Goal: Task Accomplishment & Management: Use online tool/utility

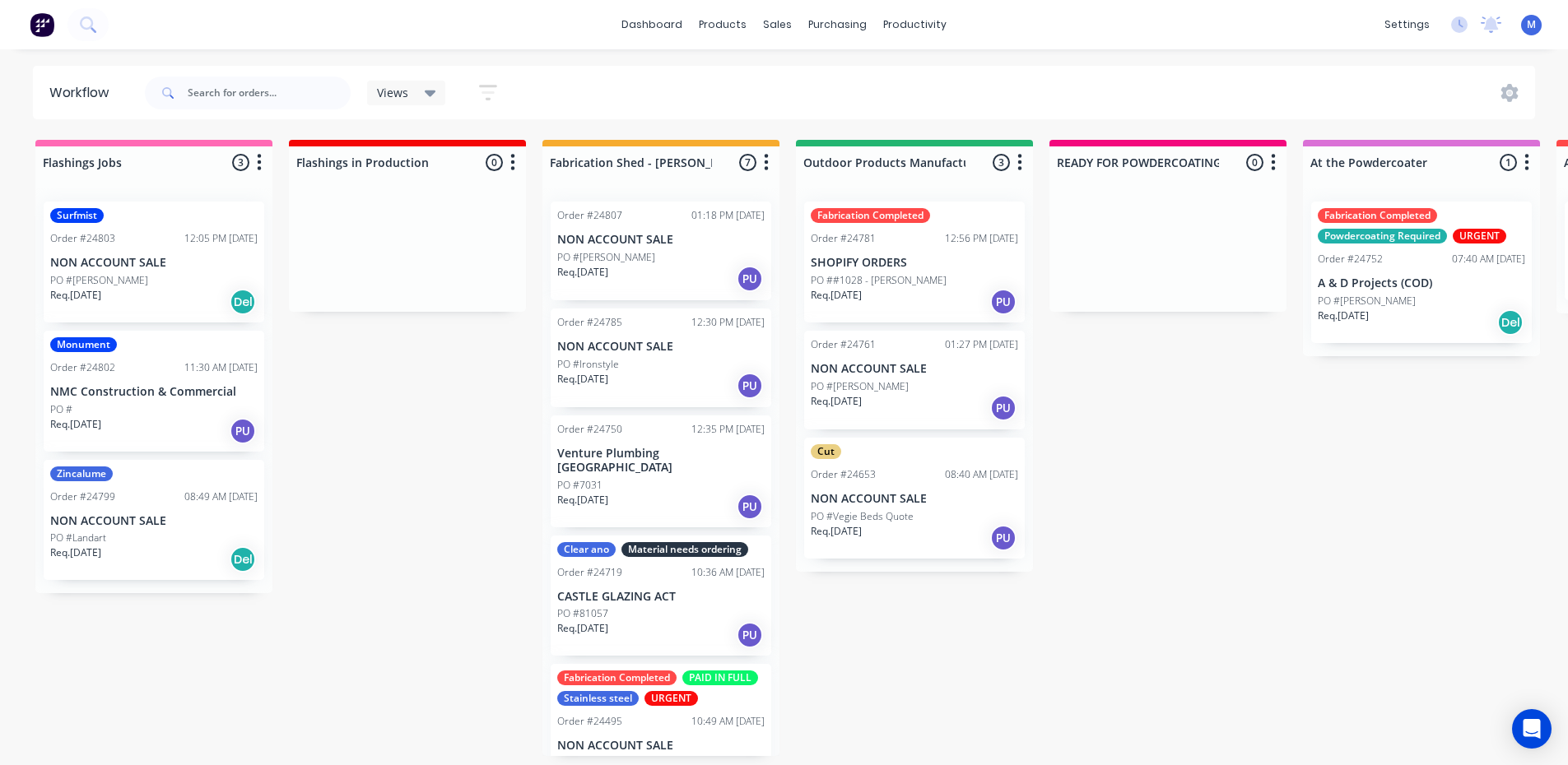
click at [145, 541] on div "PO #Landart" at bounding box center [154, 538] width 207 height 15
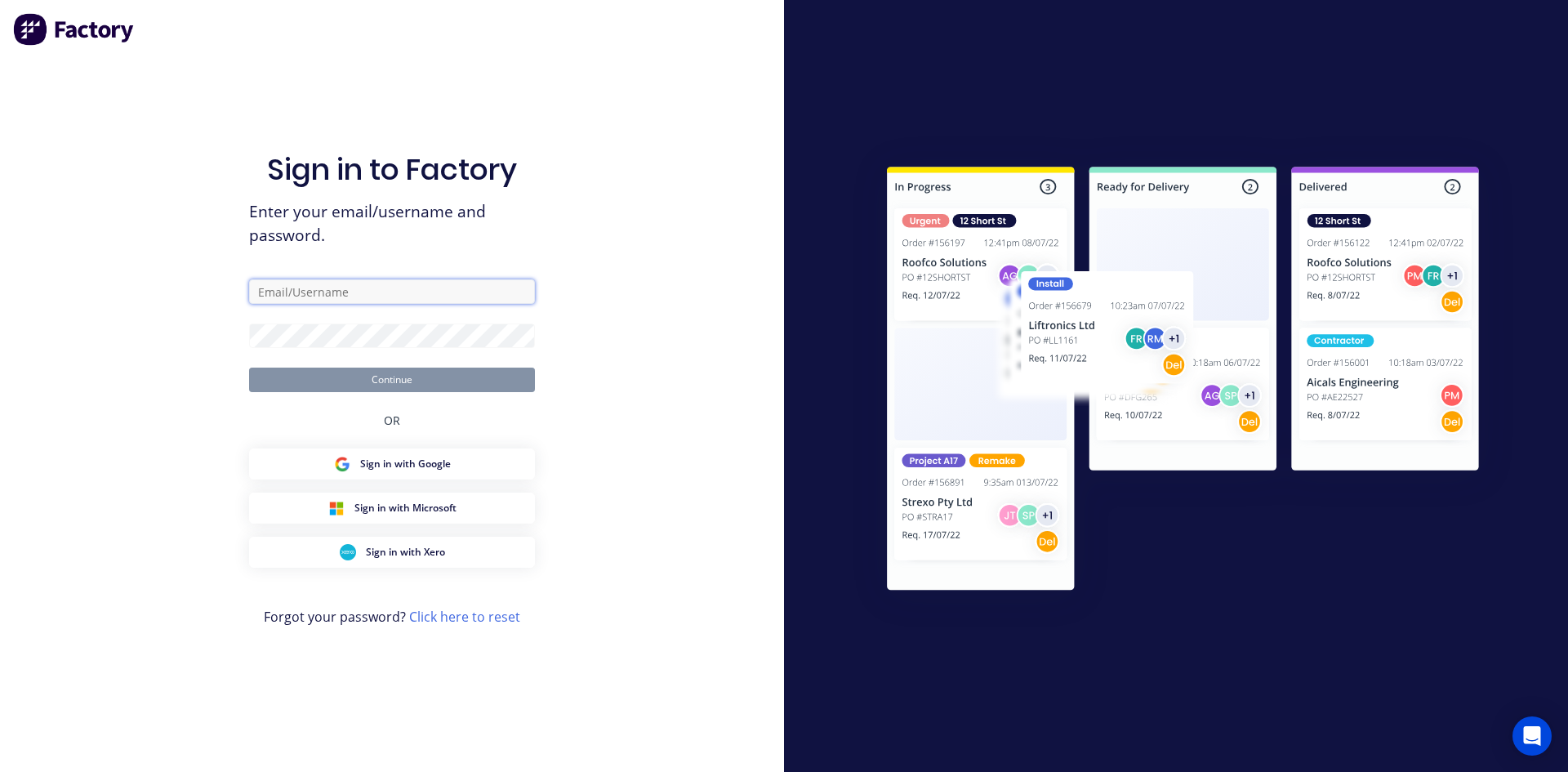
type input "max@arkus.com.au"
click at [447, 381] on button "Continue" at bounding box center [392, 379] width 286 height 25
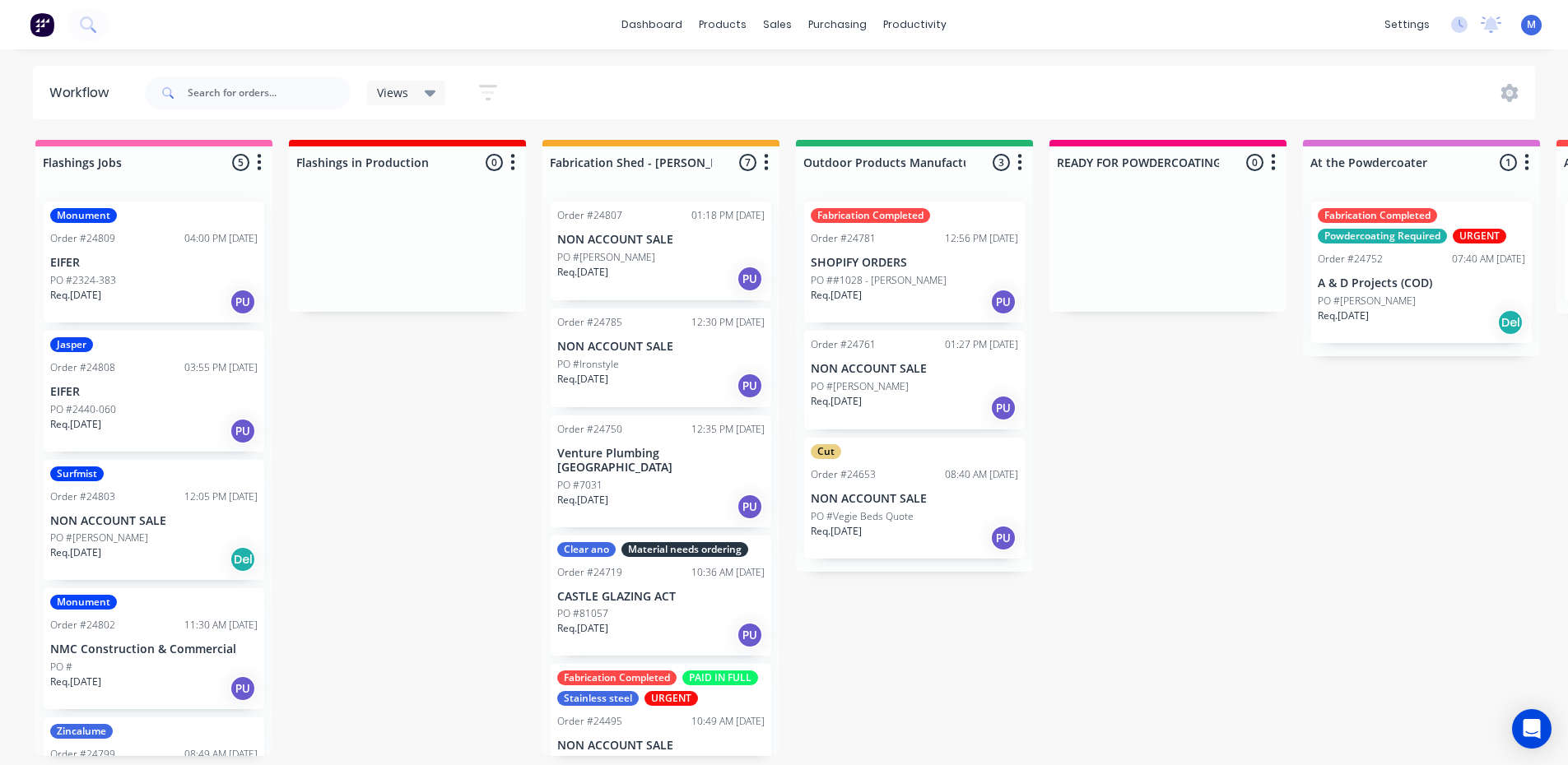
click at [147, 270] on div "Monument Order #24809 04:00 PM 02/09/25 EIFER PO #2324-383 Req. 02/09/25 PU" at bounding box center [154, 262] width 221 height 121
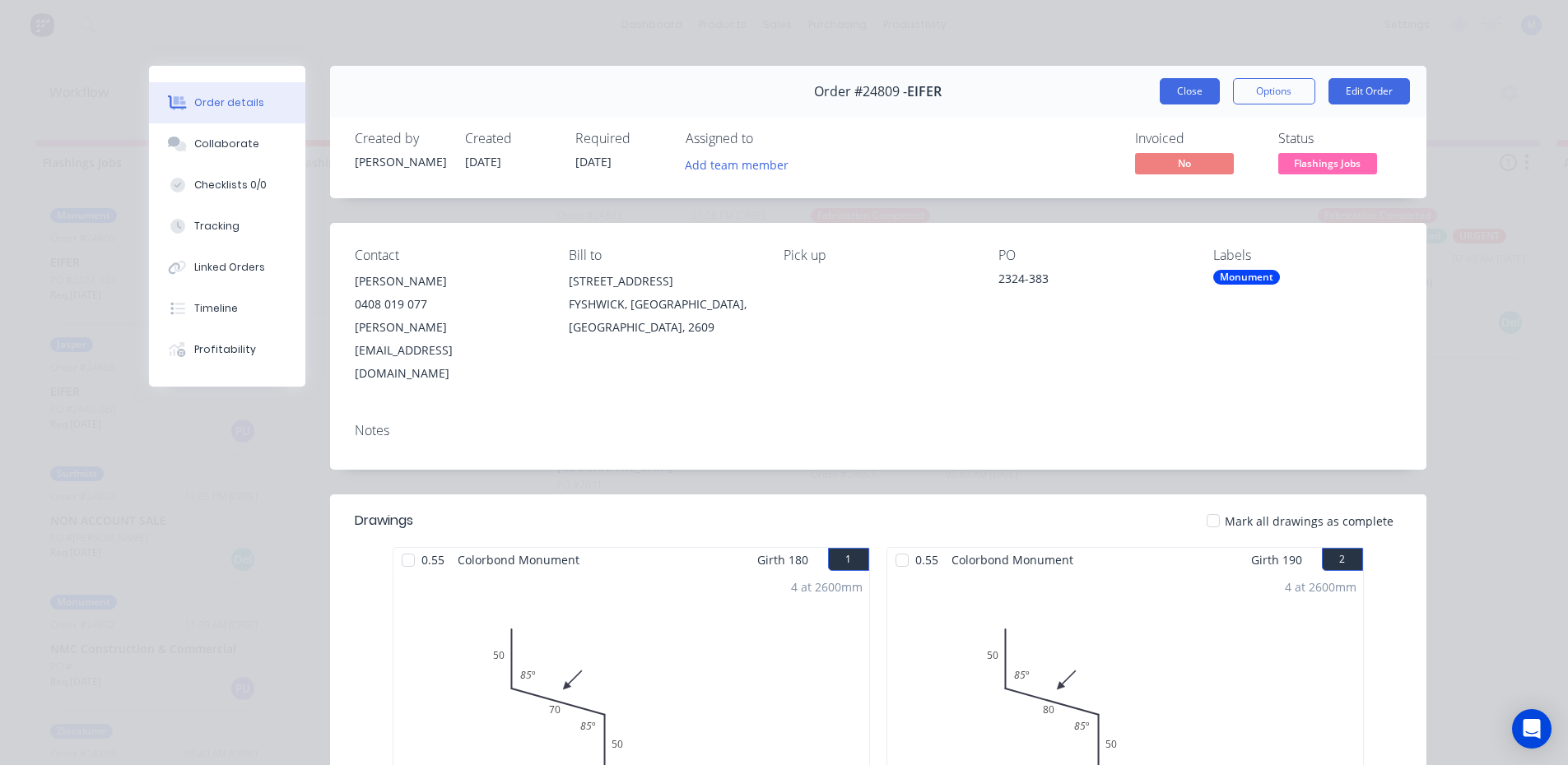
click at [1196, 93] on button "Close" at bounding box center [1190, 91] width 60 height 27
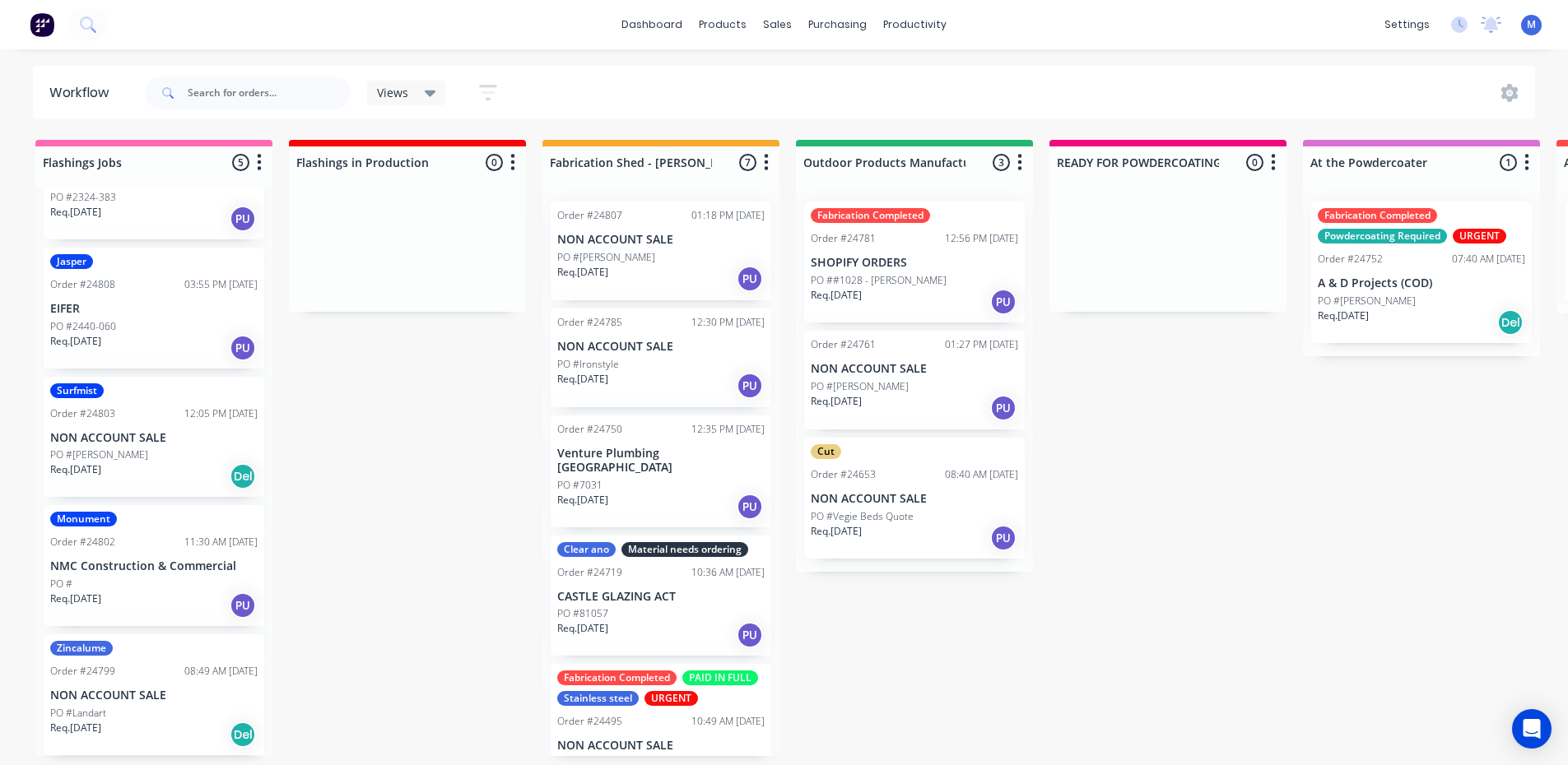
scroll to position [4, 0]
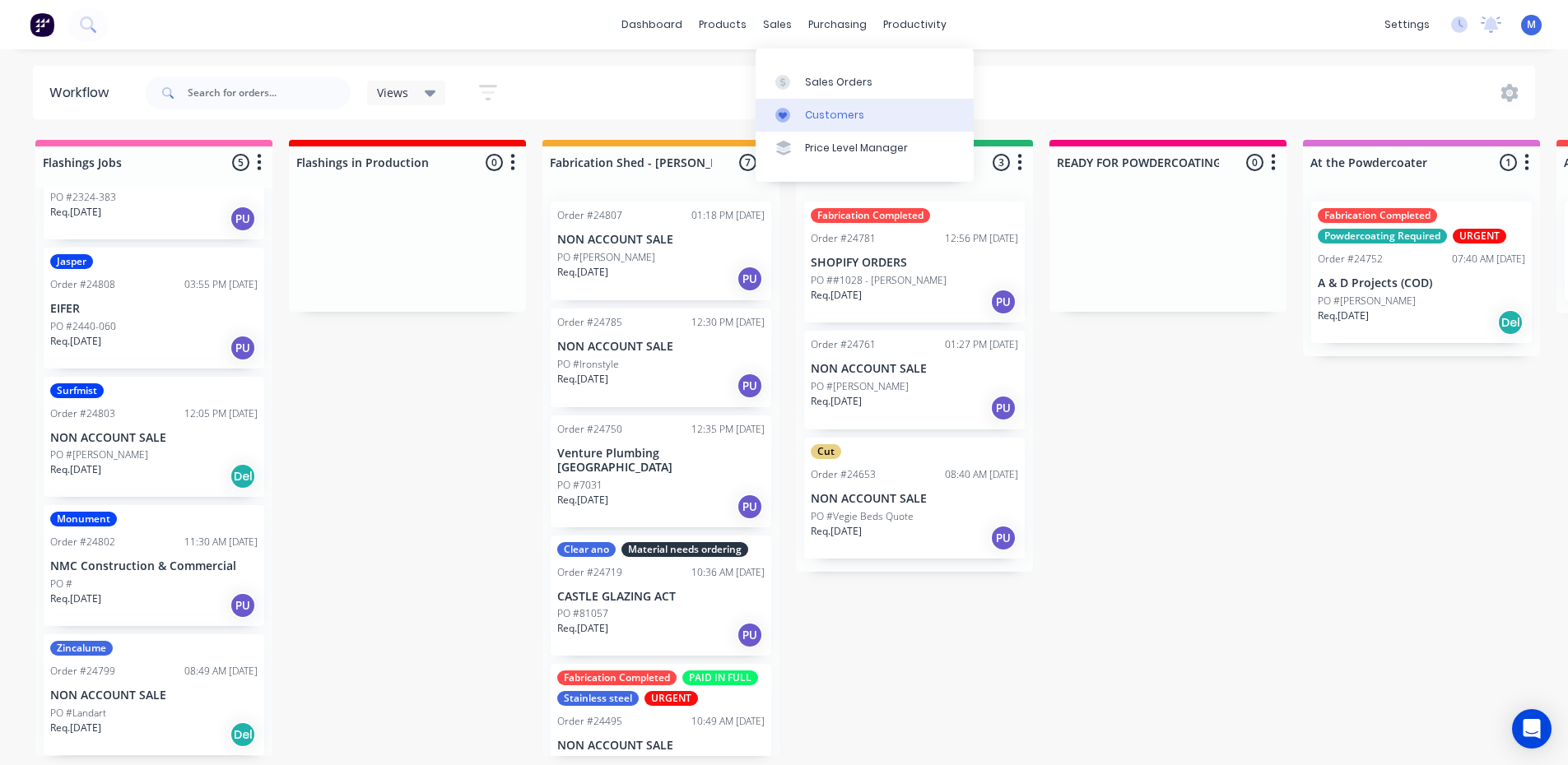
click at [879, 109] on link "Customers" at bounding box center [864, 115] width 218 height 33
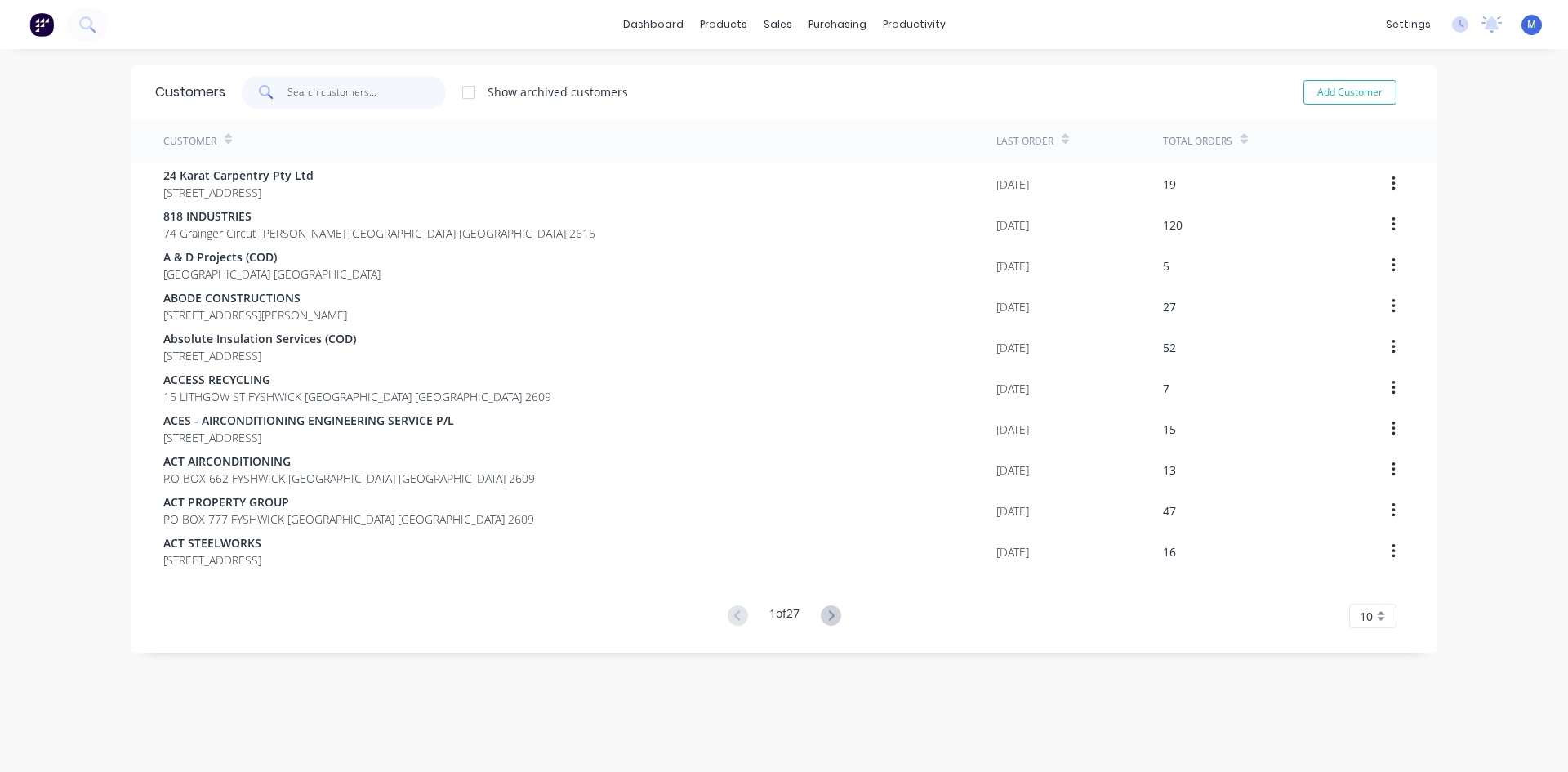
click at [316, 93] on input "text" at bounding box center [367, 93] width 159 height 33
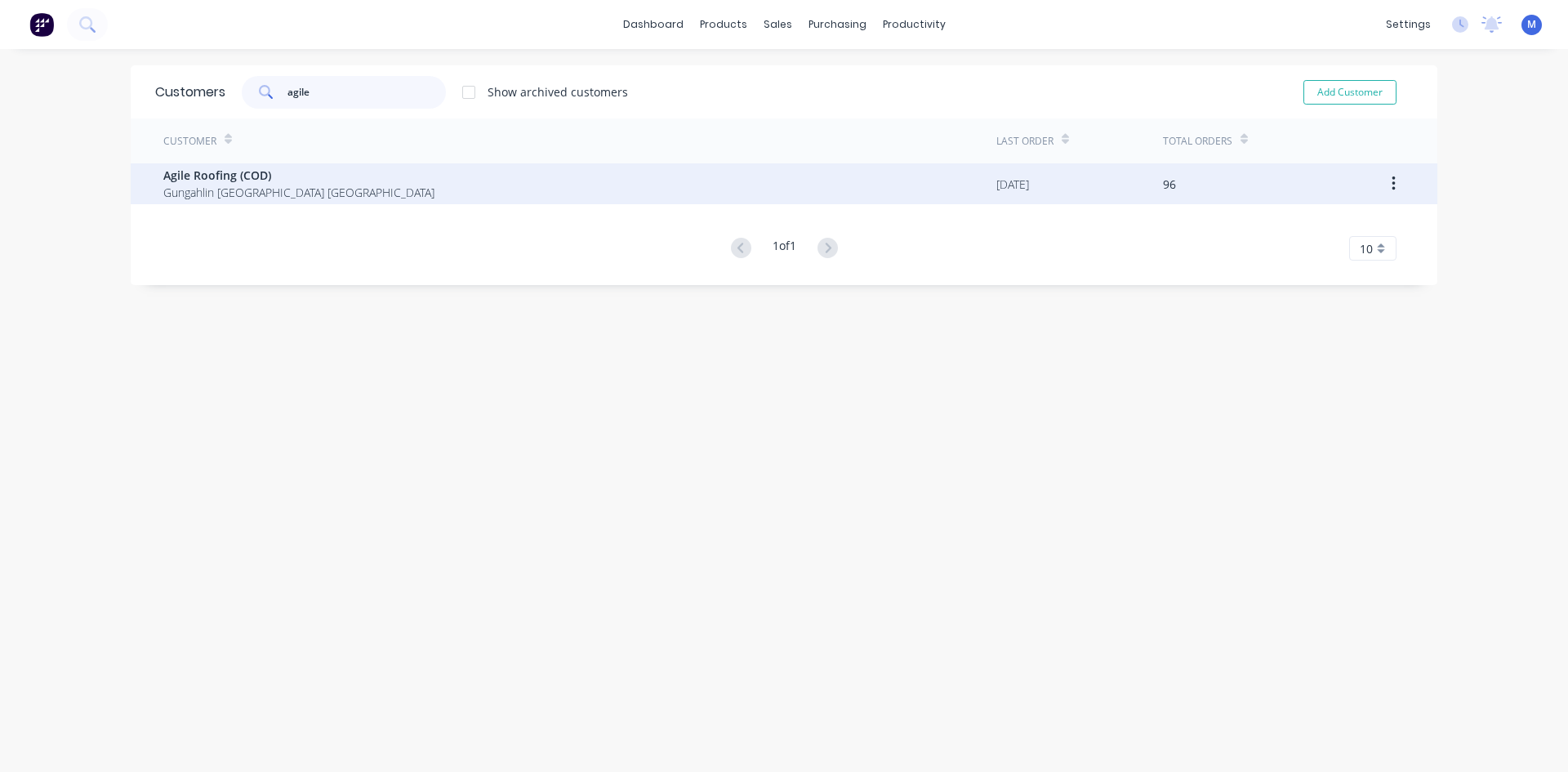
type input "agile"
click at [384, 191] on span "Gungahlin Australian Capital Territory Australia" at bounding box center [299, 192] width 271 height 17
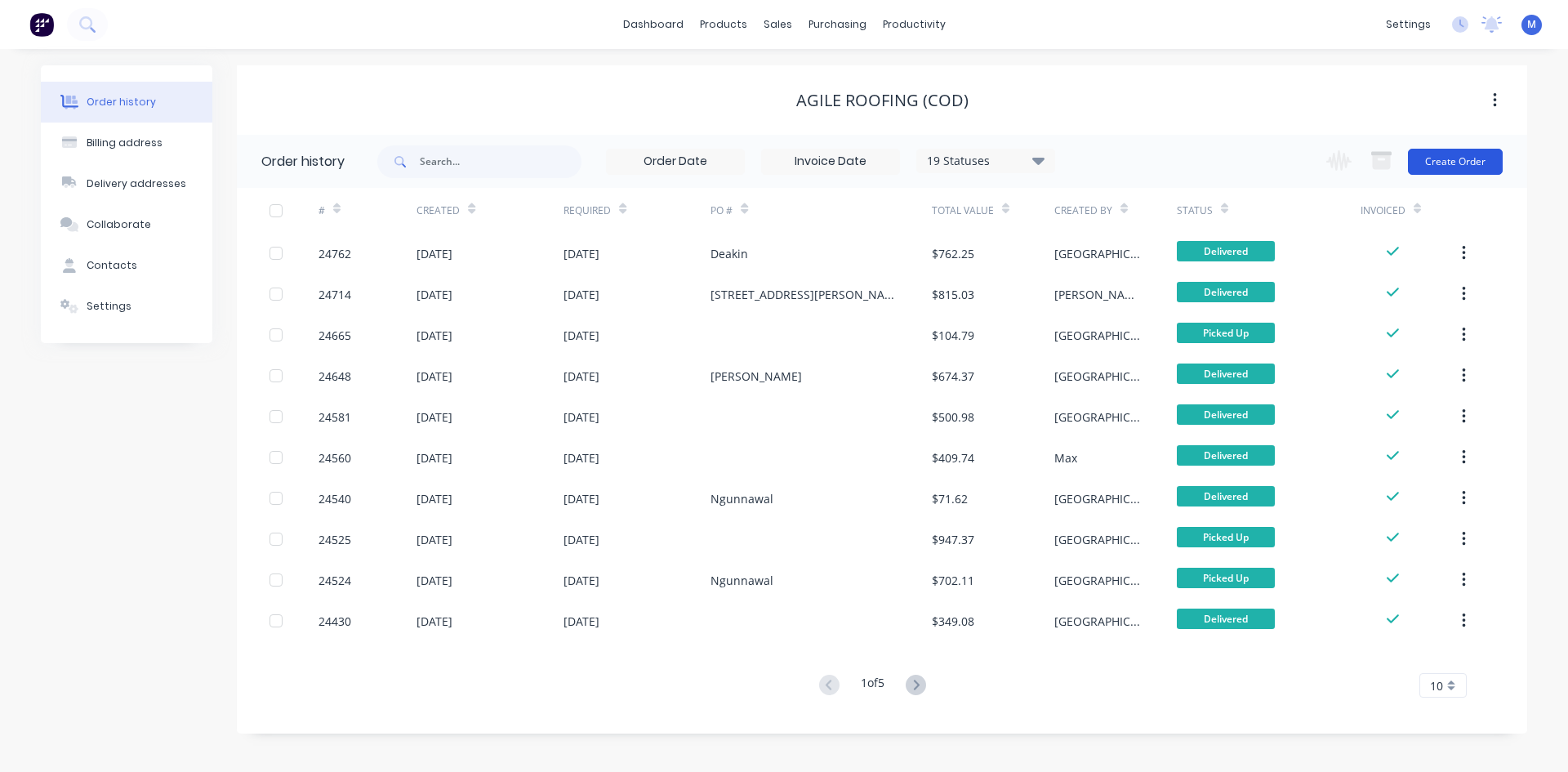
click at [1485, 159] on button "Create Order" at bounding box center [1455, 161] width 95 height 26
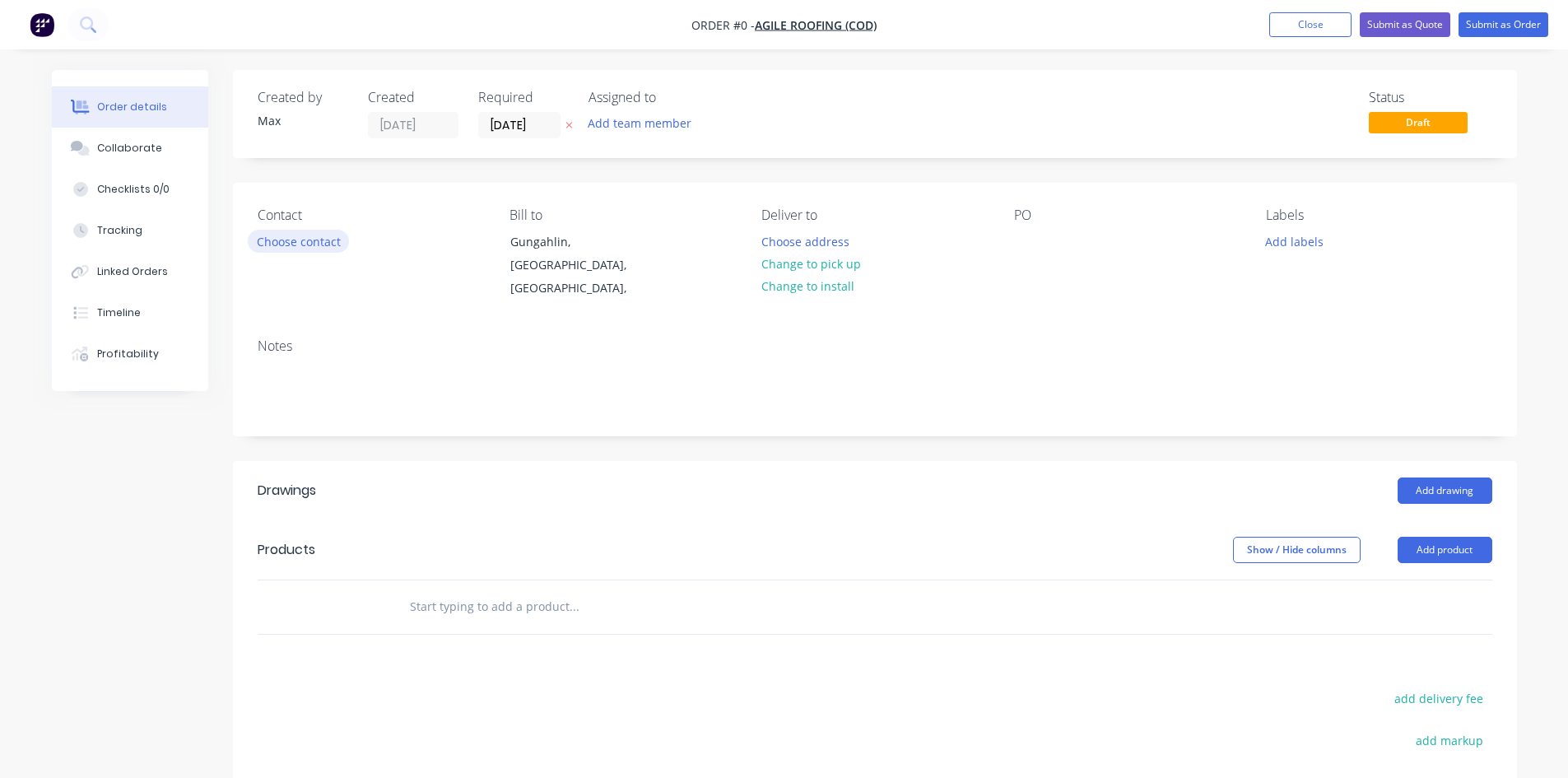
click at [279, 244] on button "Choose contact" at bounding box center [298, 241] width 101 height 22
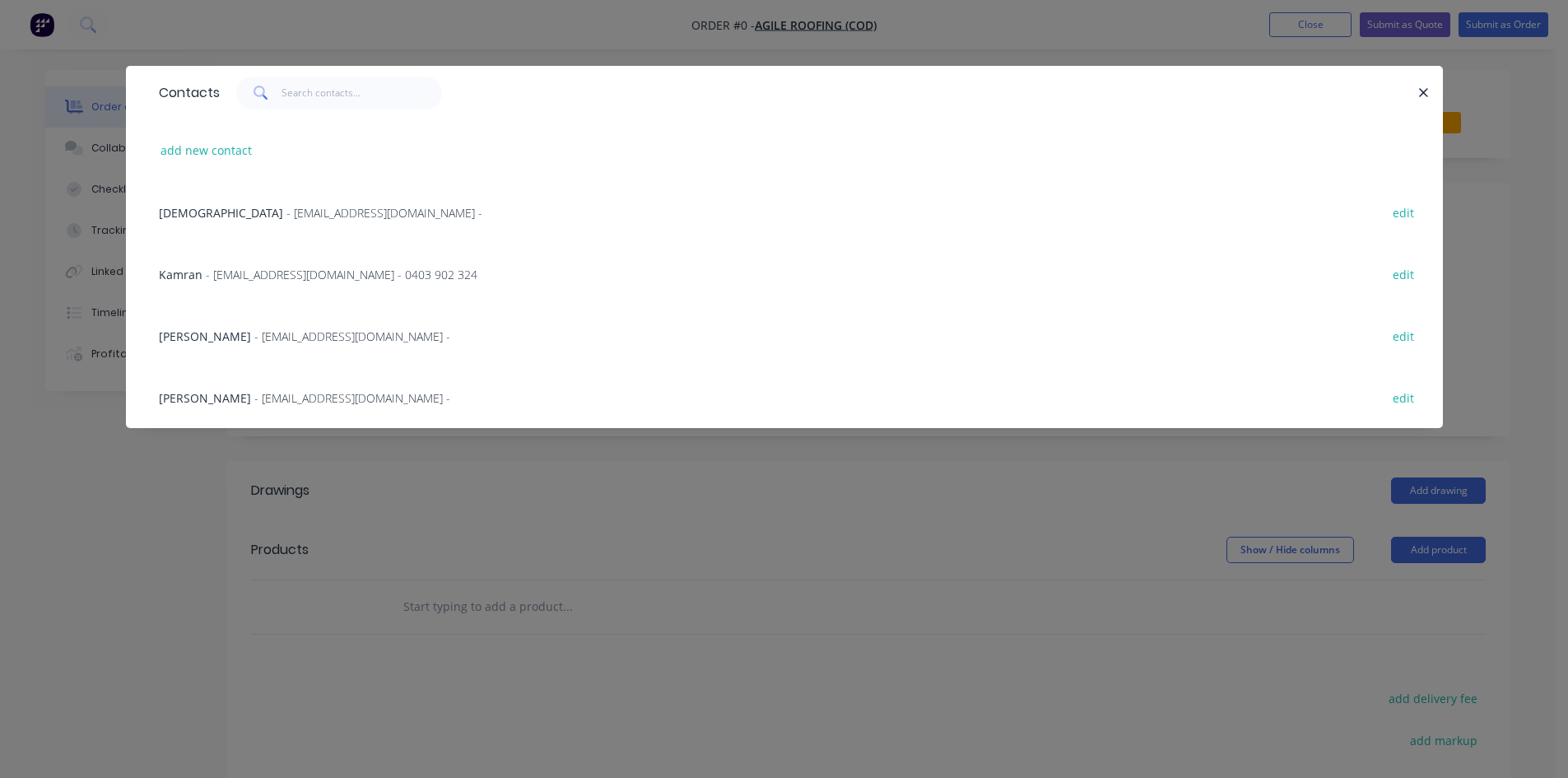
click at [180, 272] on span "Kamran" at bounding box center [181, 274] width 44 height 16
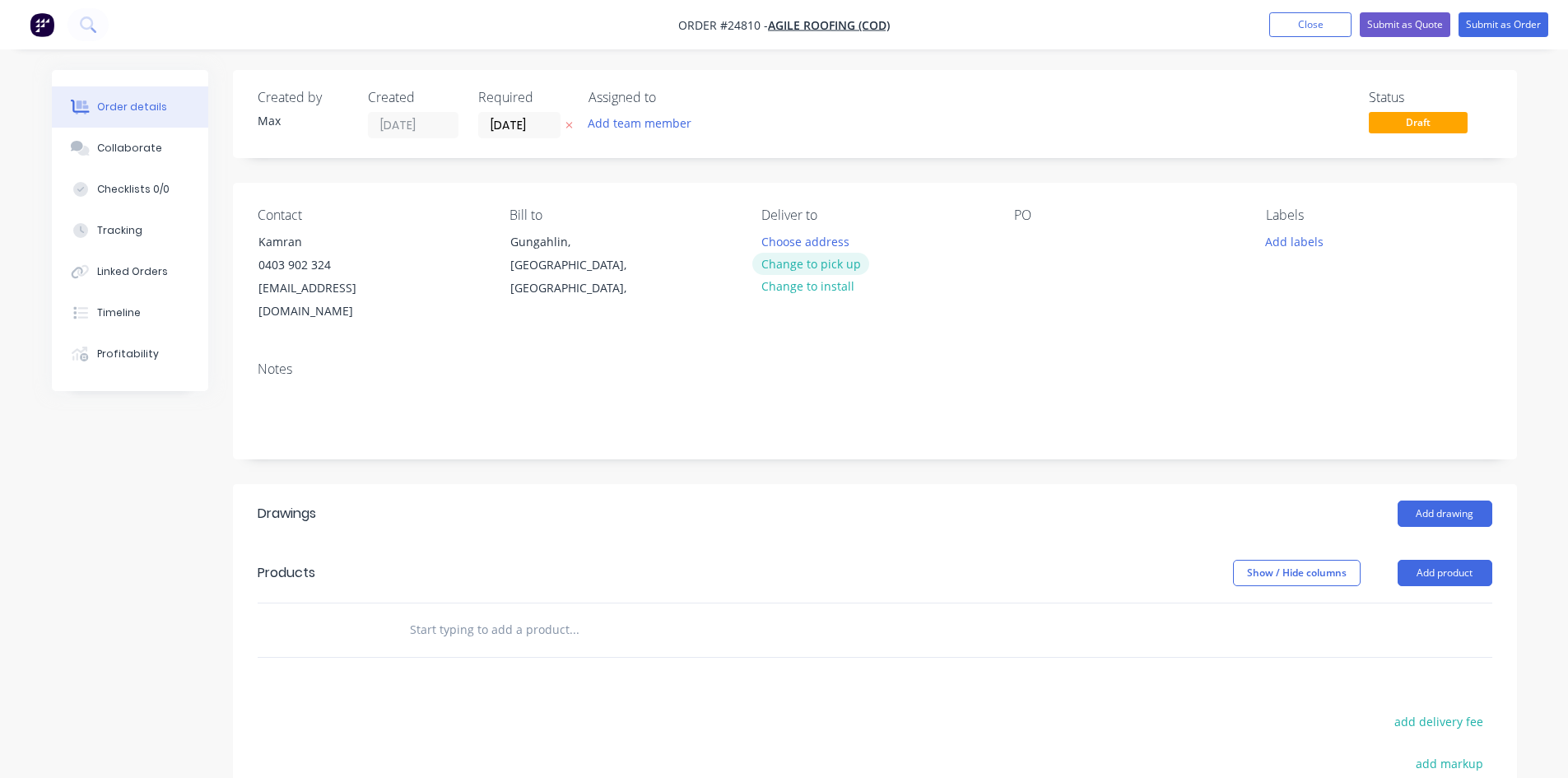
click at [805, 266] on button "Change to pick up" at bounding box center [811, 264] width 117 height 22
click at [1023, 246] on div at bounding box center [1026, 242] width 27 height 24
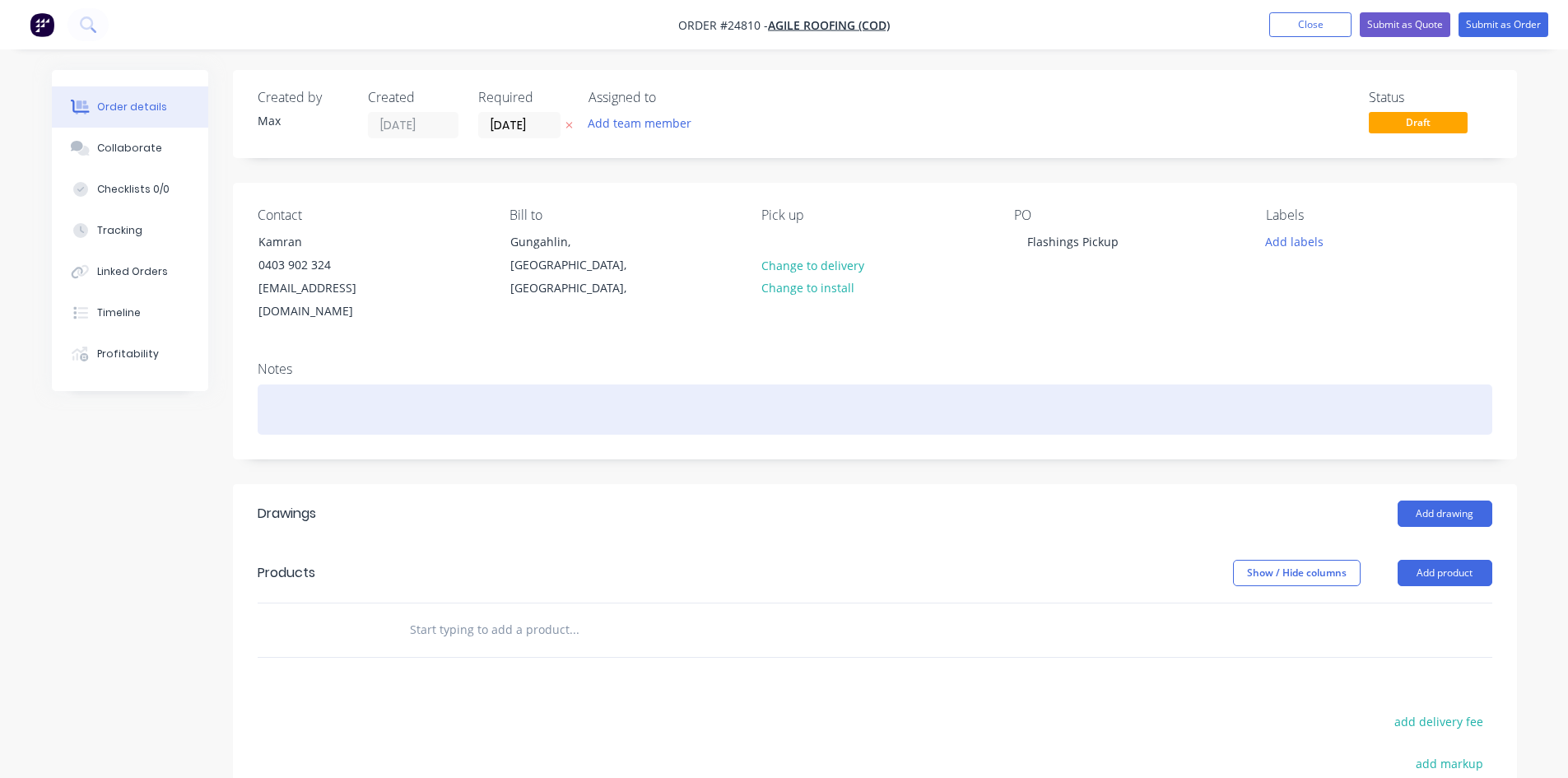
click at [1230, 386] on div at bounding box center [874, 409] width 1234 height 50
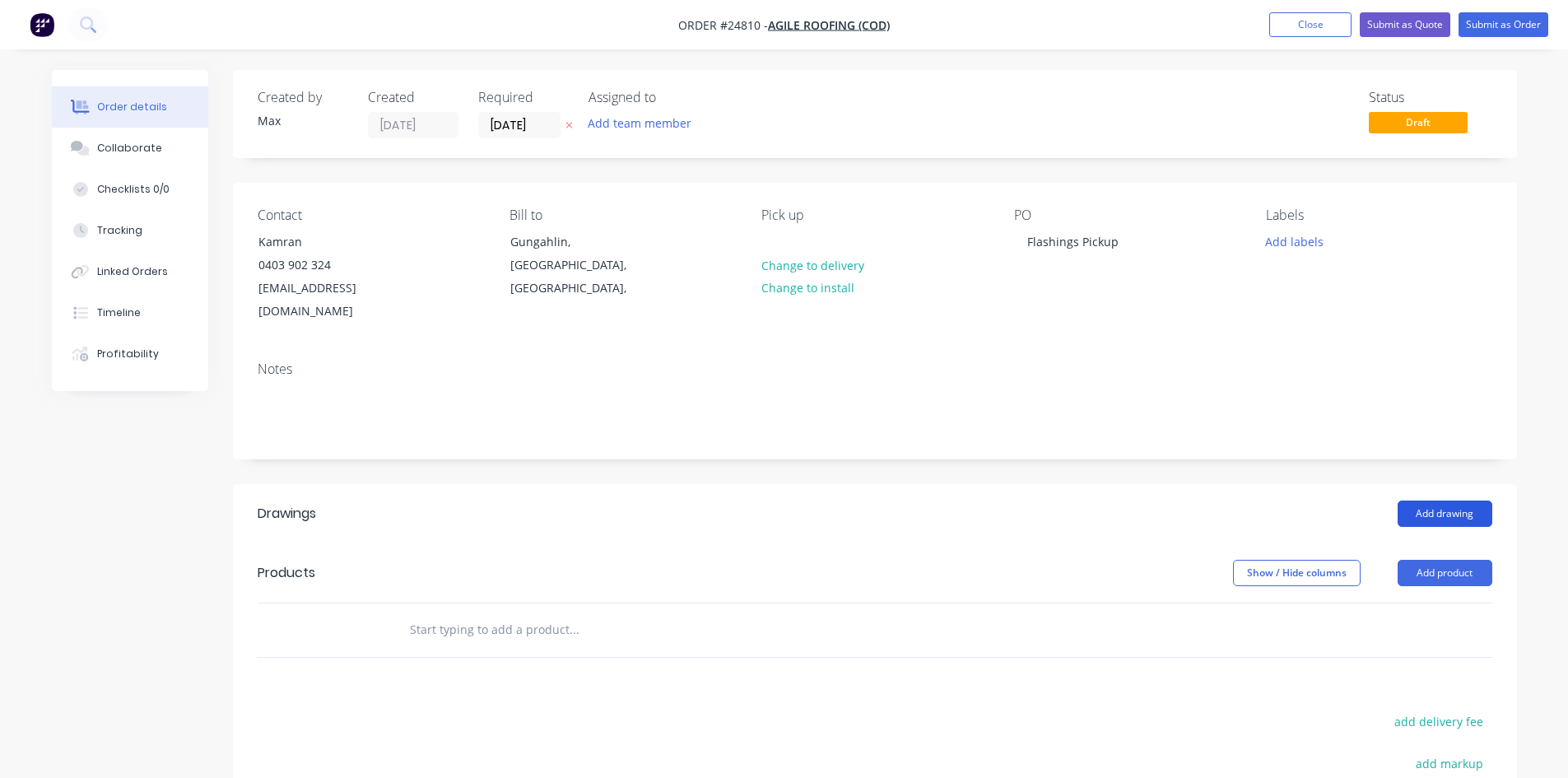
click at [1441, 500] on button "Add drawing" at bounding box center [1444, 513] width 94 height 27
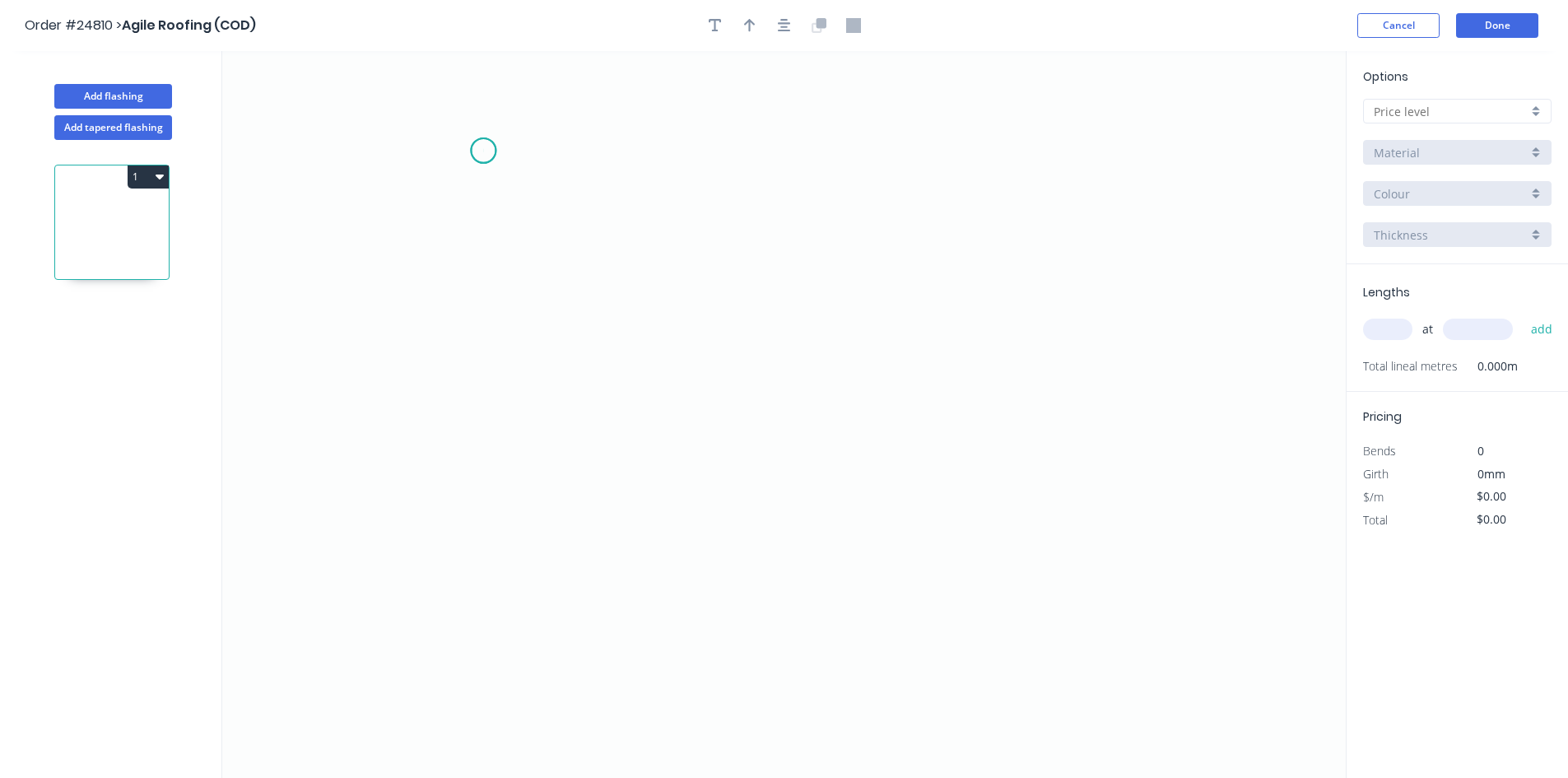
click at [483, 150] on icon "0" at bounding box center [784, 414] width 1124 height 727
click at [485, 384] on icon "0" at bounding box center [784, 414] width 1124 height 727
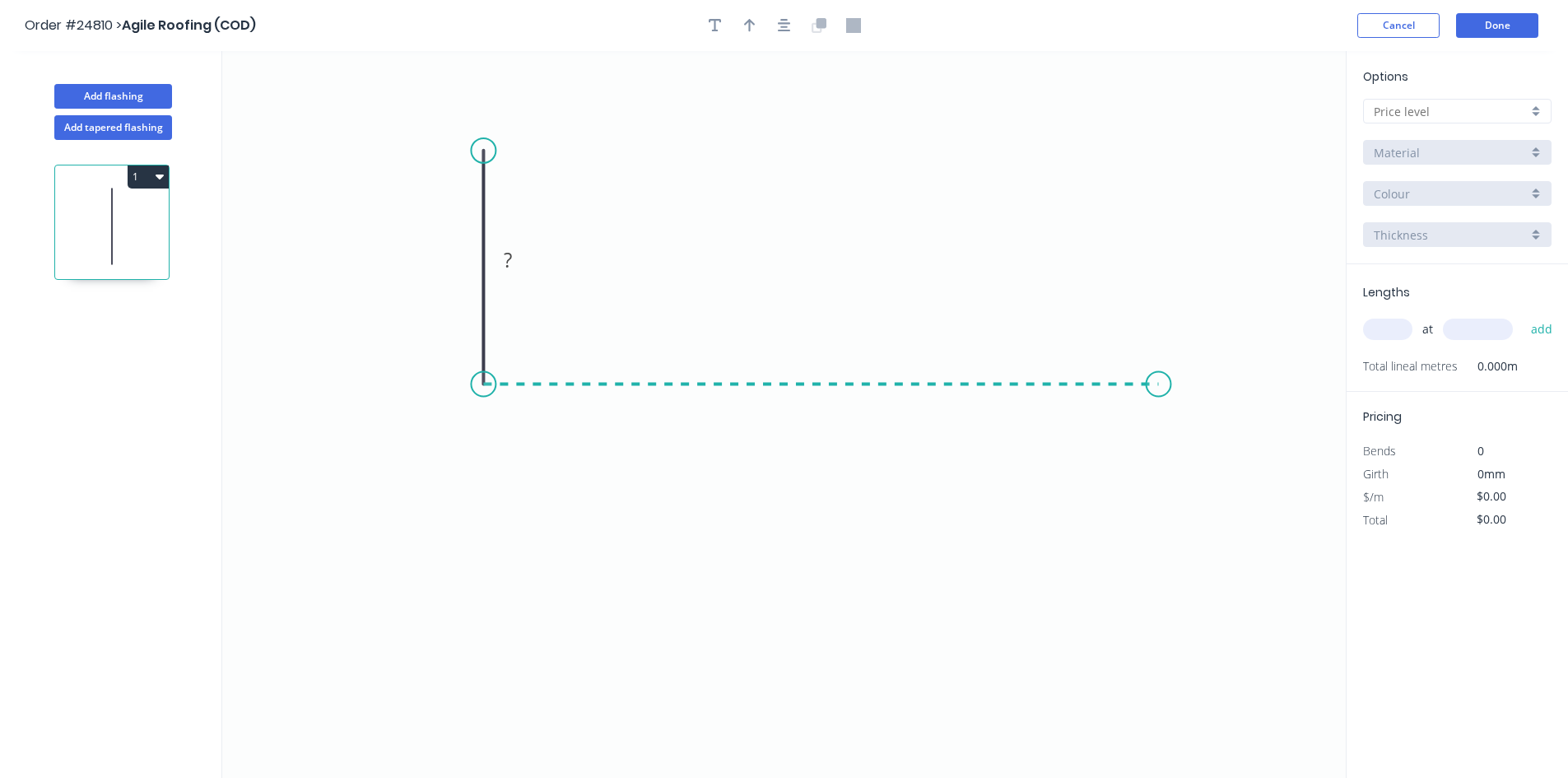
click at [1158, 396] on icon "0 ?" at bounding box center [784, 414] width 1124 height 727
click at [1164, 520] on icon "0 ? ?" at bounding box center [784, 414] width 1124 height 727
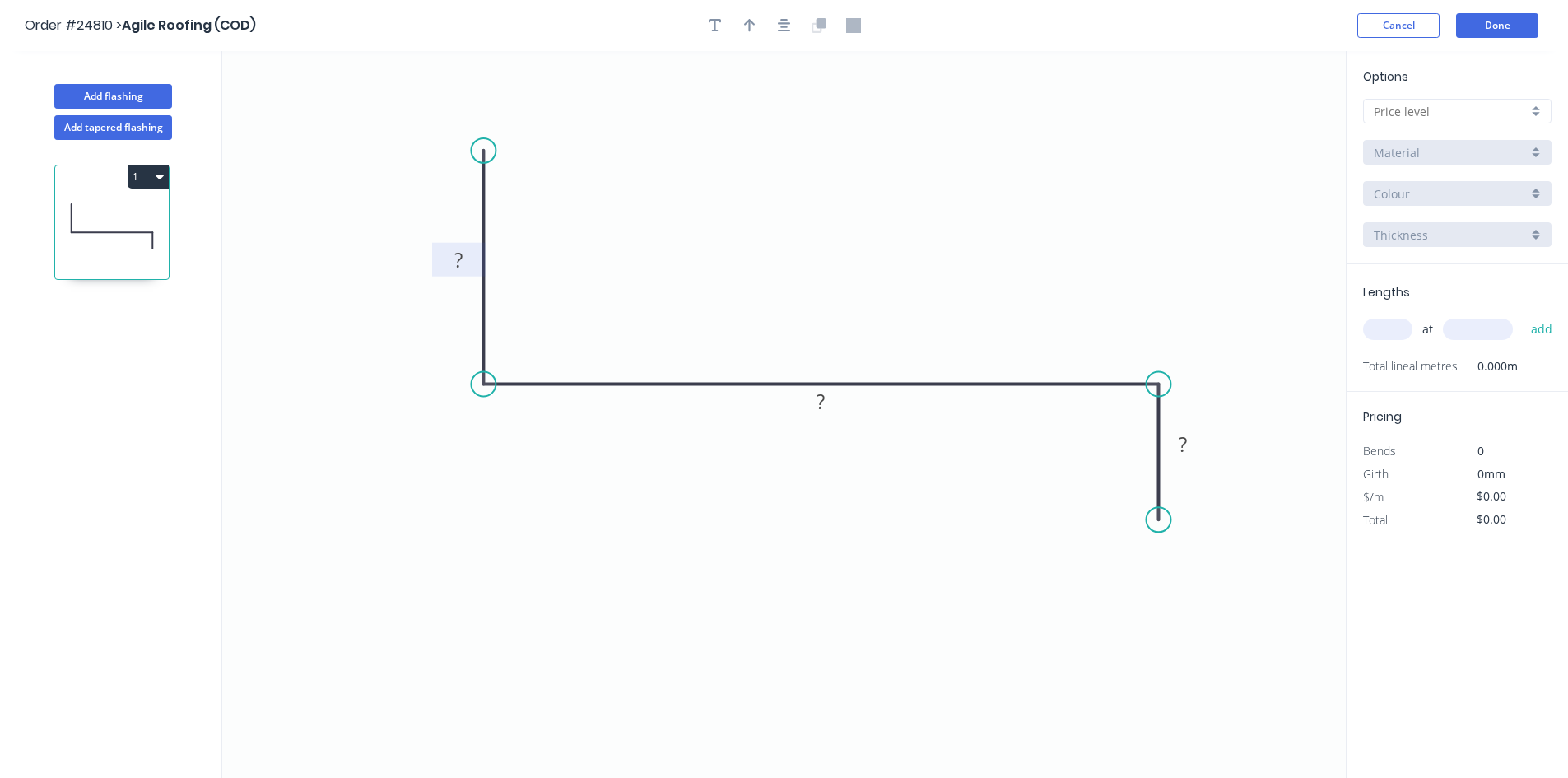
click at [468, 259] on rect at bounding box center [458, 260] width 33 height 23
click at [749, 24] on icon "button" at bounding box center [750, 26] width 12 height 13
drag, startPoint x: 1264, startPoint y: 127, endPoint x: 581, endPoint y: 345, distance: 716.9
click at [581, 346] on icon at bounding box center [581, 333] width 15 height 52
click at [581, 344] on icon at bounding box center [581, 327] width 15 height 52
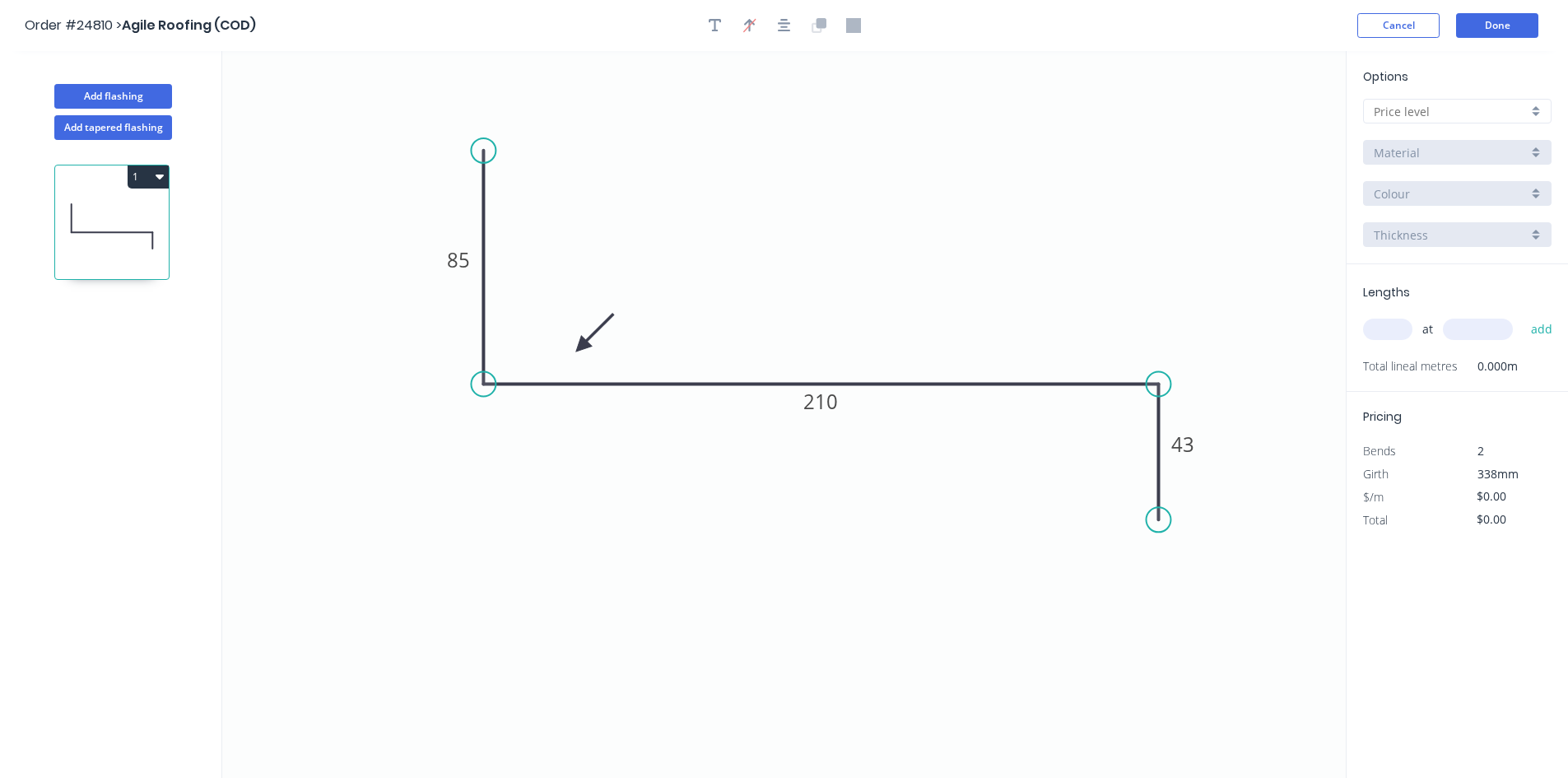
click at [1533, 115] on div at bounding box center [1457, 111] width 189 height 25
click at [1433, 283] on div "F" at bounding box center [1457, 286] width 187 height 28
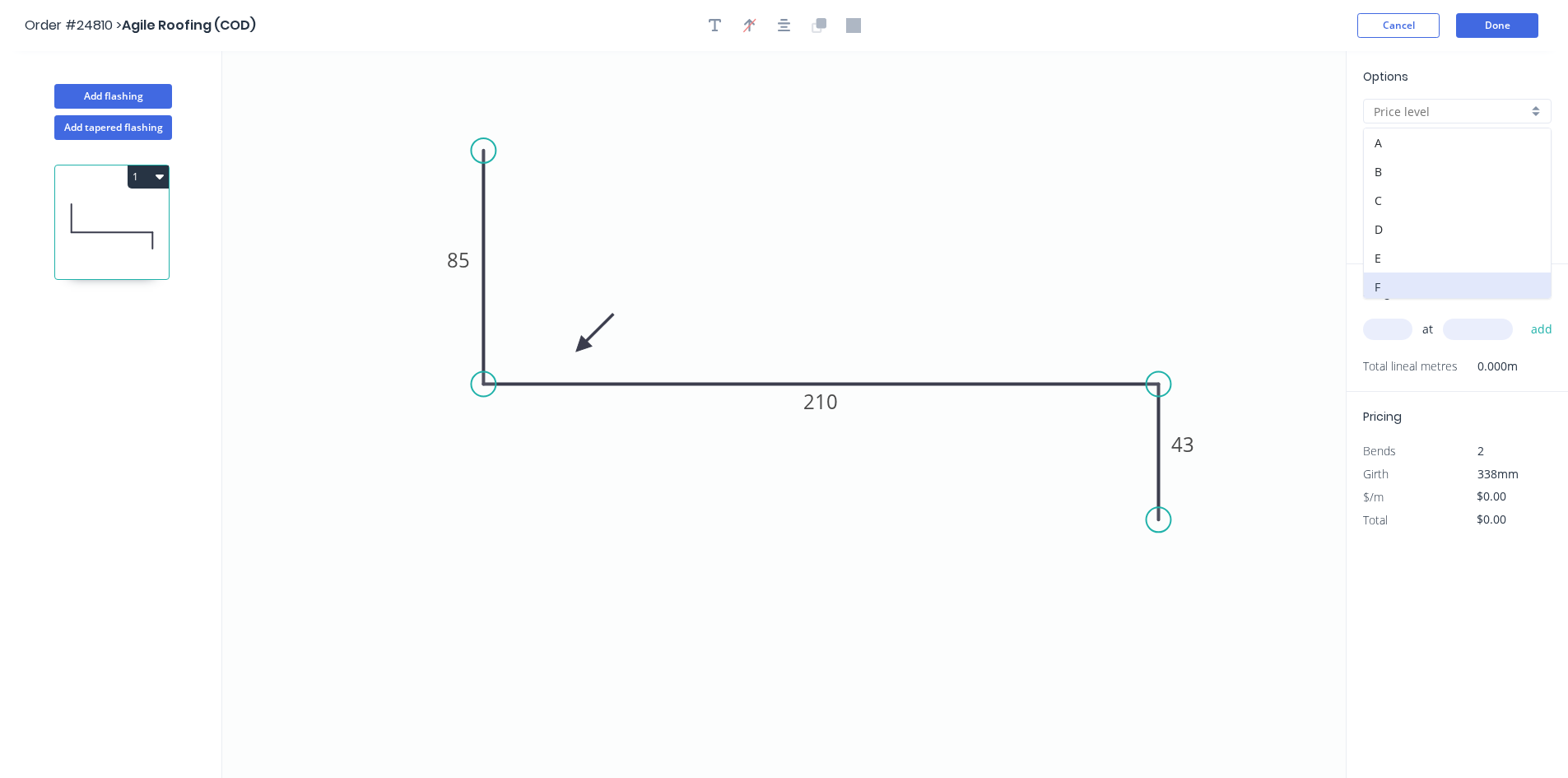
type input "F"
type input "$13.28"
click at [1463, 199] on input "Basalt" at bounding box center [1451, 193] width 154 height 17
click at [1433, 329] on div "Windspray" at bounding box center [1457, 336] width 187 height 28
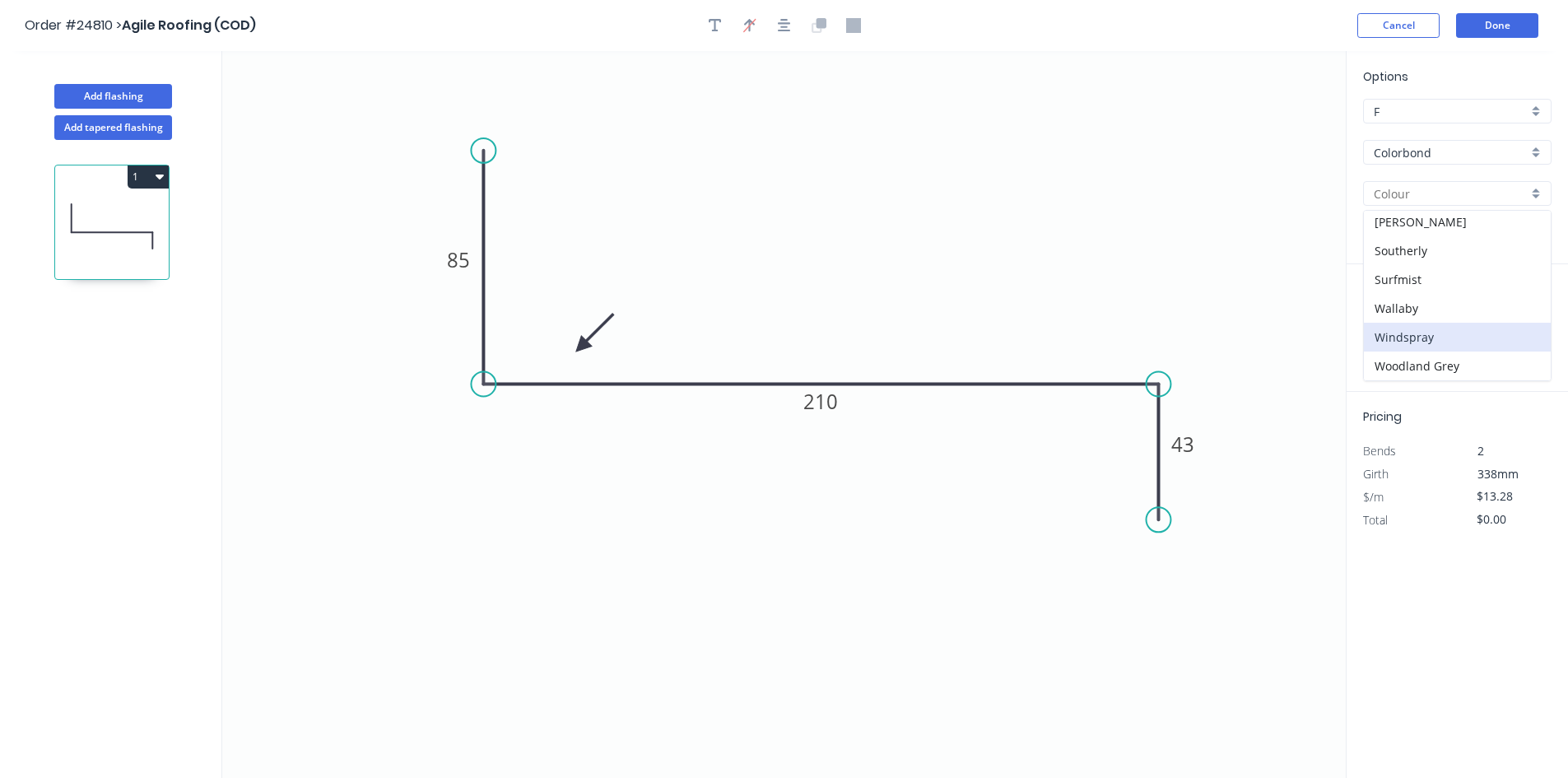
type input "Windspray"
click at [1437, 227] on input "0.55" at bounding box center [1451, 235] width 154 height 17
click at [1445, 270] on div "0.55" at bounding box center [1457, 266] width 187 height 28
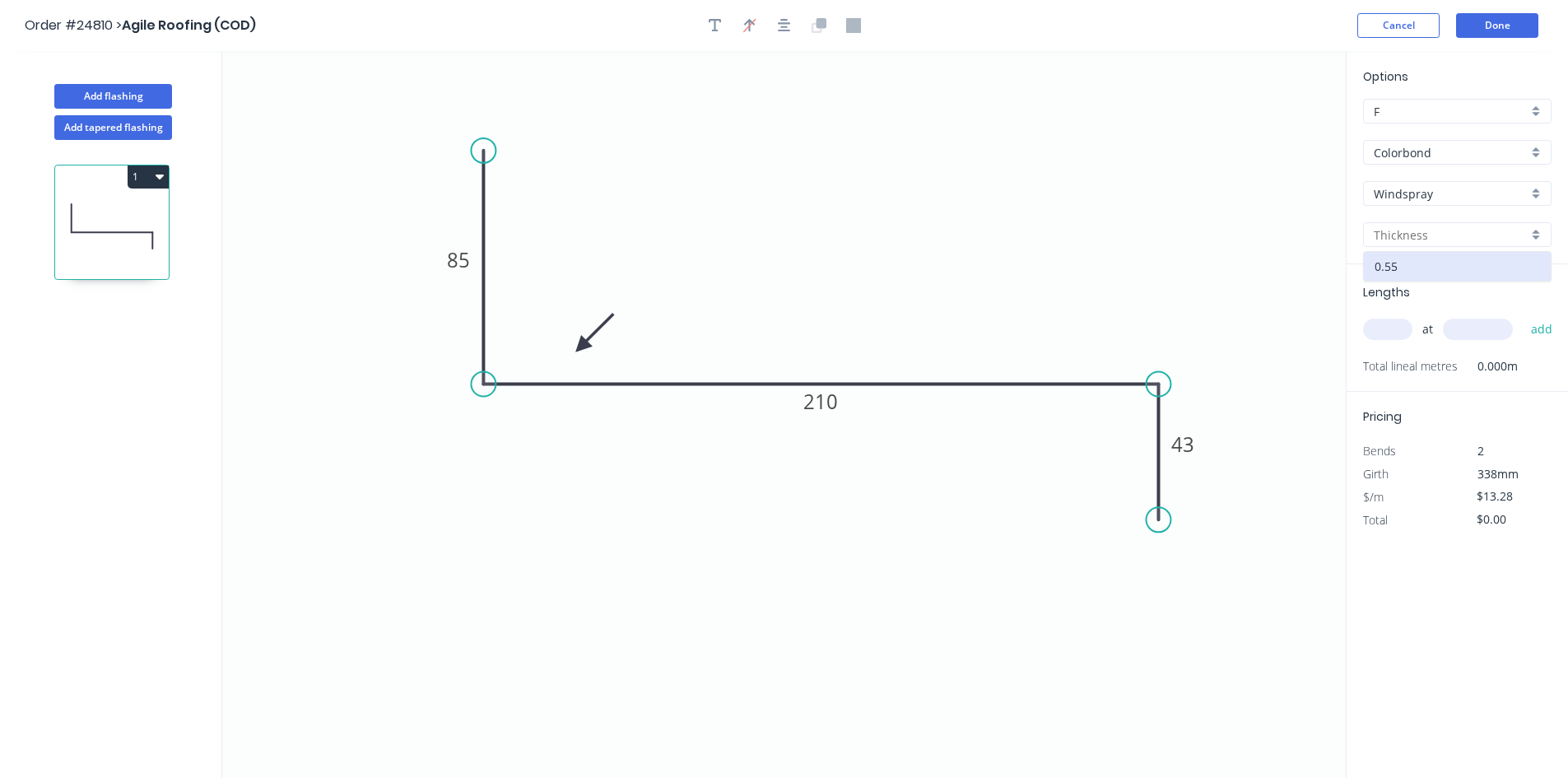
type input "0.55"
click at [1393, 343] on div "at add" at bounding box center [1458, 329] width 192 height 28
click at [1395, 331] on input "text" at bounding box center [1387, 329] width 49 height 21
type input "1"
type input "1500"
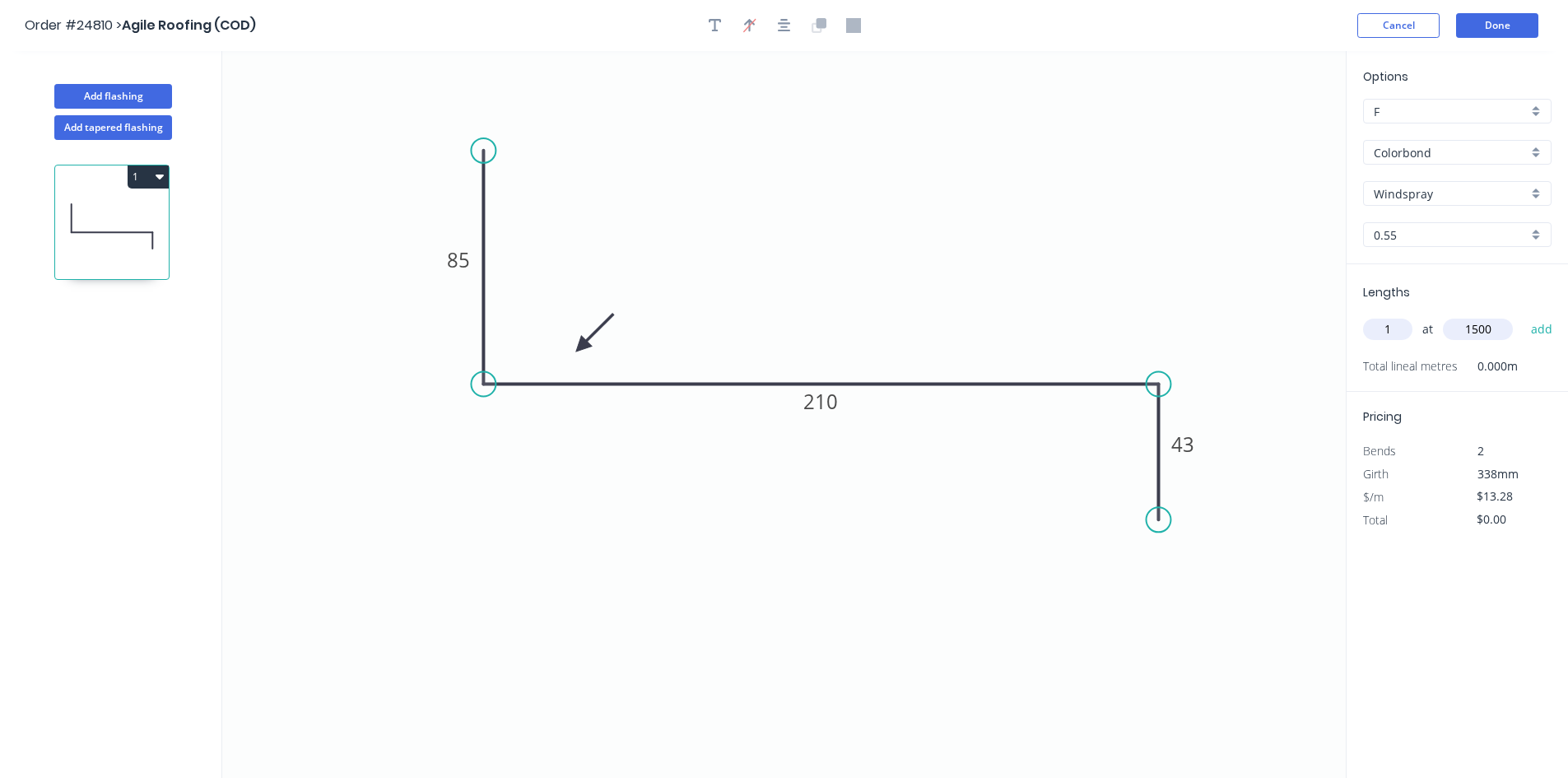
click at [1522, 315] on button "add" at bounding box center [1541, 329] width 38 height 28
type input "$19.92"
click at [1487, 22] on button "Done" at bounding box center [1497, 25] width 82 height 25
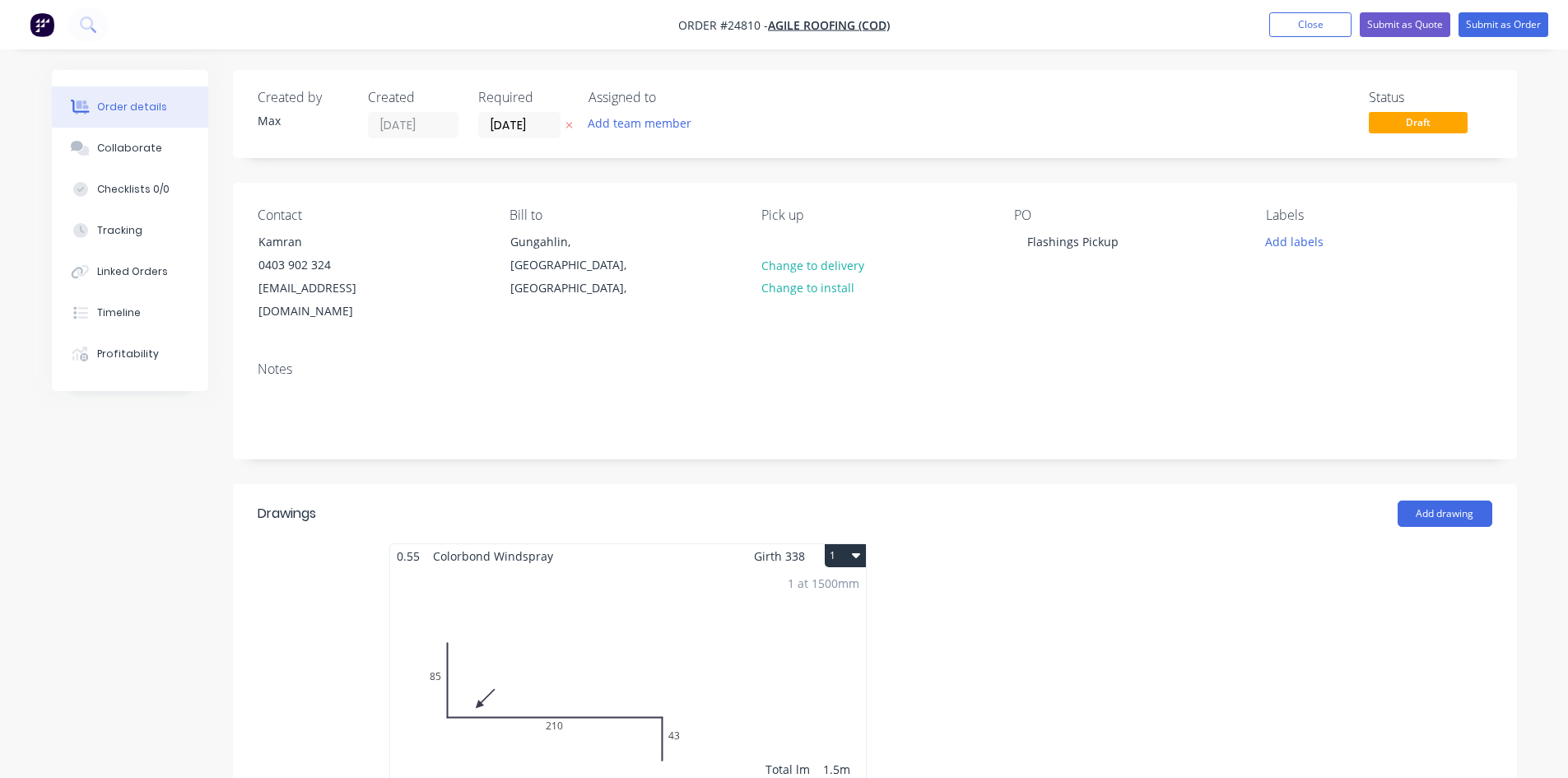
scroll to position [247, 0]
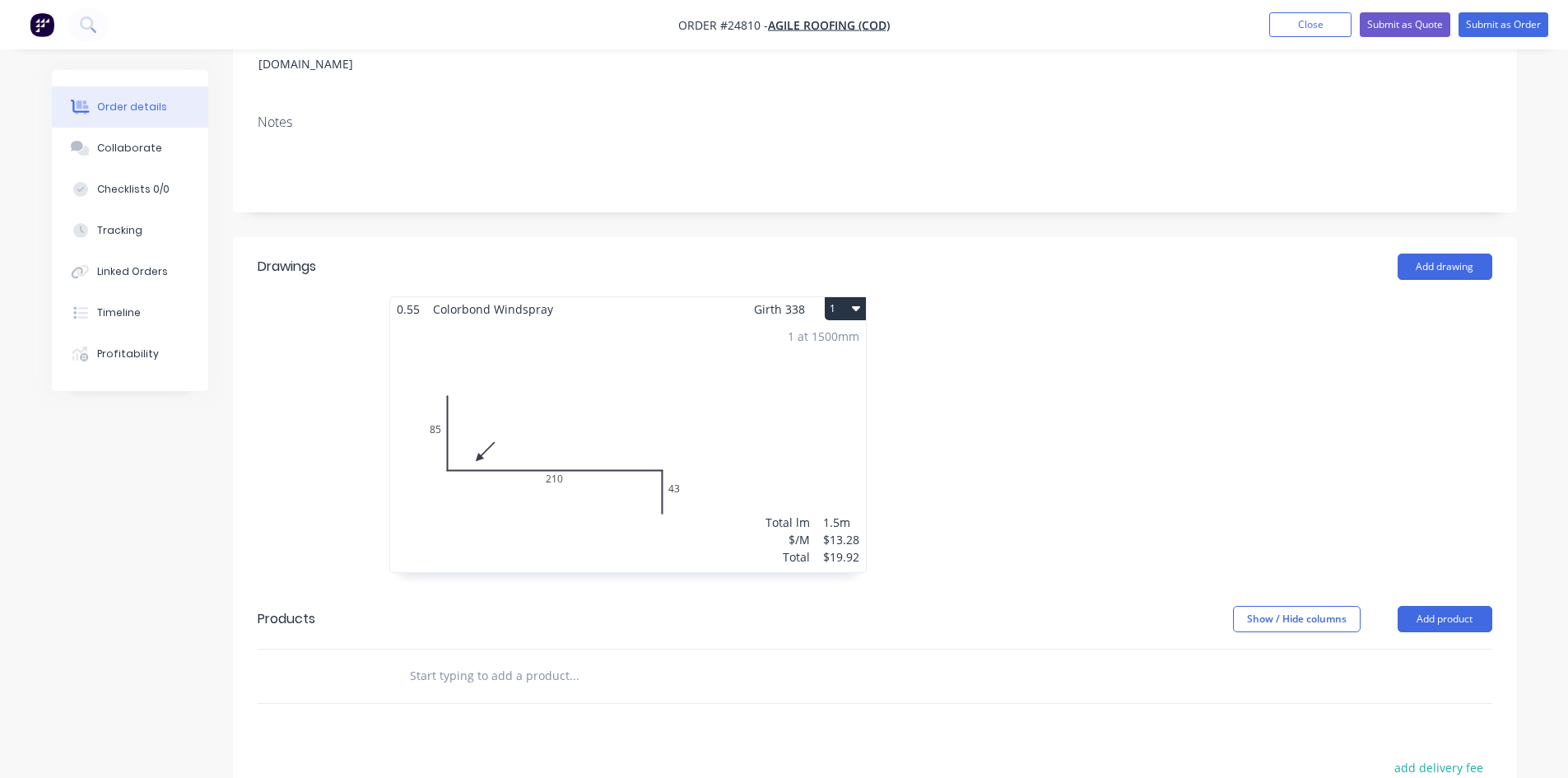
click at [850, 297] on button "1" at bounding box center [845, 308] width 41 height 23
click at [819, 369] on div "Duplicate" at bounding box center [787, 381] width 126 height 24
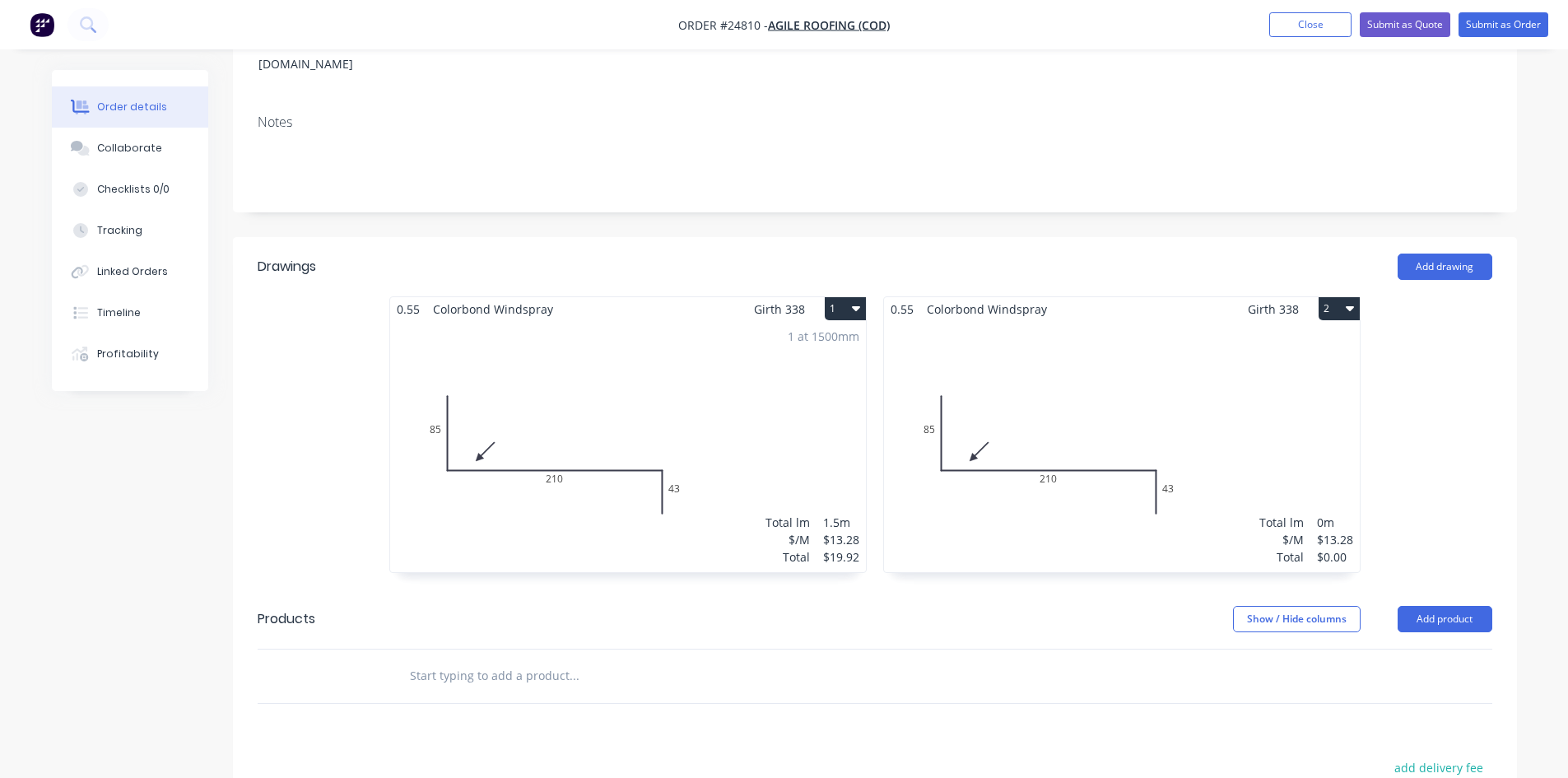
click at [1020, 377] on div "Total lm $/M Total 0m $13.28 $0.00" at bounding box center [1122, 446] width 476 height 251
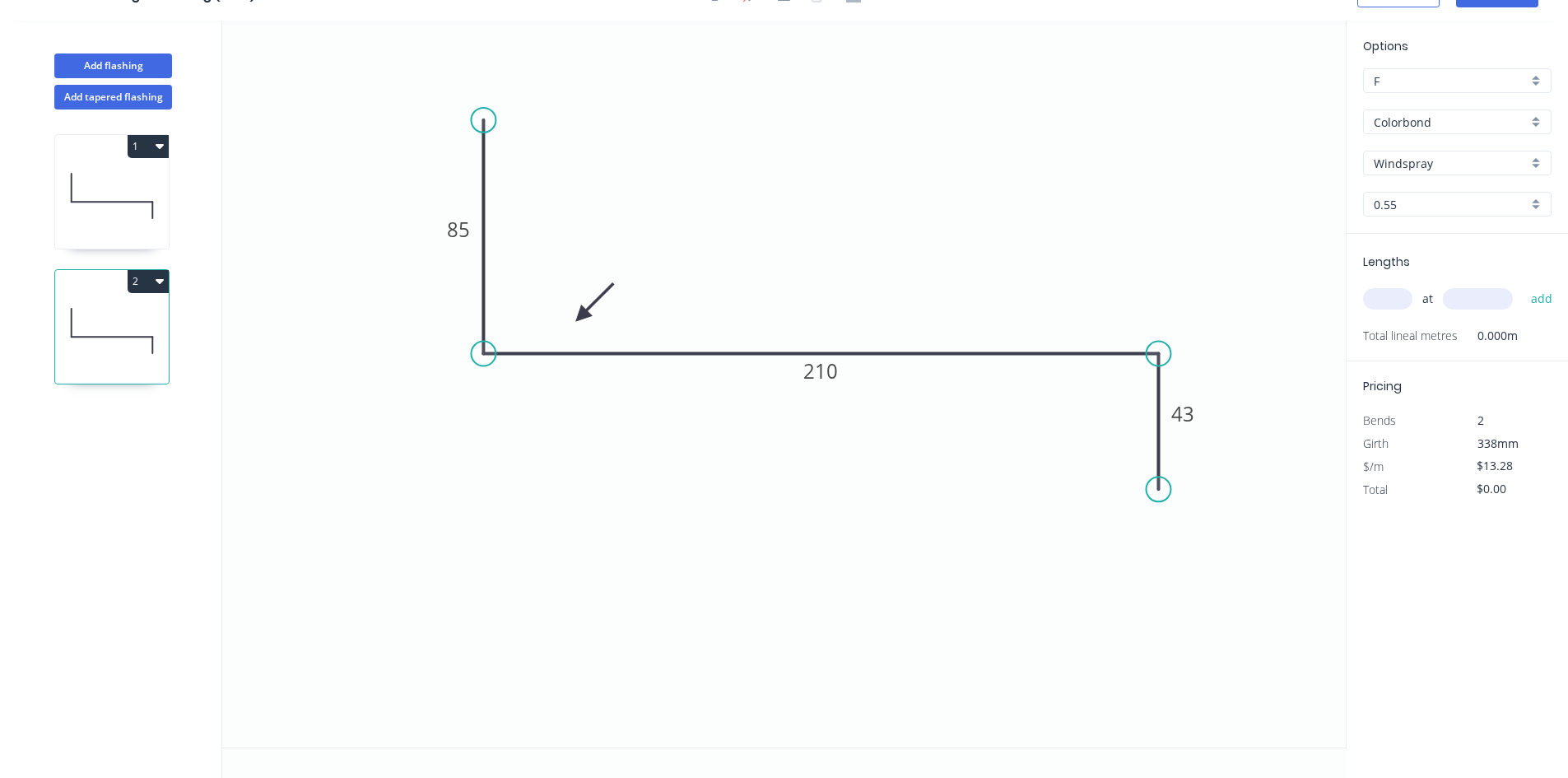
scroll to position [30, 0]
drag, startPoint x: 484, startPoint y: 123, endPoint x: 483, endPoint y: 487, distance: 364.0
click at [483, 487] on circle at bounding box center [483, 485] width 25 height 25
click at [455, 413] on tspan "85" at bounding box center [458, 412] width 23 height 27
type input "$8.31"
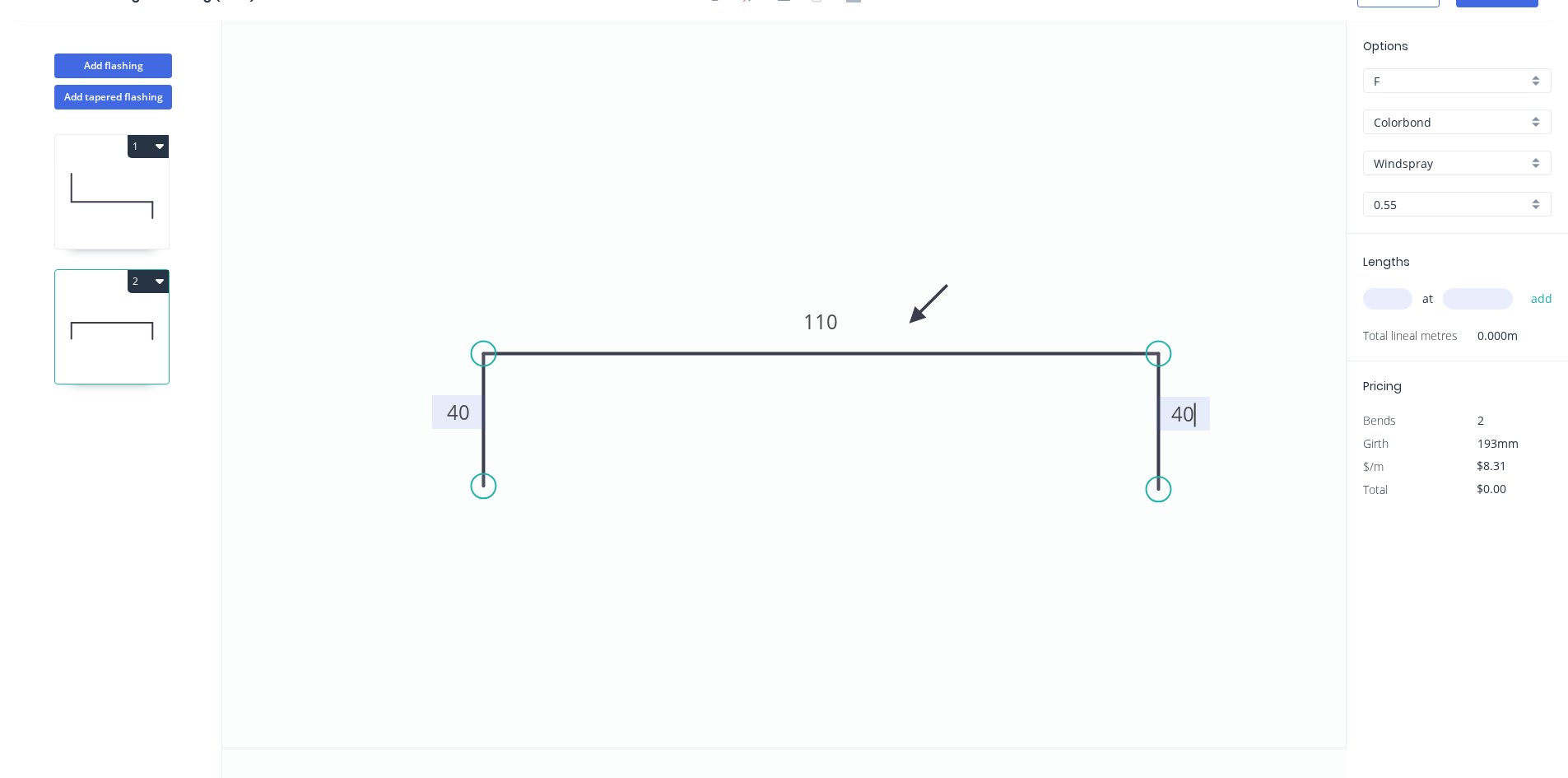
drag, startPoint x: 580, startPoint y: 311, endPoint x: 919, endPoint y: 323, distance: 339.2
click at [919, 323] on icon at bounding box center [928, 303] width 48 height 48
click at [1433, 163] on input "Windspray" at bounding box center [1451, 163] width 154 height 17
click at [1419, 240] on div "Night Sky" at bounding box center [1457, 239] width 187 height 28
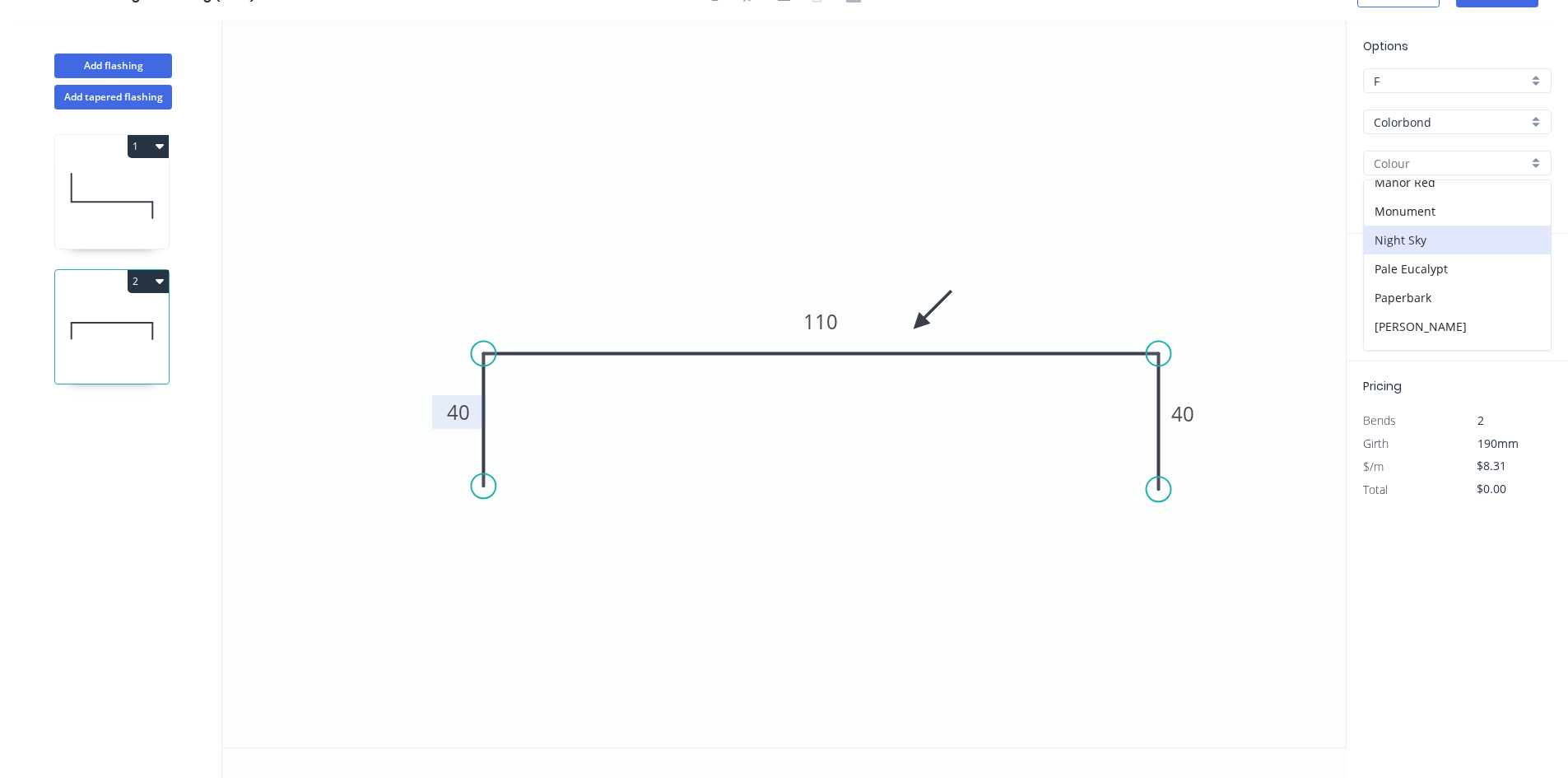
type input "Night Sky"
click at [1387, 298] on input "text" at bounding box center [1387, 298] width 49 height 21
type input "1"
type input "3000"
click at [1522, 285] on button "add" at bounding box center [1541, 299] width 38 height 28
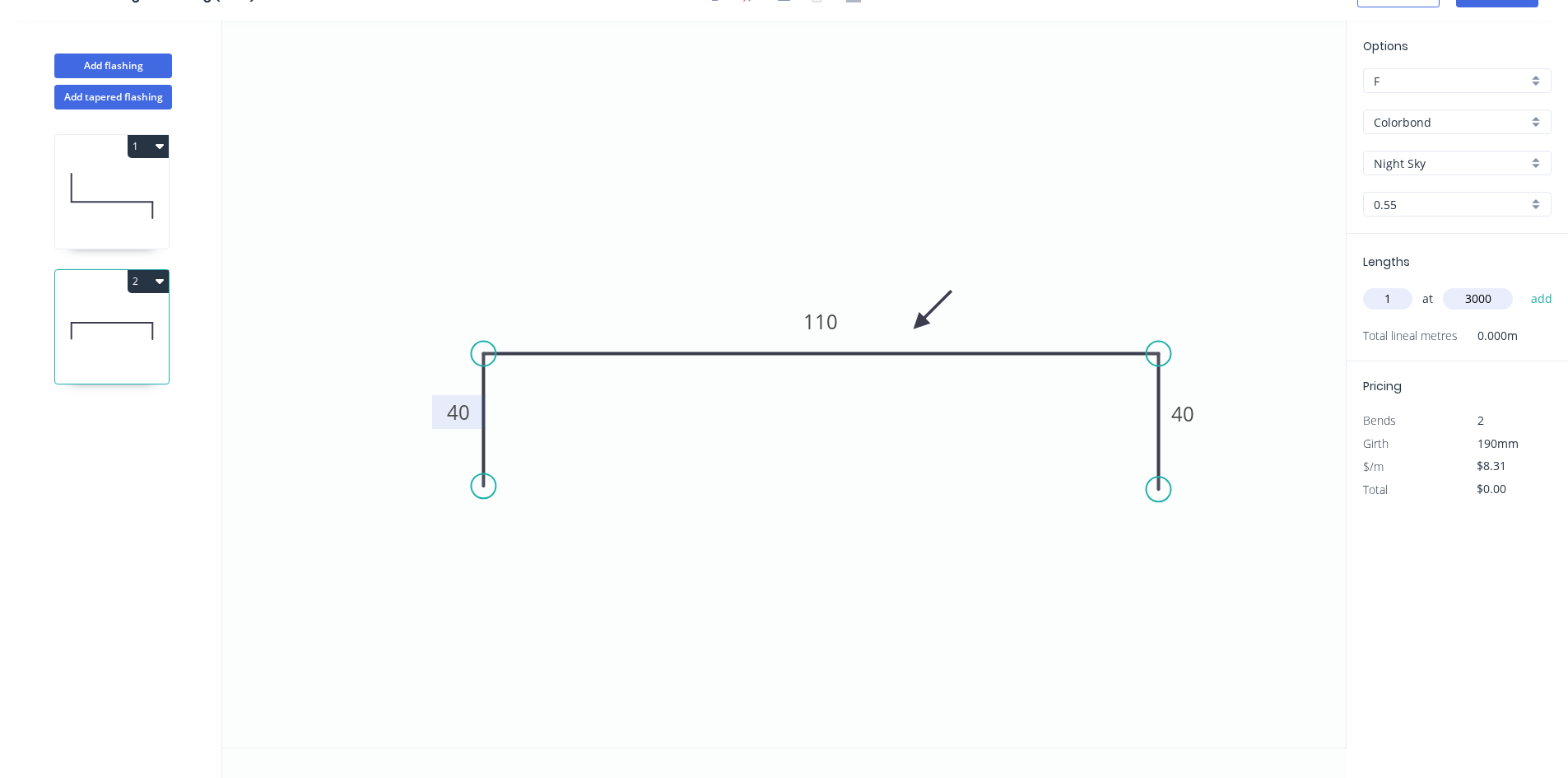
type input "$24.93"
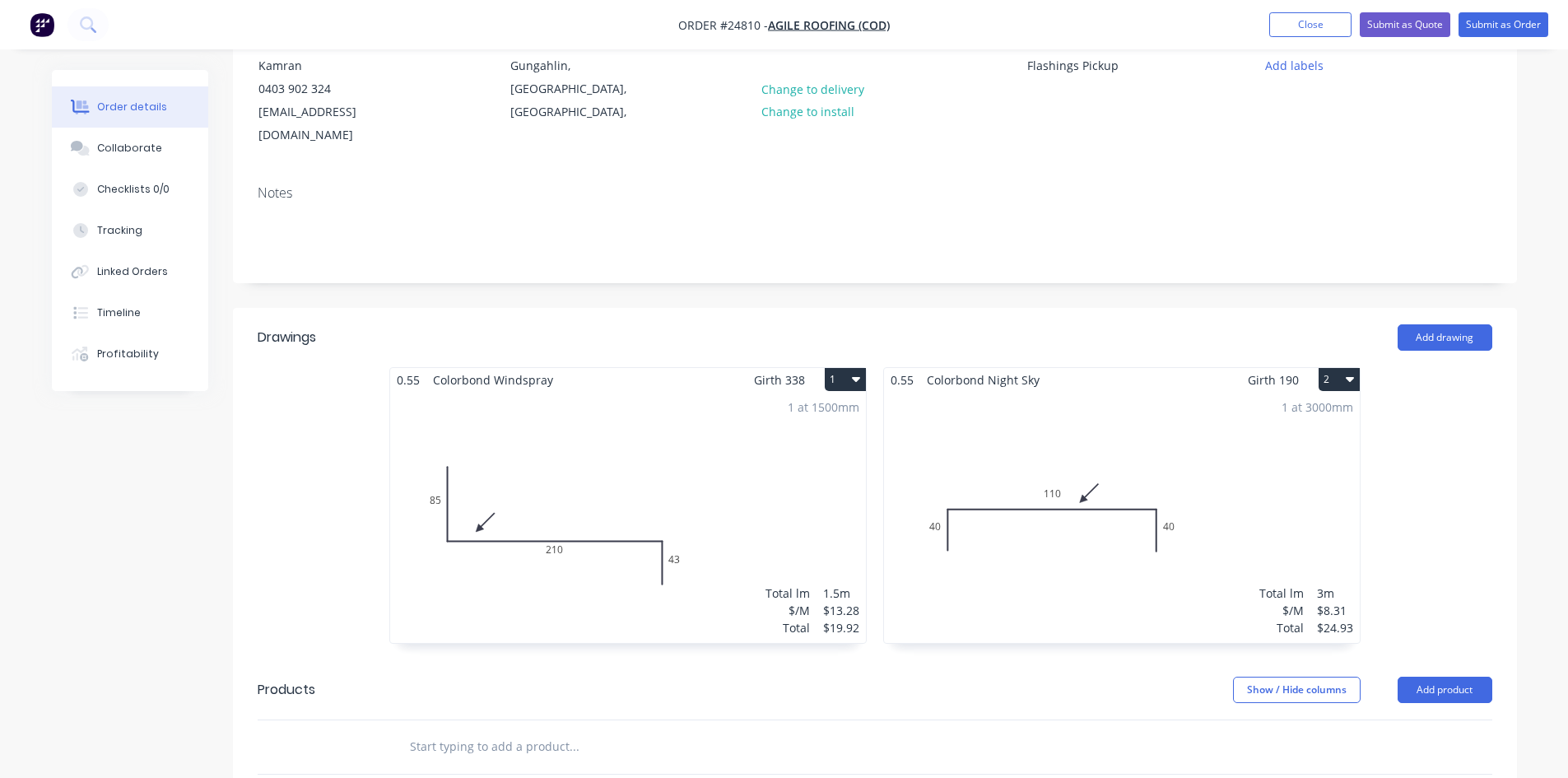
scroll to position [329, 0]
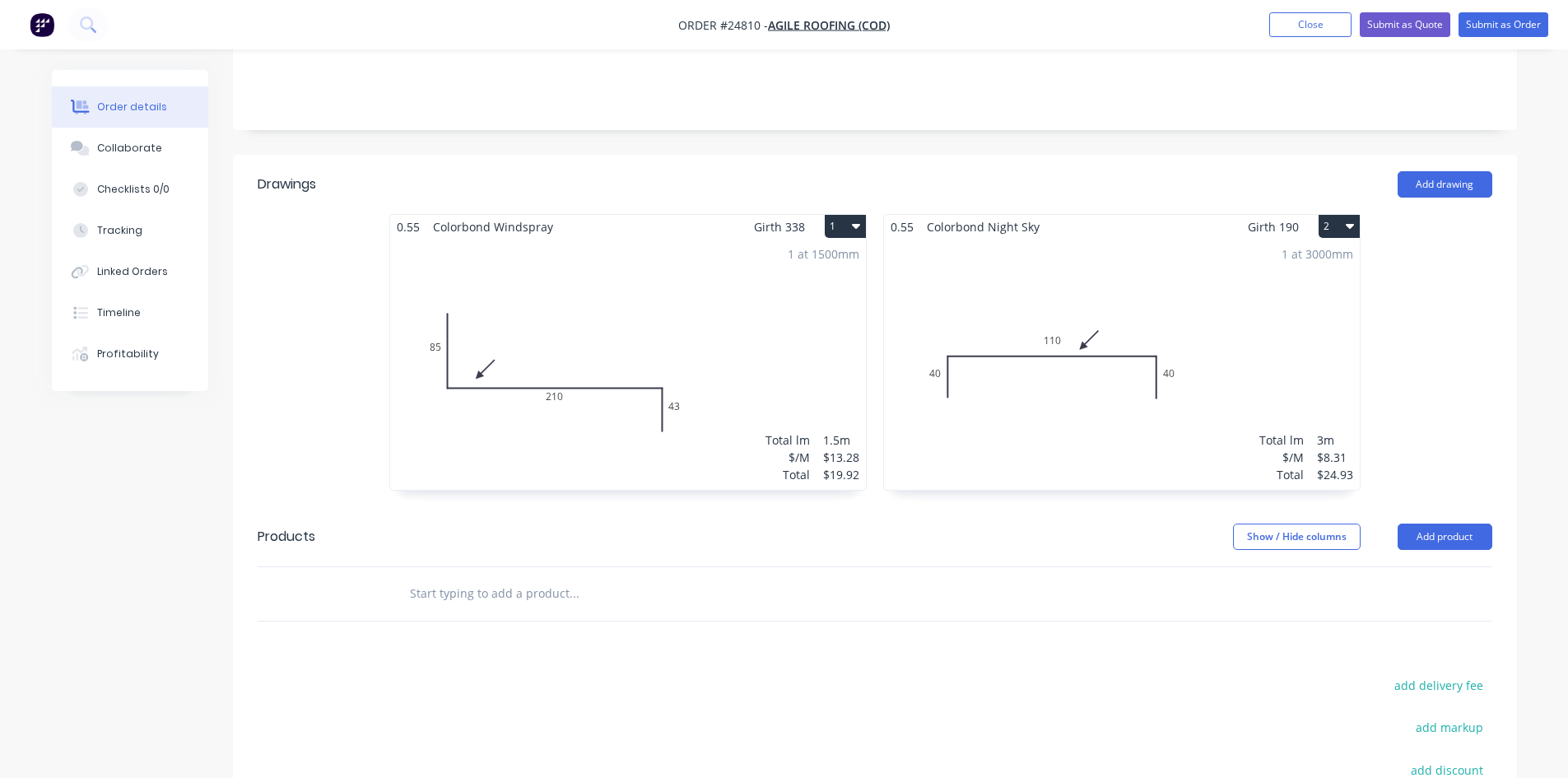
click at [1340, 214] on button "2" at bounding box center [1339, 225] width 41 height 23
click at [1266, 287] on div "Duplicate" at bounding box center [1281, 299] width 126 height 24
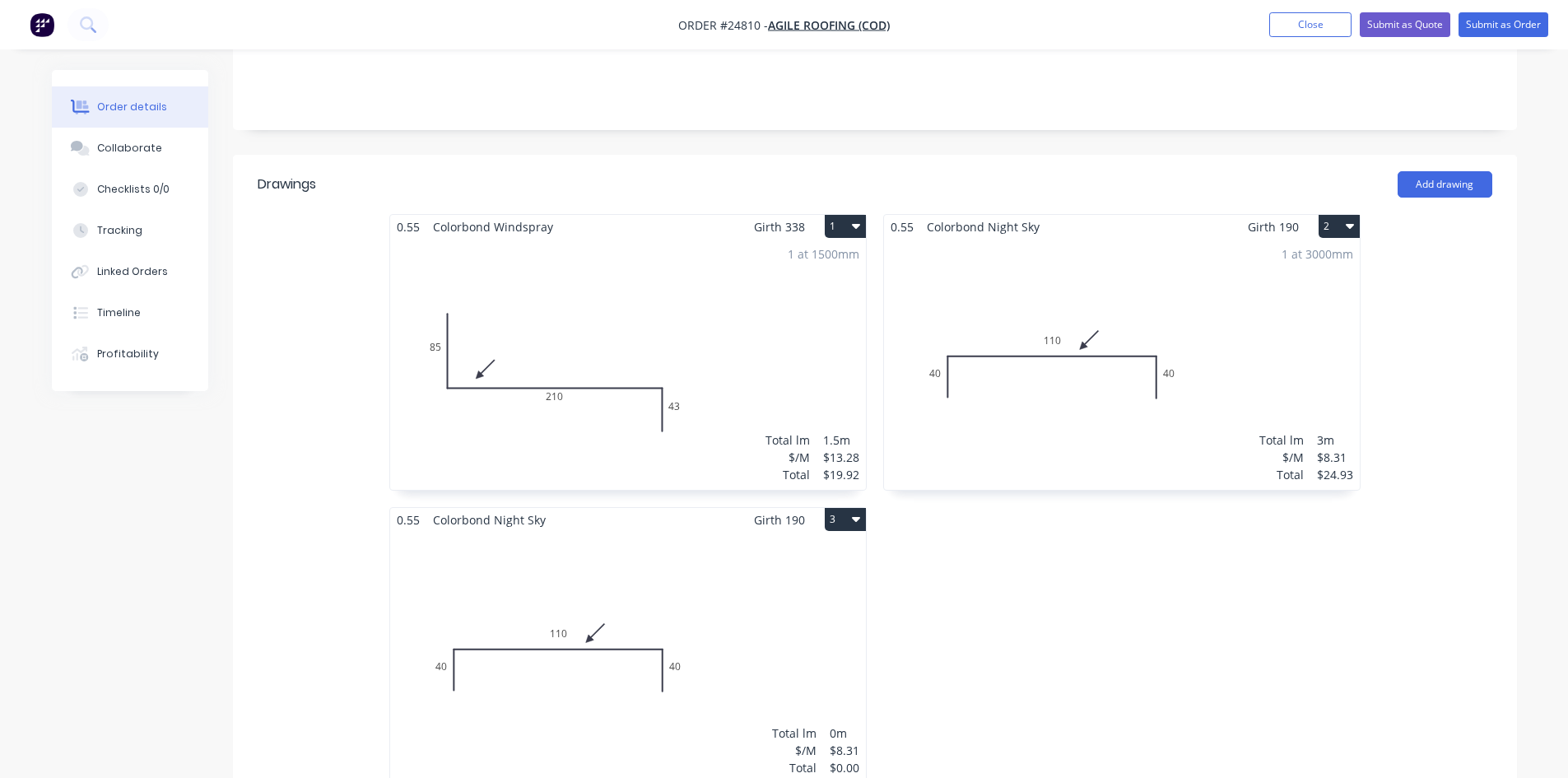
click at [626, 630] on div "Total lm $/M Total 0m $8.31 $0.00" at bounding box center [628, 657] width 476 height 251
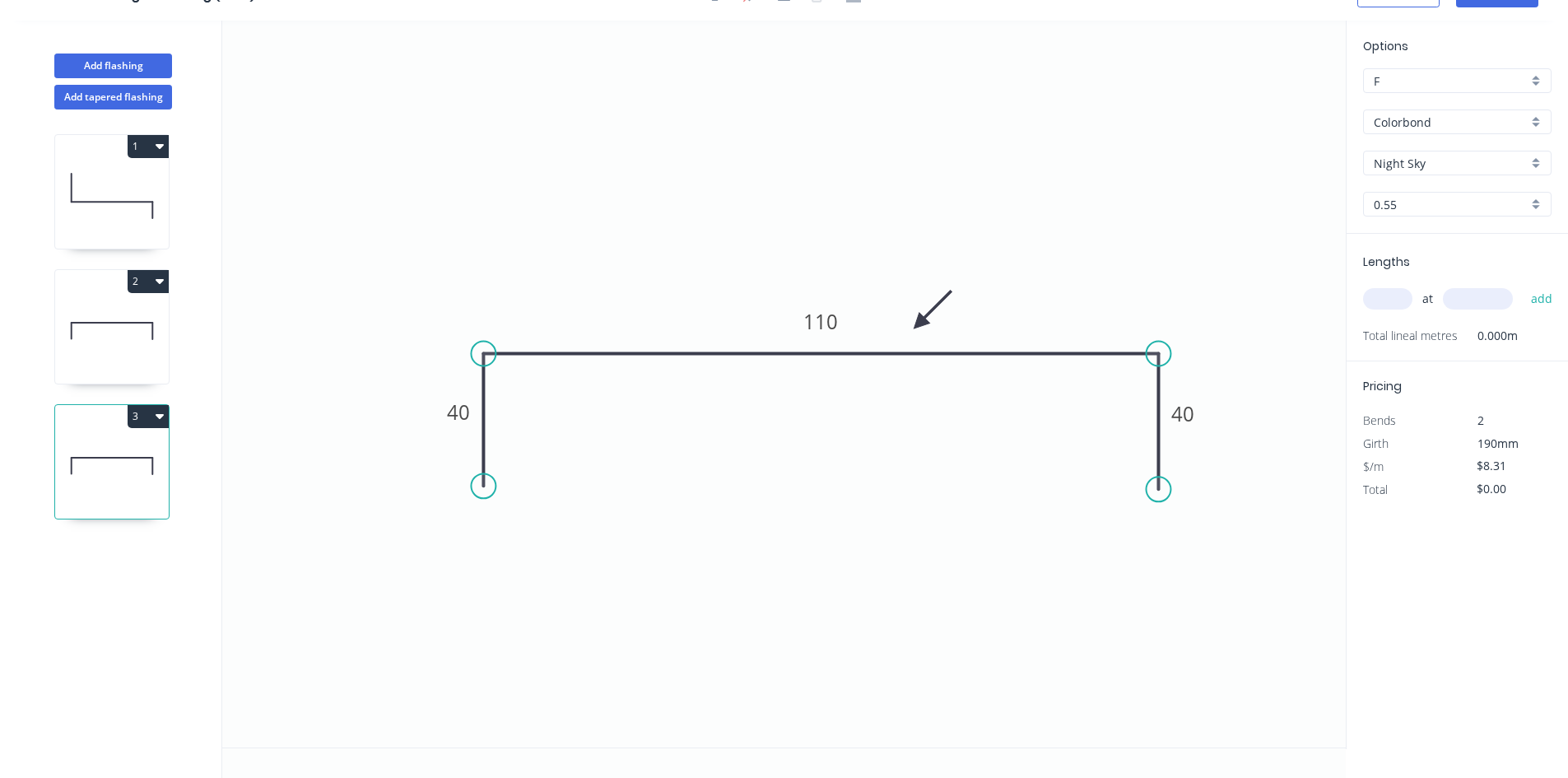
scroll to position [30, 0]
drag, startPoint x: 487, startPoint y: 494, endPoint x: 485, endPoint y: 601, distance: 107.0
click at [485, 601] on circle at bounding box center [483, 599] width 25 height 25
click at [455, 470] on tspan "40" at bounding box center [458, 469] width 23 height 27
type input "$13.28"
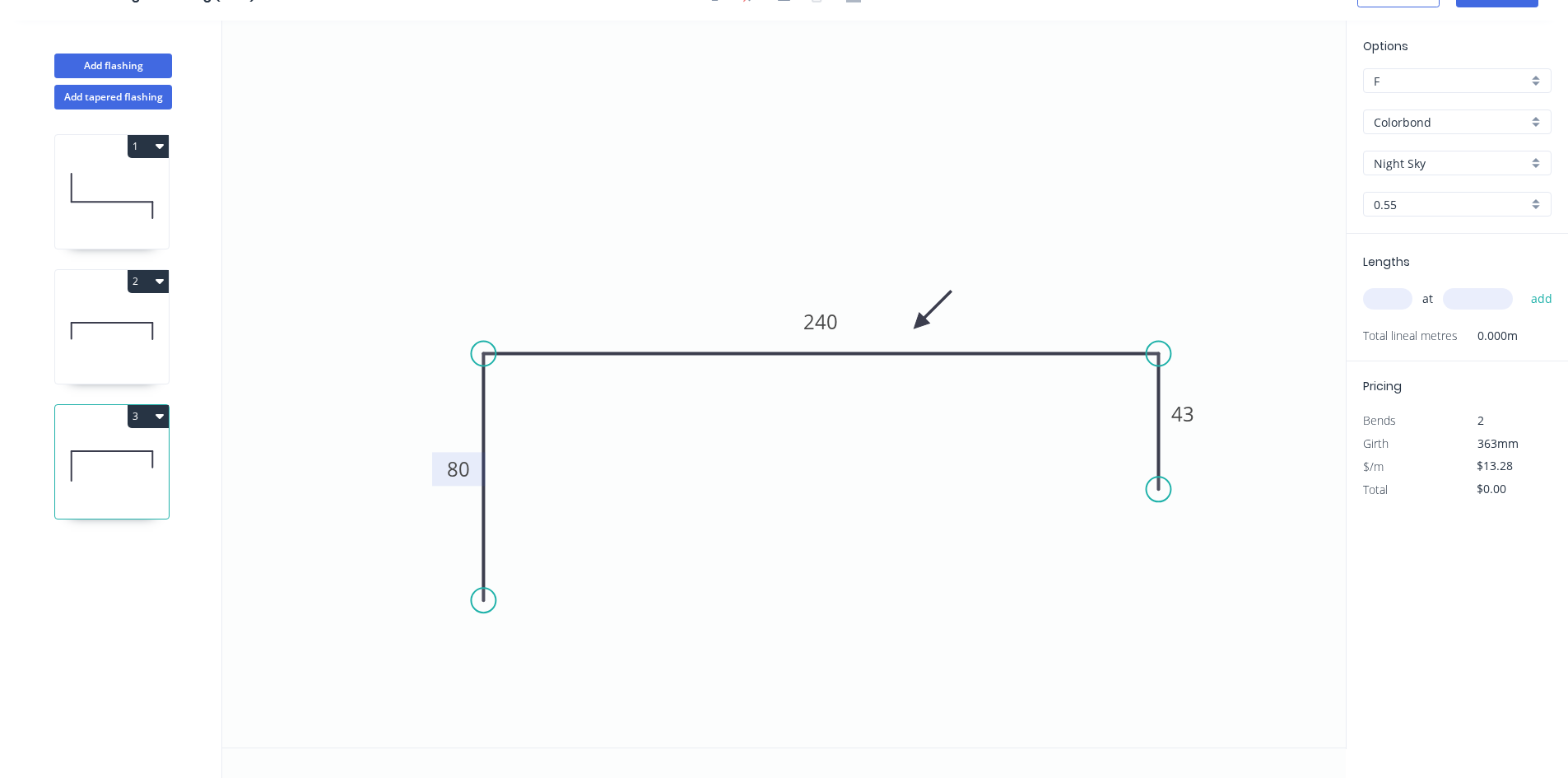
click at [1384, 301] on input "text" at bounding box center [1387, 298] width 49 height 21
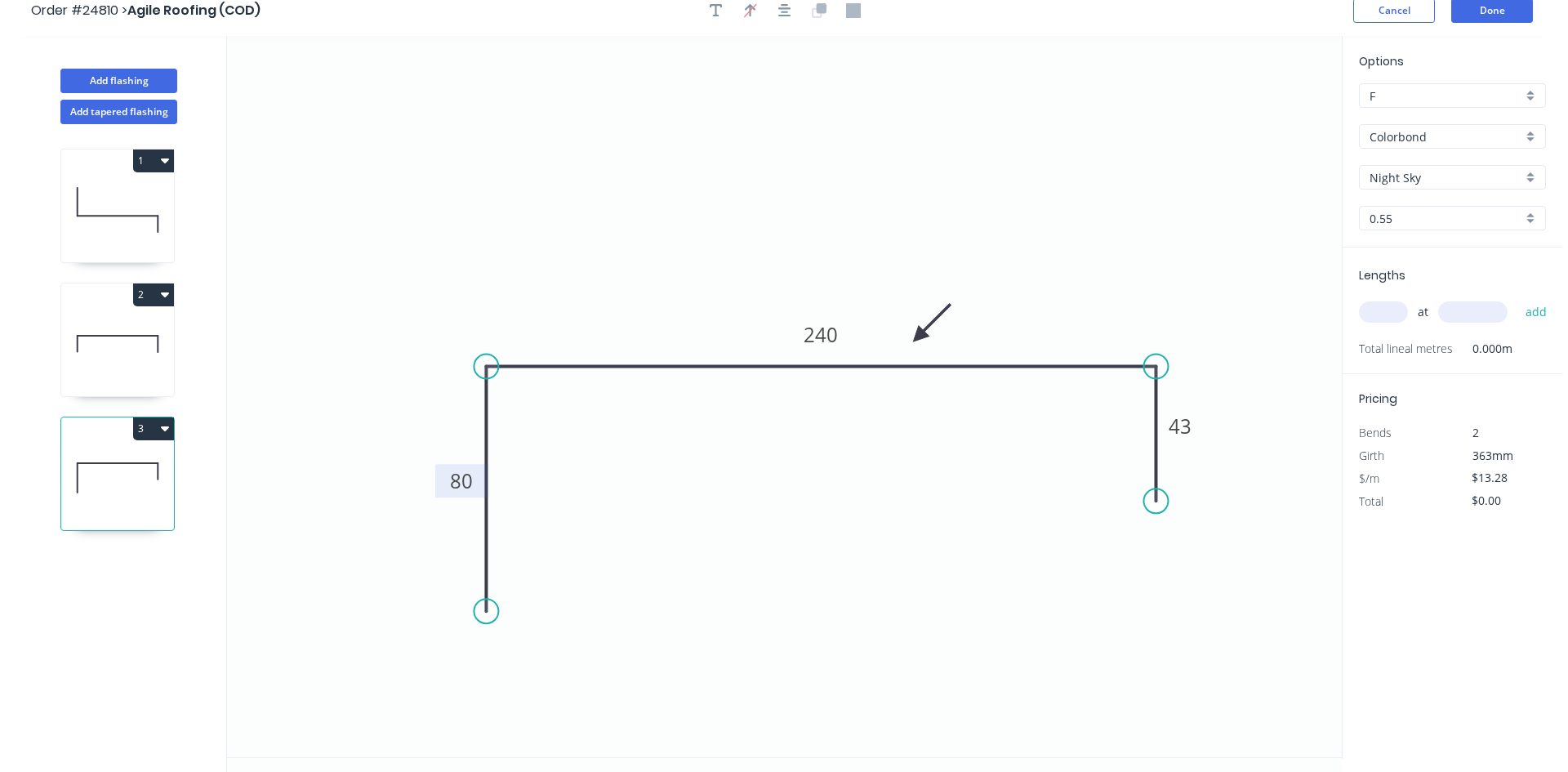
scroll to position [0, 0]
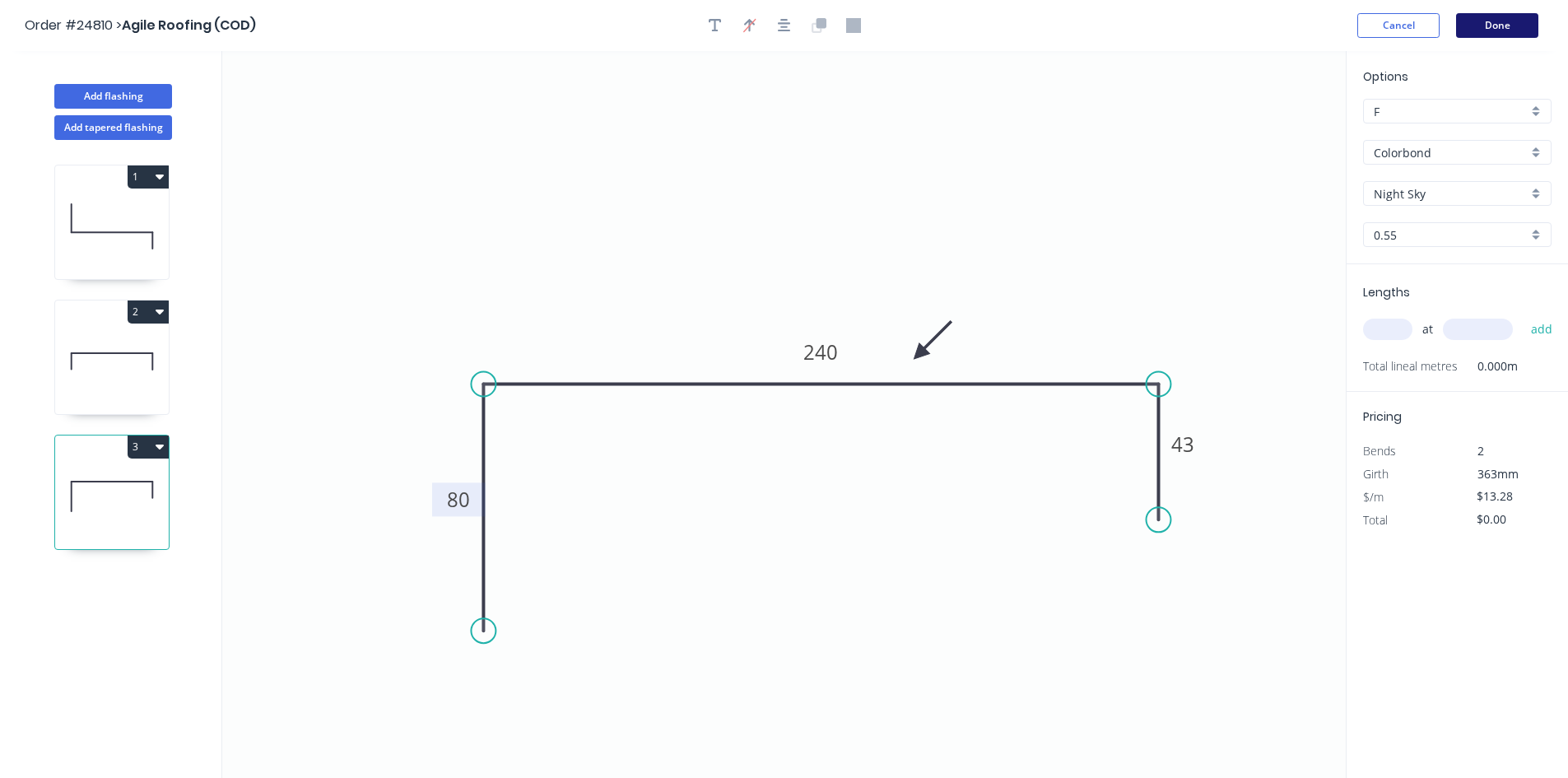
click at [1469, 26] on button "Done" at bounding box center [1497, 25] width 82 height 25
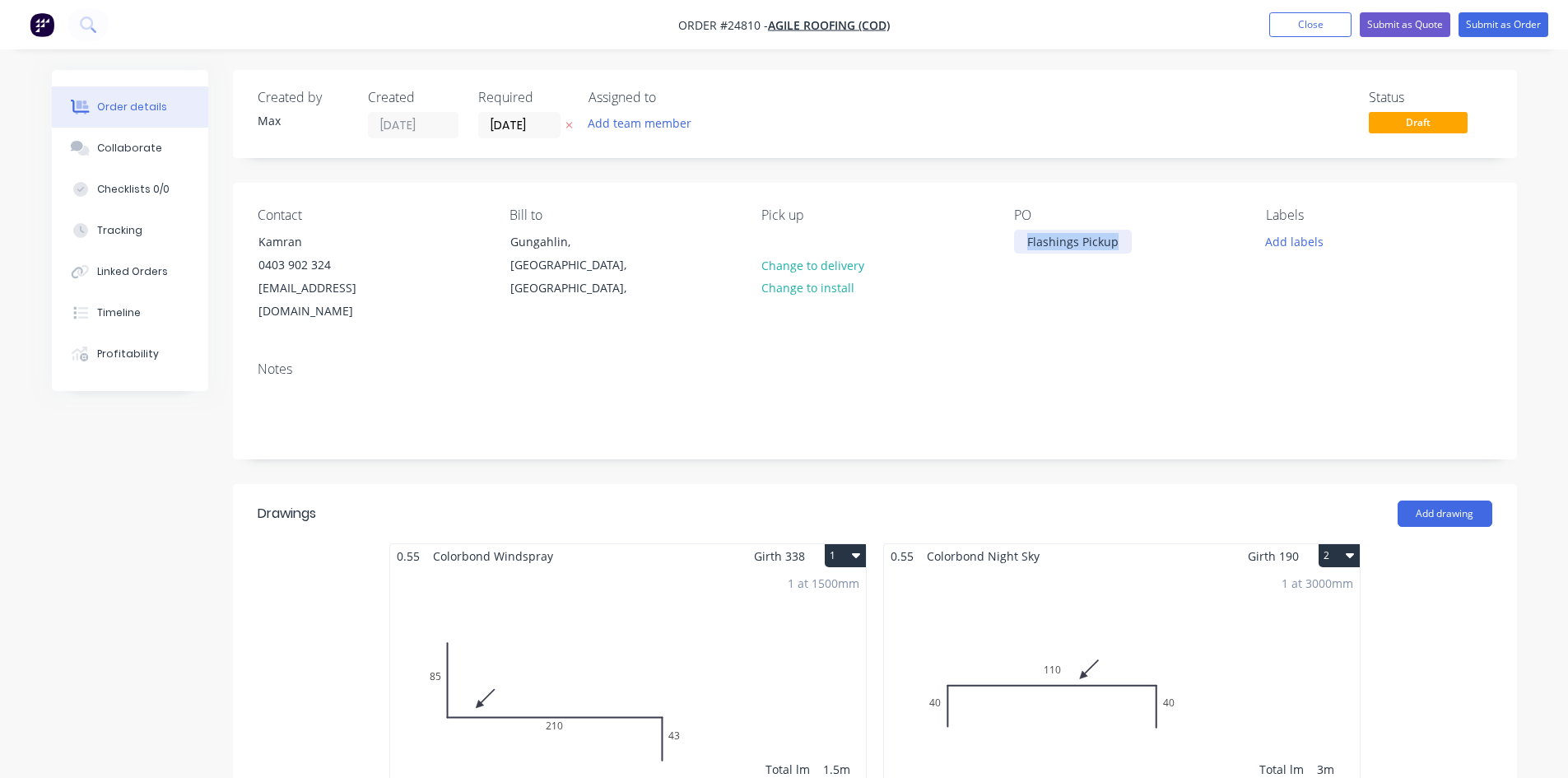
drag, startPoint x: 1118, startPoint y: 236, endPoint x: 995, endPoint y: 253, distance: 124.2
click at [995, 253] on div "Contact Kamran 0403 902 324 agileroofingcanberra@gmail.com Bill to Gungahlin, A…" at bounding box center [874, 265] width 1284 height 166
click at [882, 296] on div "Pick up Change to delivery Change to install" at bounding box center [874, 265] width 225 height 116
click at [1299, 21] on button "Close" at bounding box center [1310, 24] width 82 height 25
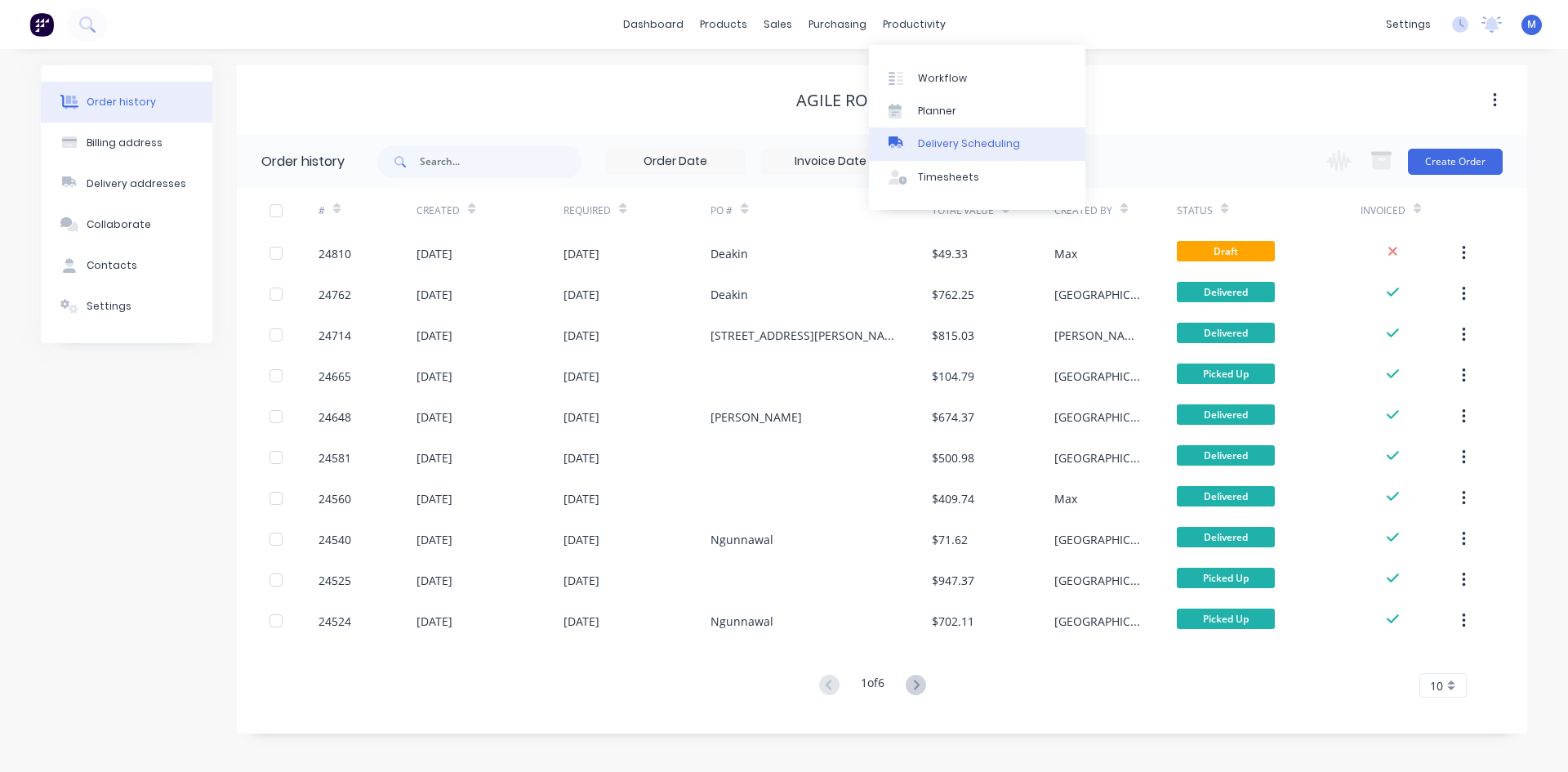
click at [989, 139] on div "Delivery Scheduling" at bounding box center [969, 144] width 102 height 15
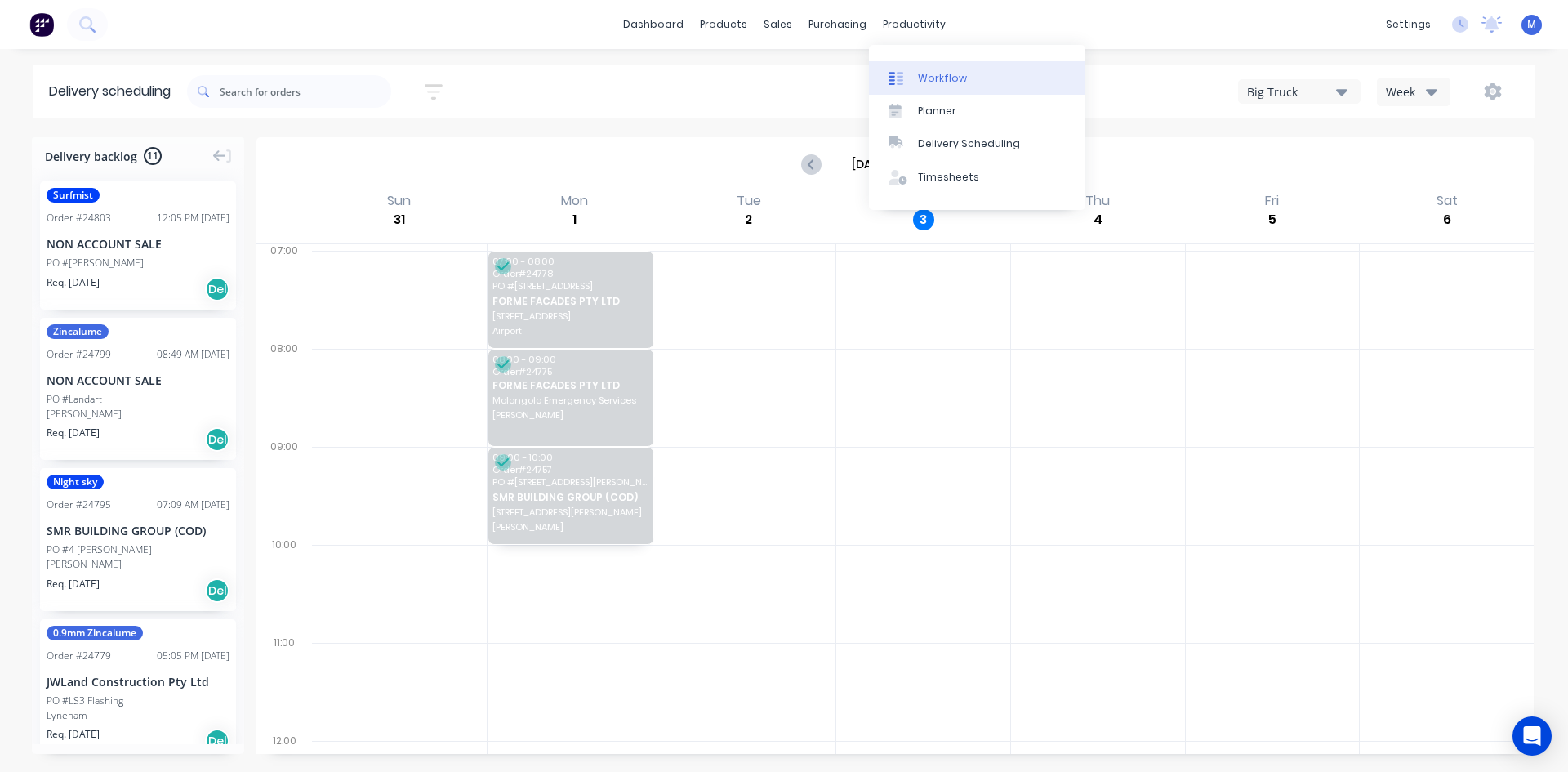
click at [940, 73] on div "Workflow" at bounding box center [942, 78] width 49 height 15
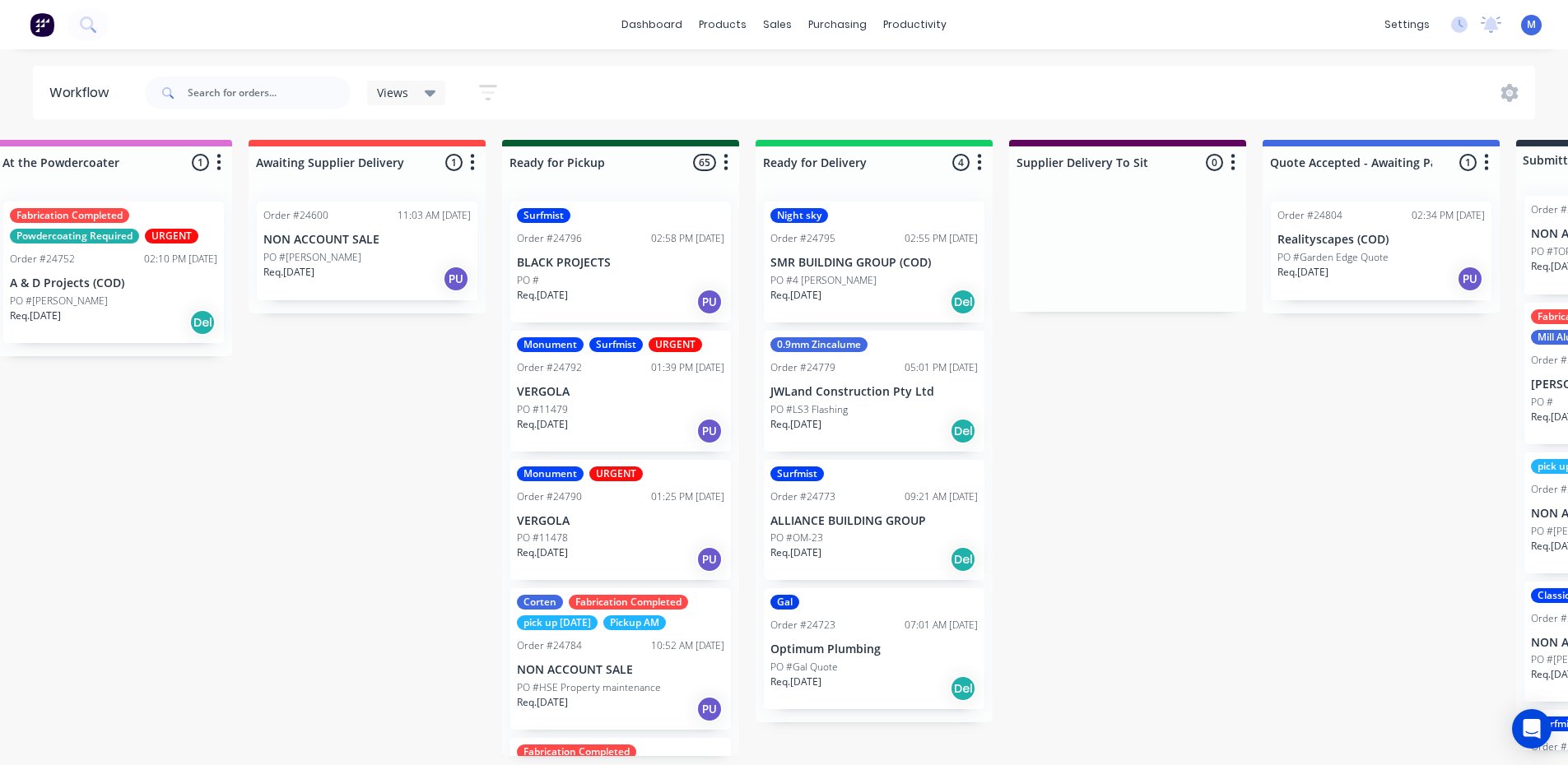
scroll to position [0, 1308]
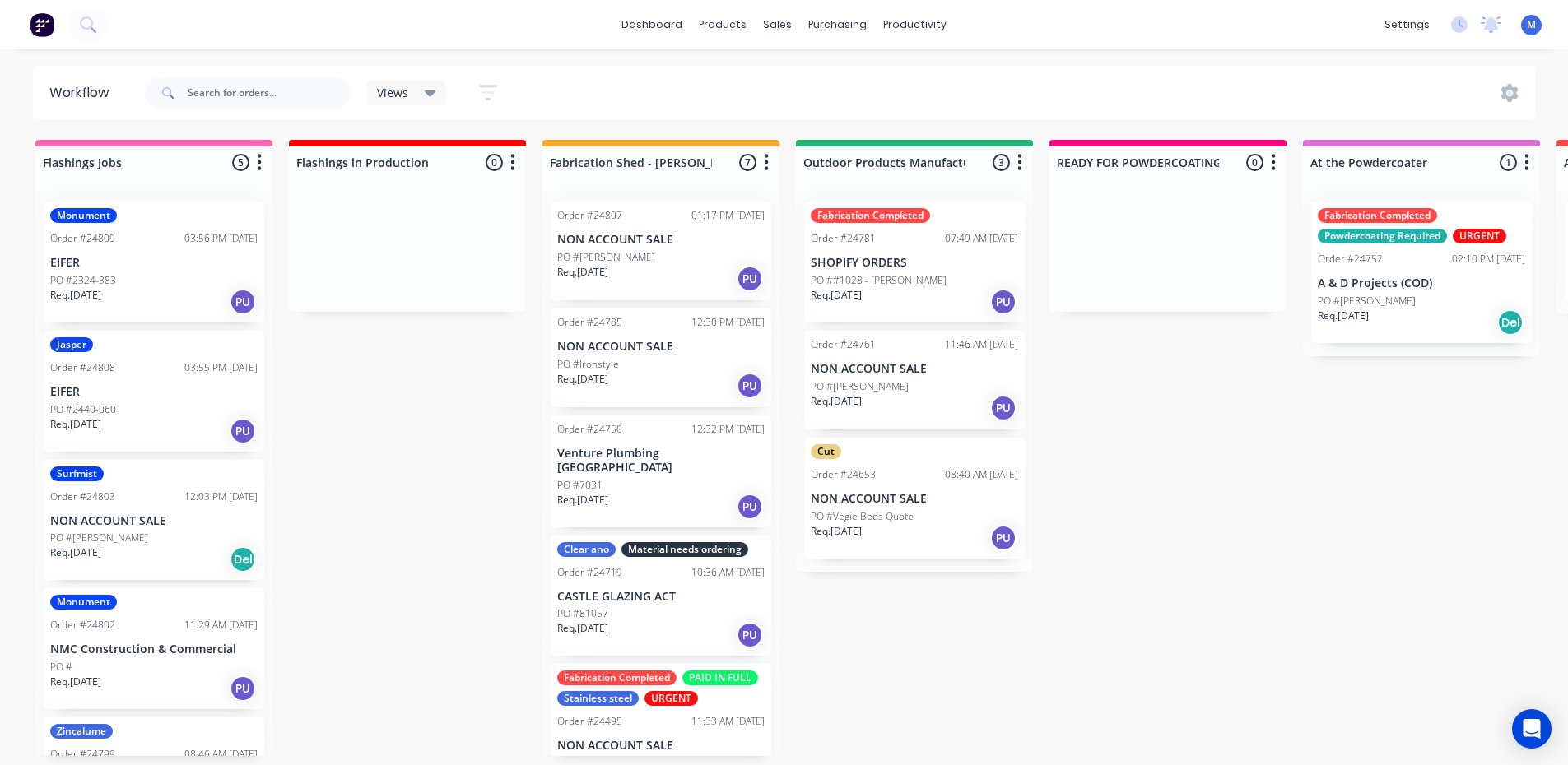
scroll to position [83, 0]
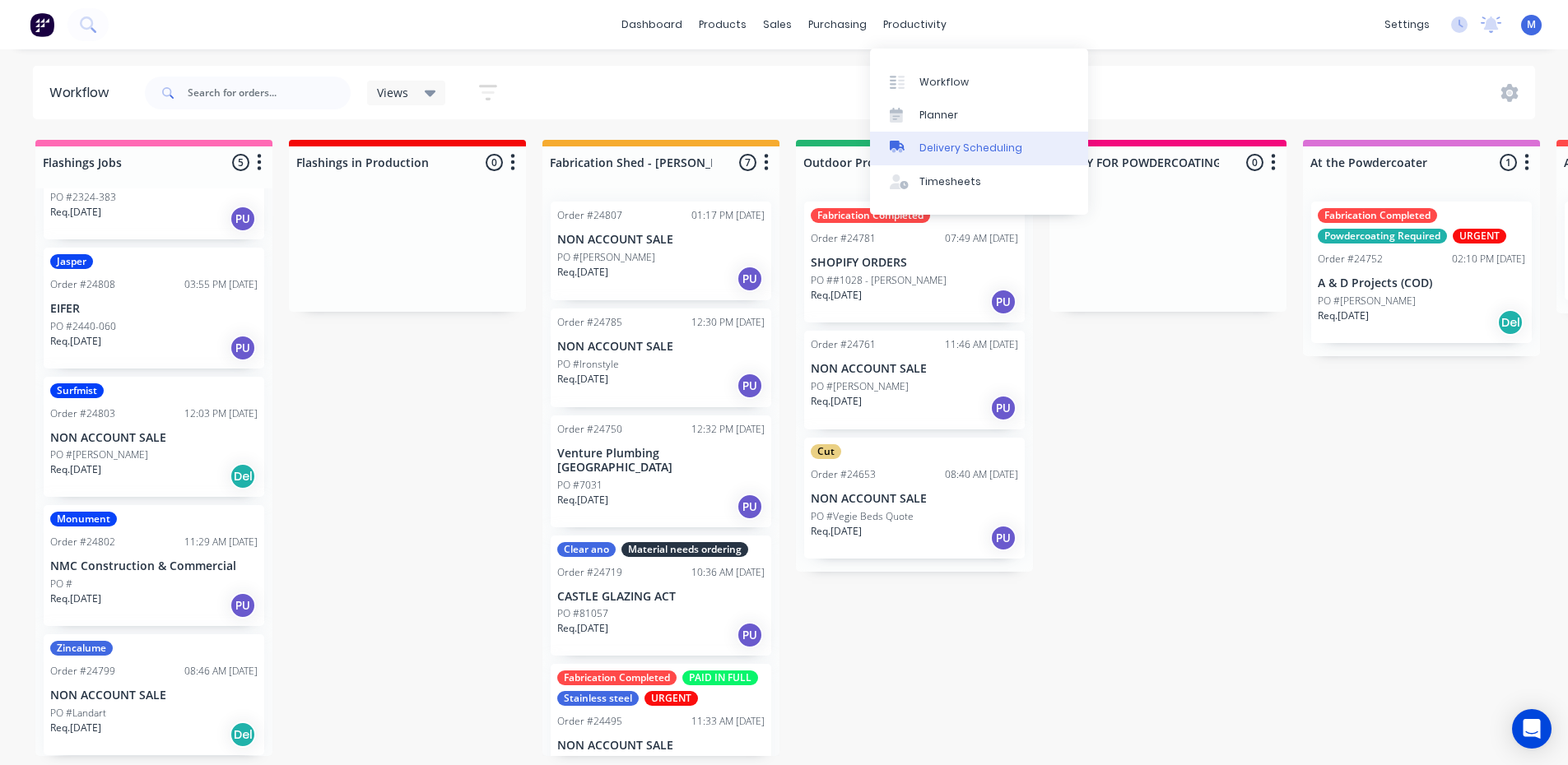
click at [966, 143] on div "Delivery Scheduling" at bounding box center [970, 148] width 103 height 15
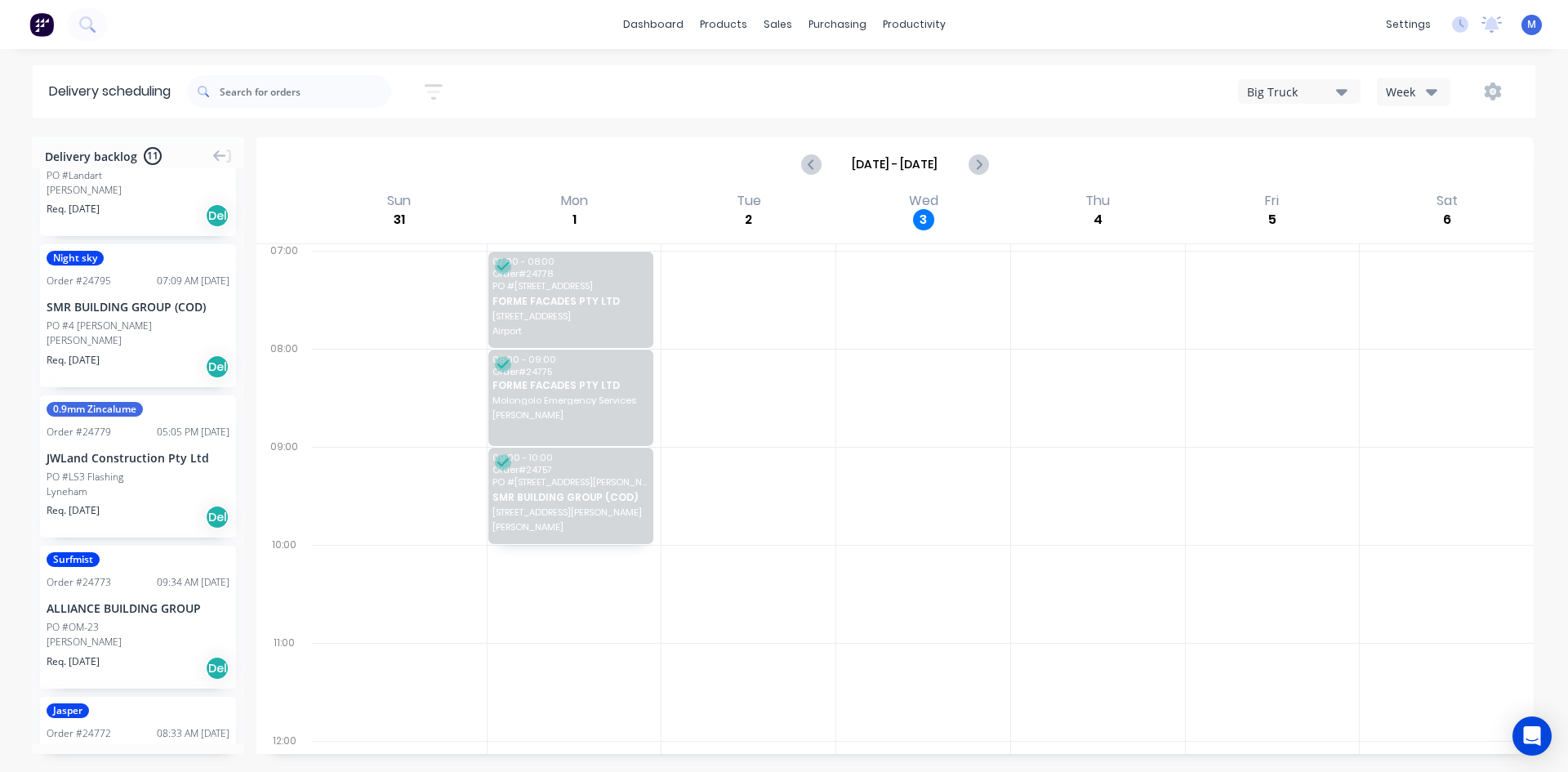
scroll to position [245, 0]
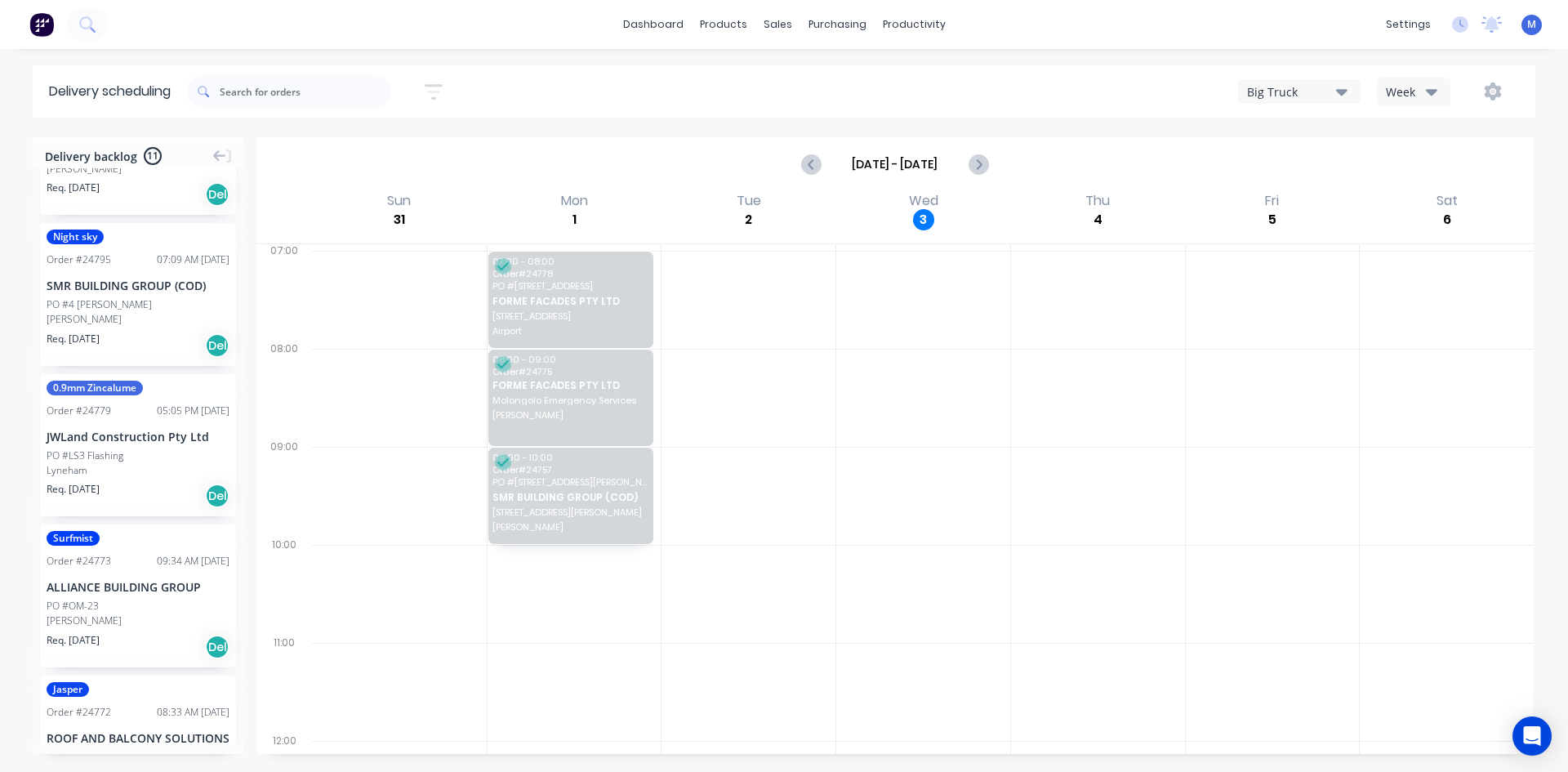
click at [150, 613] on div "[PERSON_NAME]" at bounding box center [137, 620] width 183 height 15
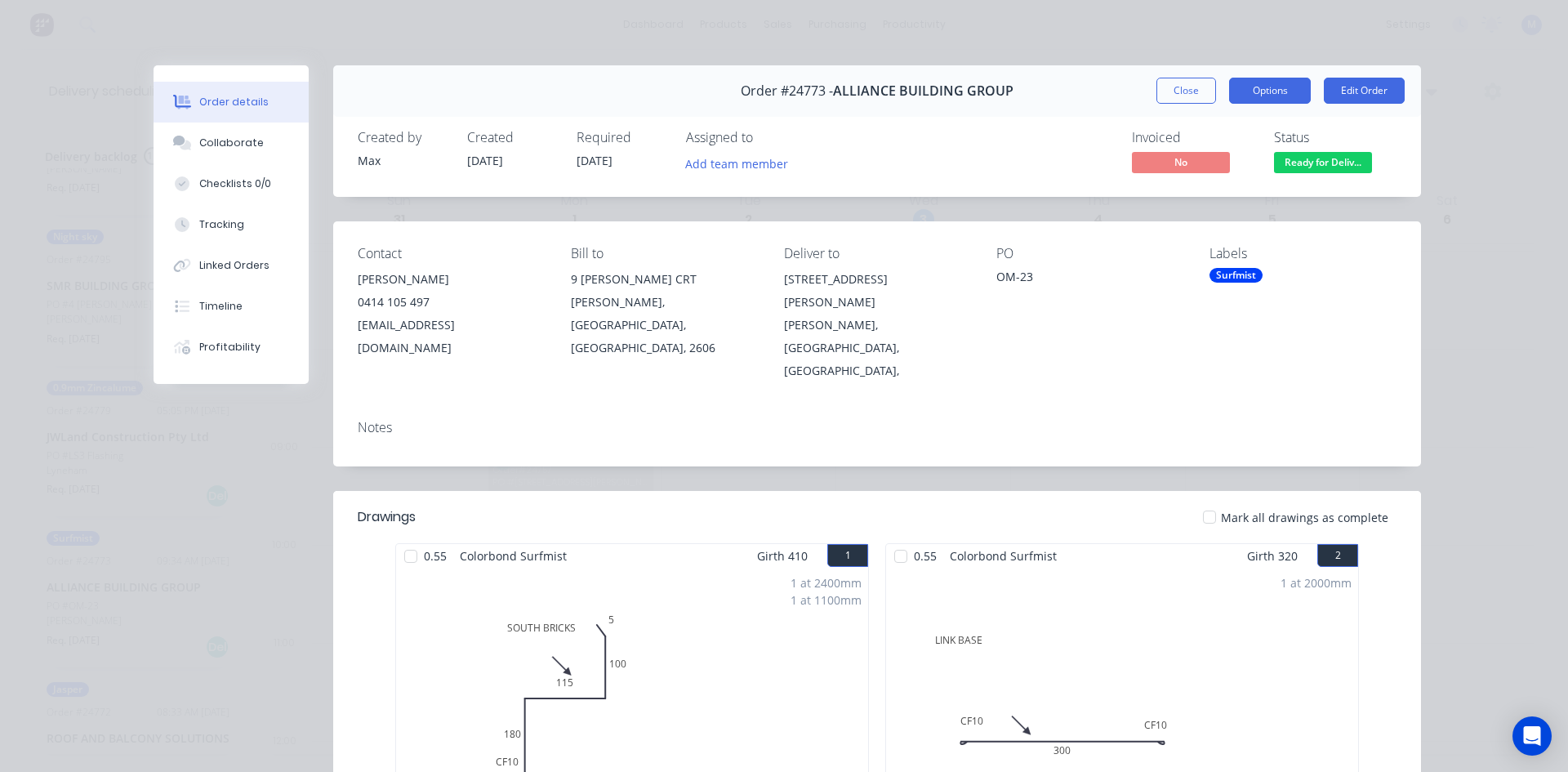
click at [1272, 83] on button "Options" at bounding box center [1271, 90] width 82 height 26
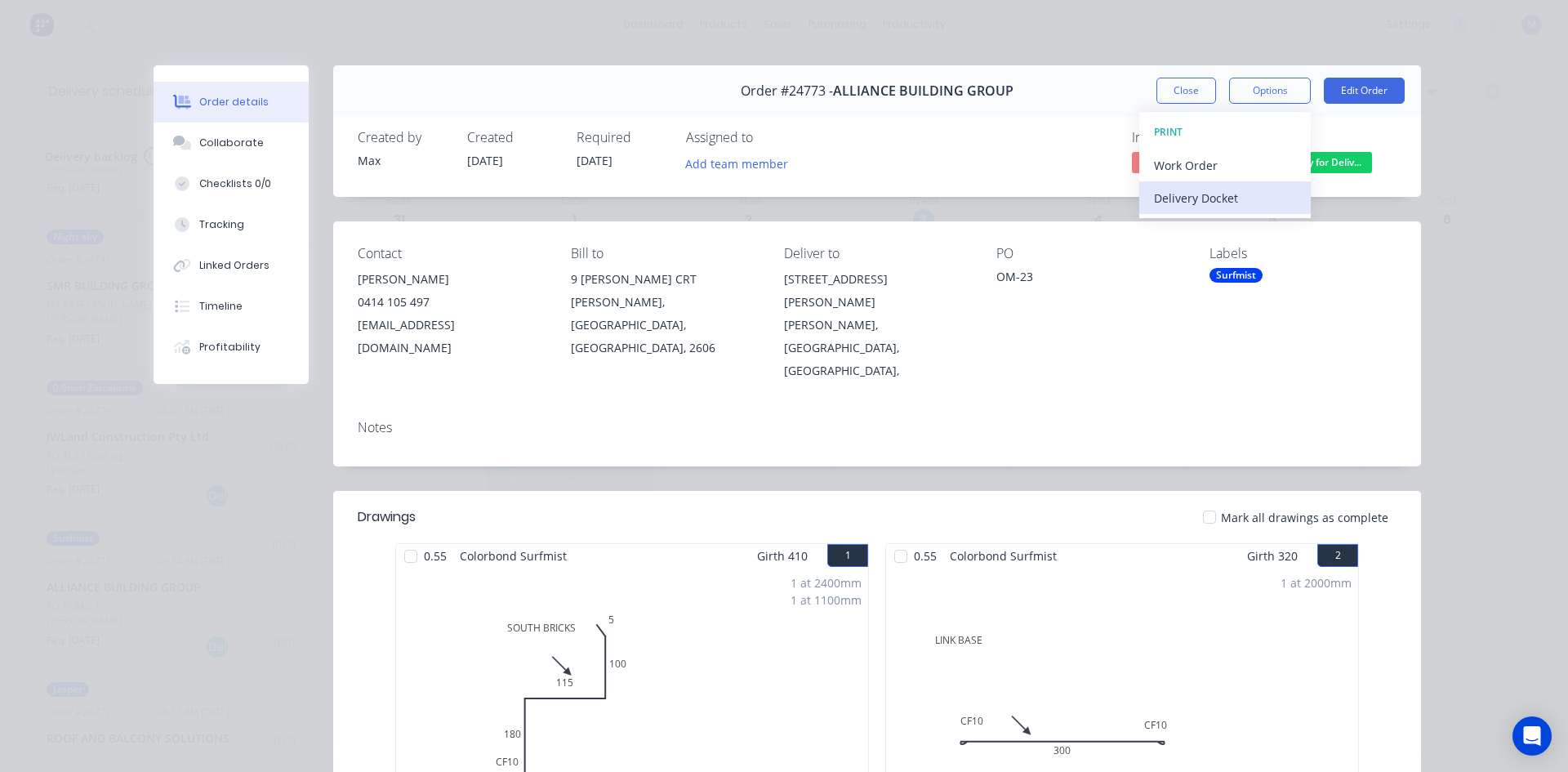
click at [1203, 203] on div "Delivery Docket" at bounding box center [1225, 198] width 142 height 24
click at [1205, 196] on div "Standard" at bounding box center [1225, 198] width 142 height 24
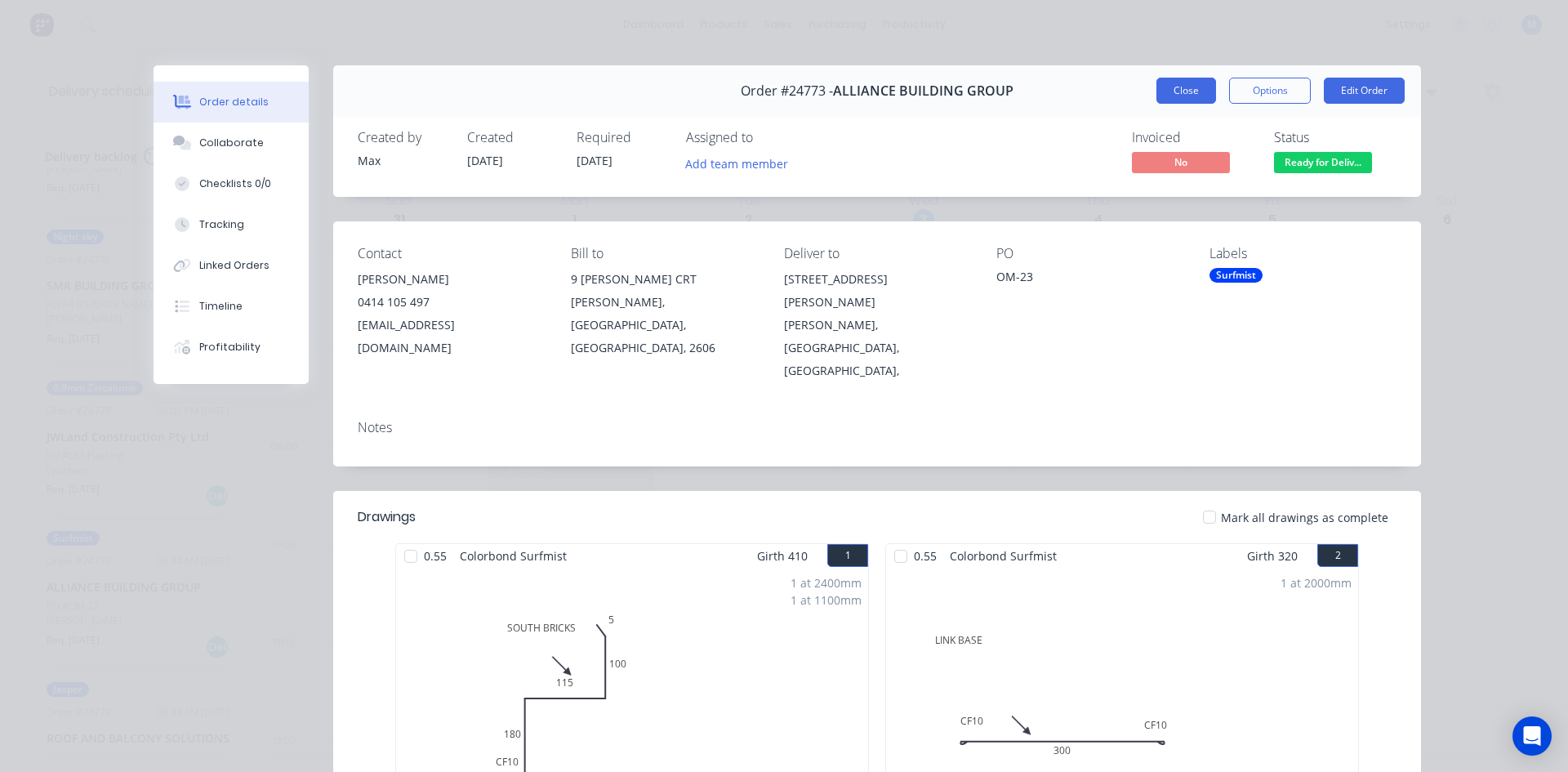
click at [1187, 92] on button "Close" at bounding box center [1187, 90] width 60 height 26
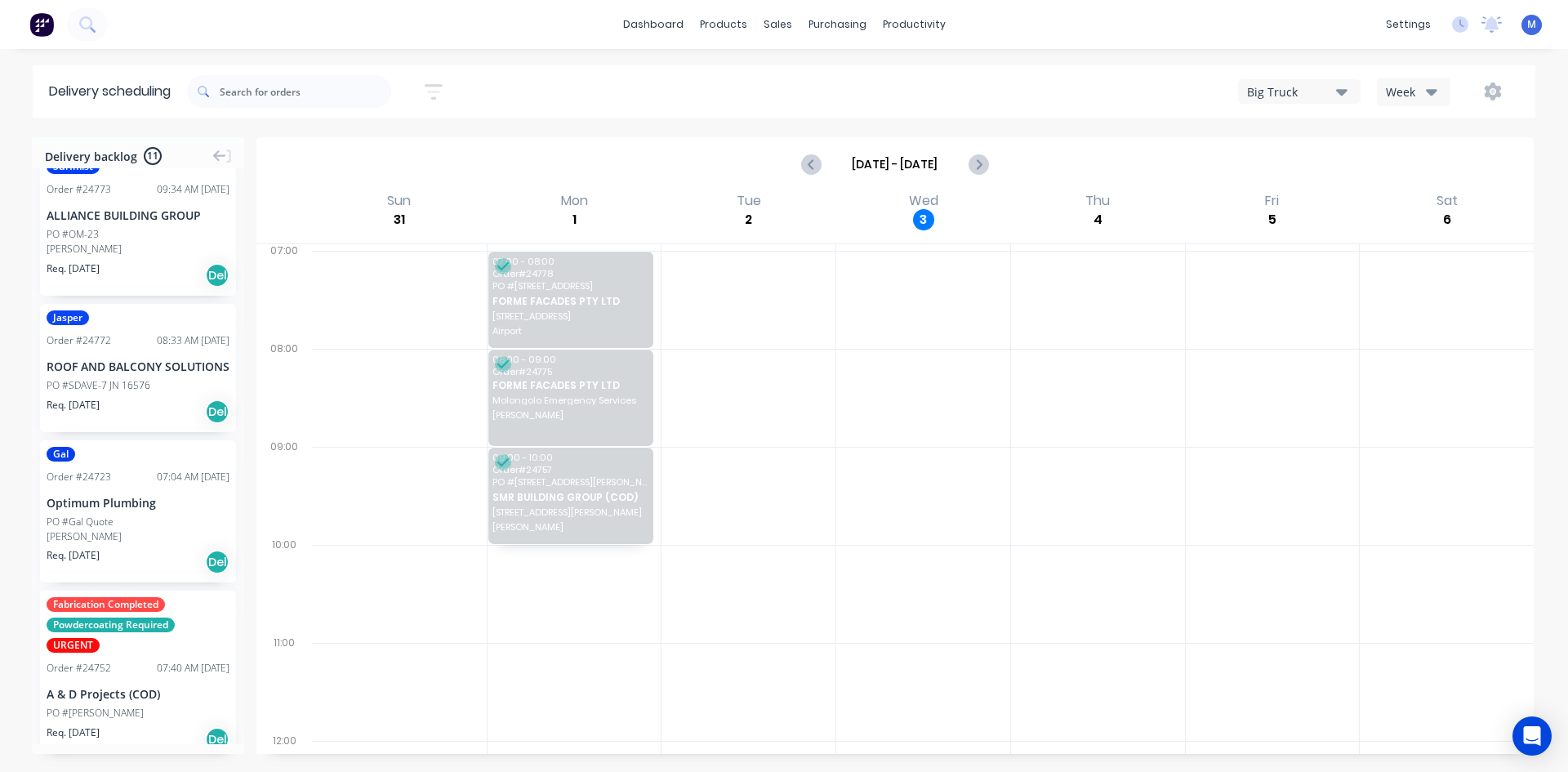
scroll to position [653, 0]
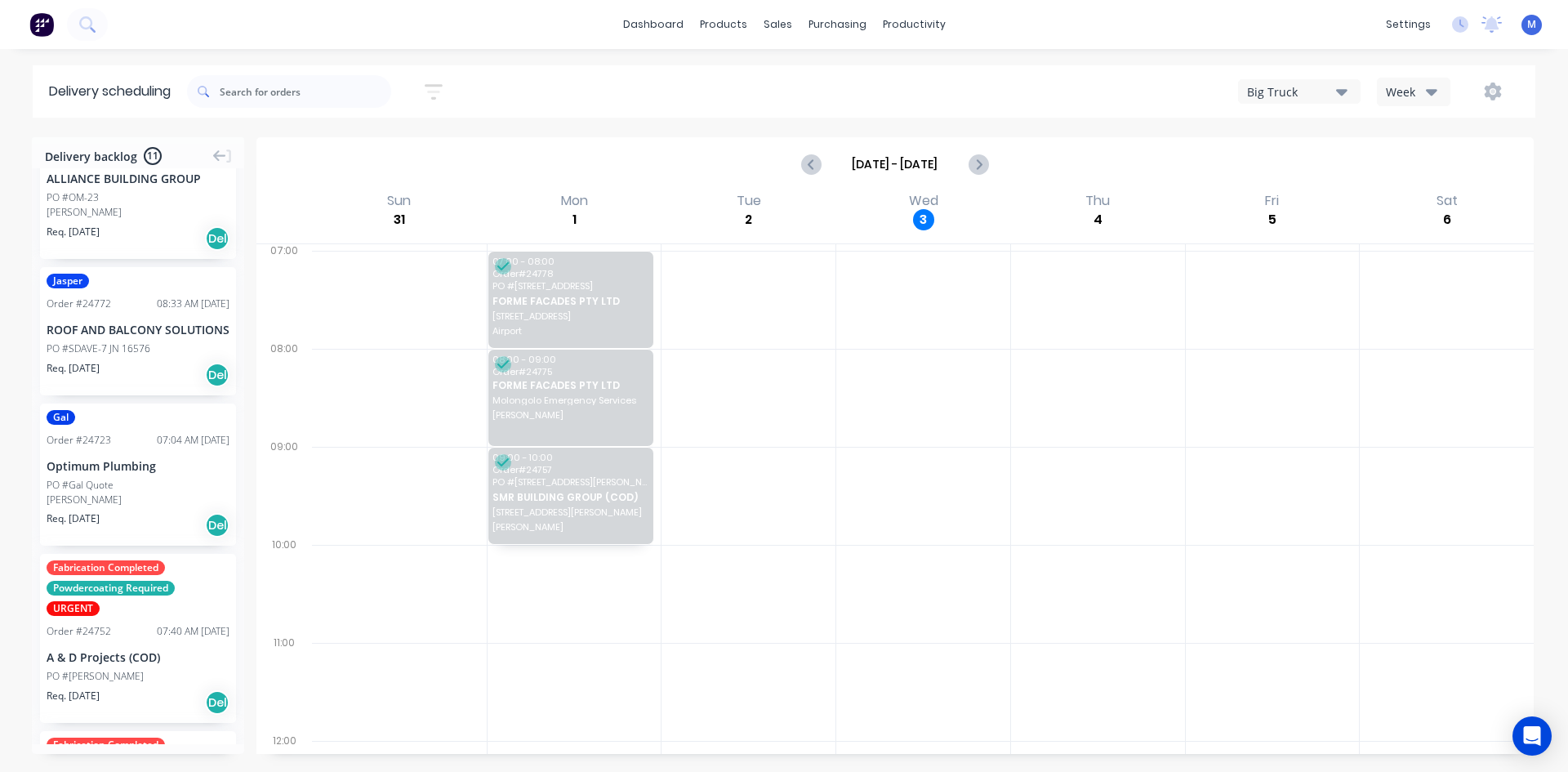
click at [119, 475] on div "Optimum Plumbing" at bounding box center [137, 466] width 183 height 17
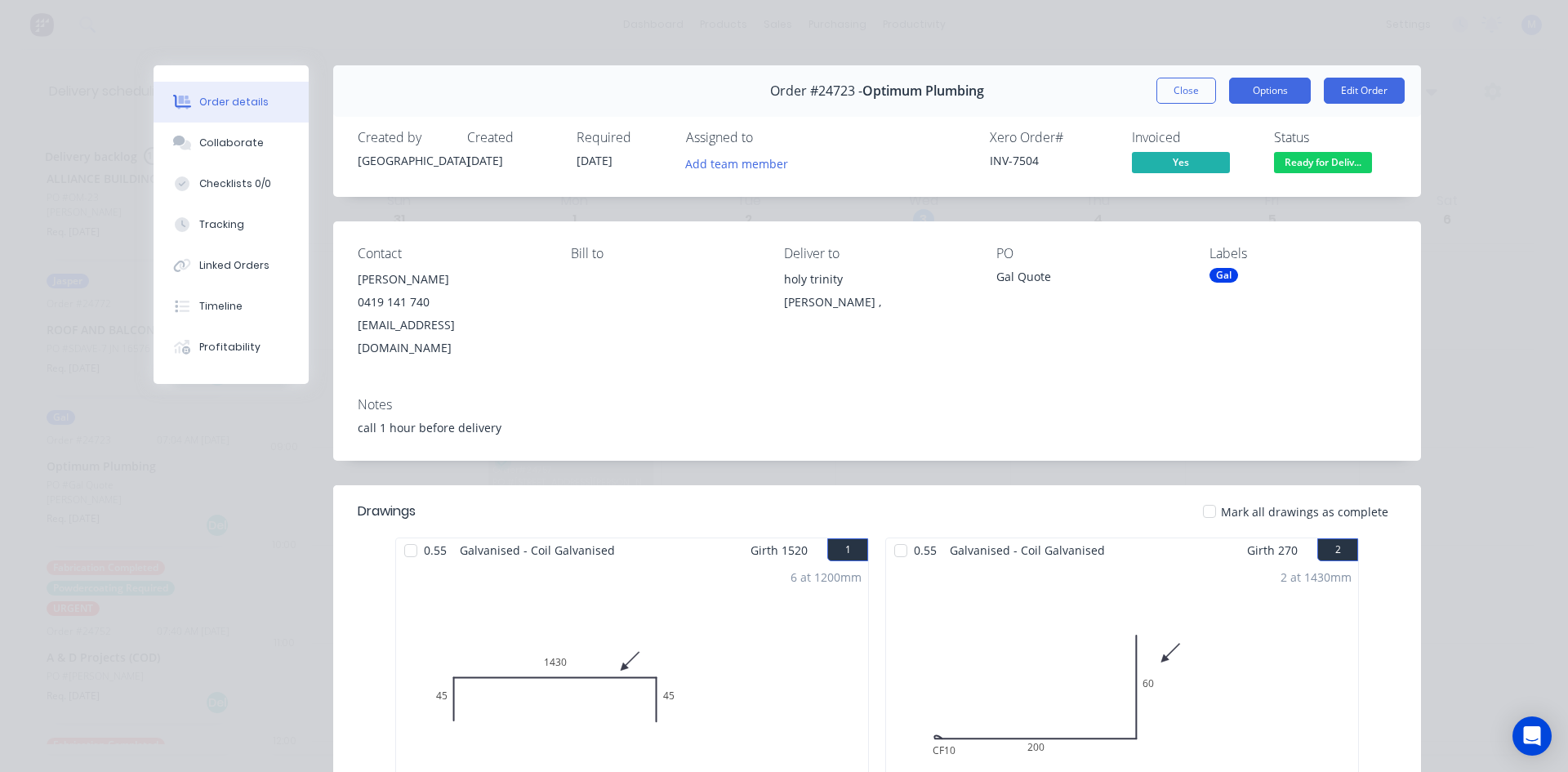
click at [1261, 92] on button "Options" at bounding box center [1271, 90] width 82 height 26
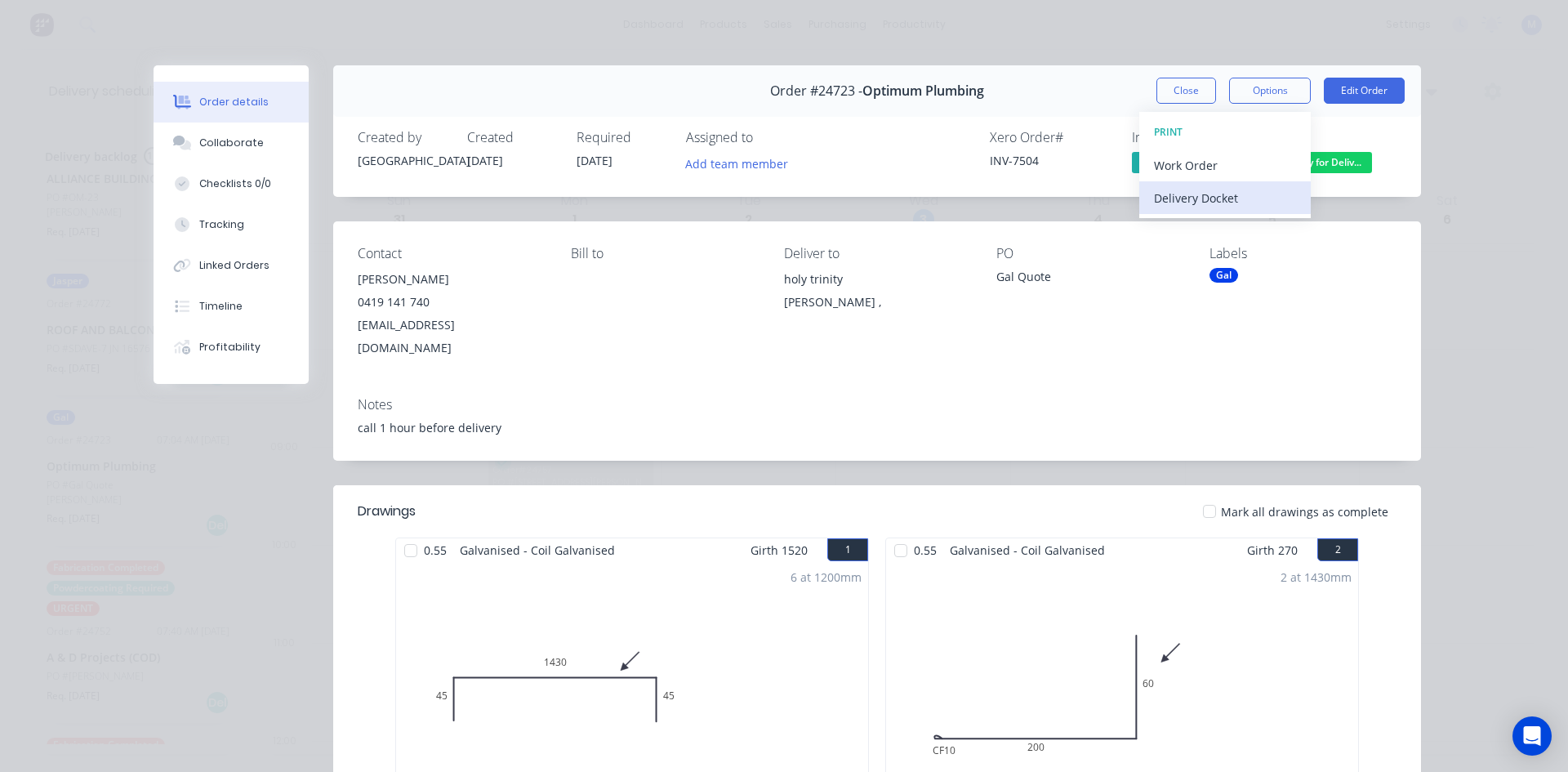
click at [1242, 197] on div "Delivery Docket" at bounding box center [1225, 198] width 142 height 24
click at [1241, 196] on div "Standard" at bounding box center [1225, 198] width 142 height 24
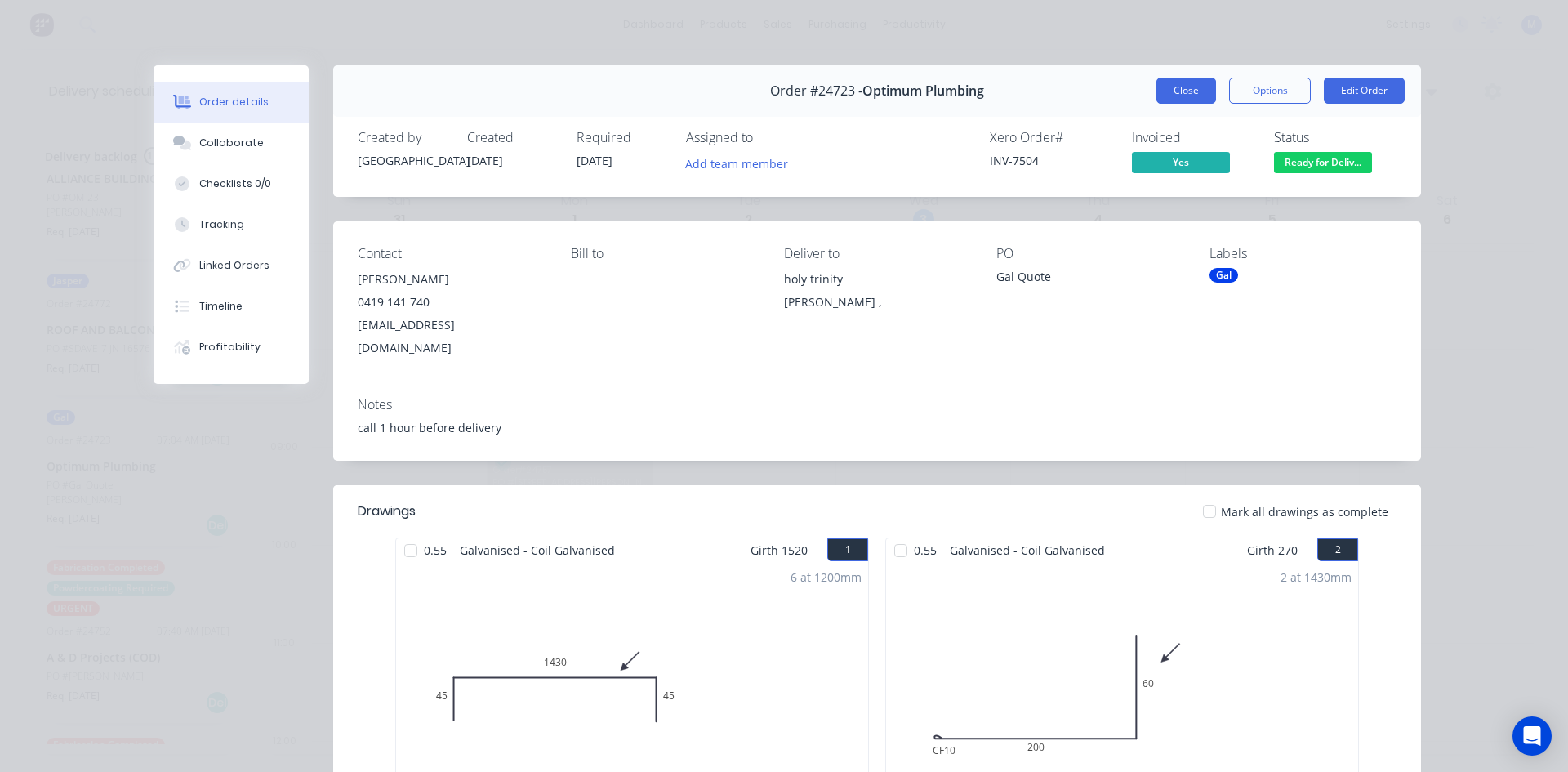
click at [1169, 93] on button "Close" at bounding box center [1187, 90] width 60 height 26
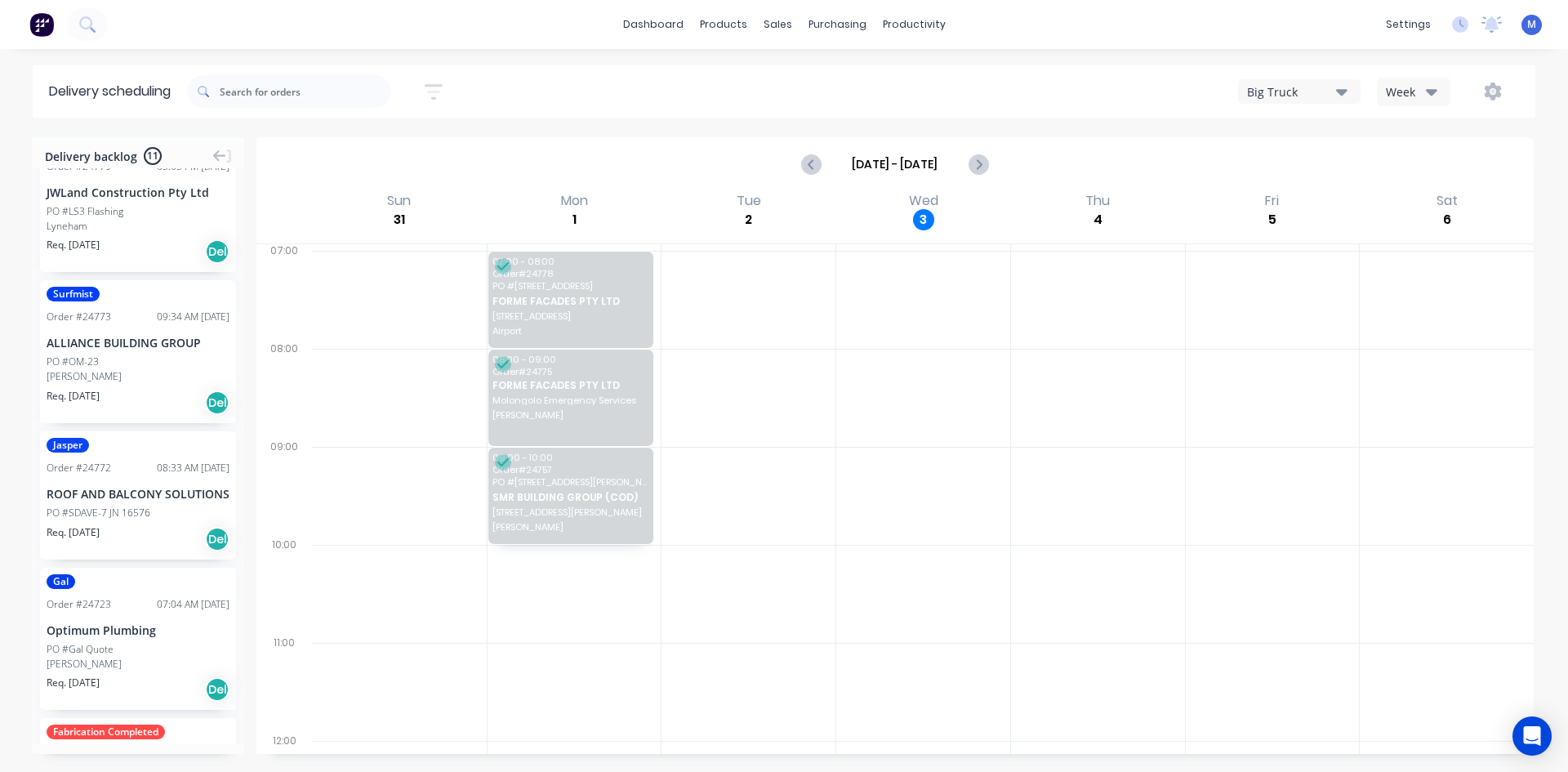
scroll to position [490, 0]
click at [139, 501] on div "ROOF AND BALCONY SOLUTIONS" at bounding box center [137, 493] width 183 height 17
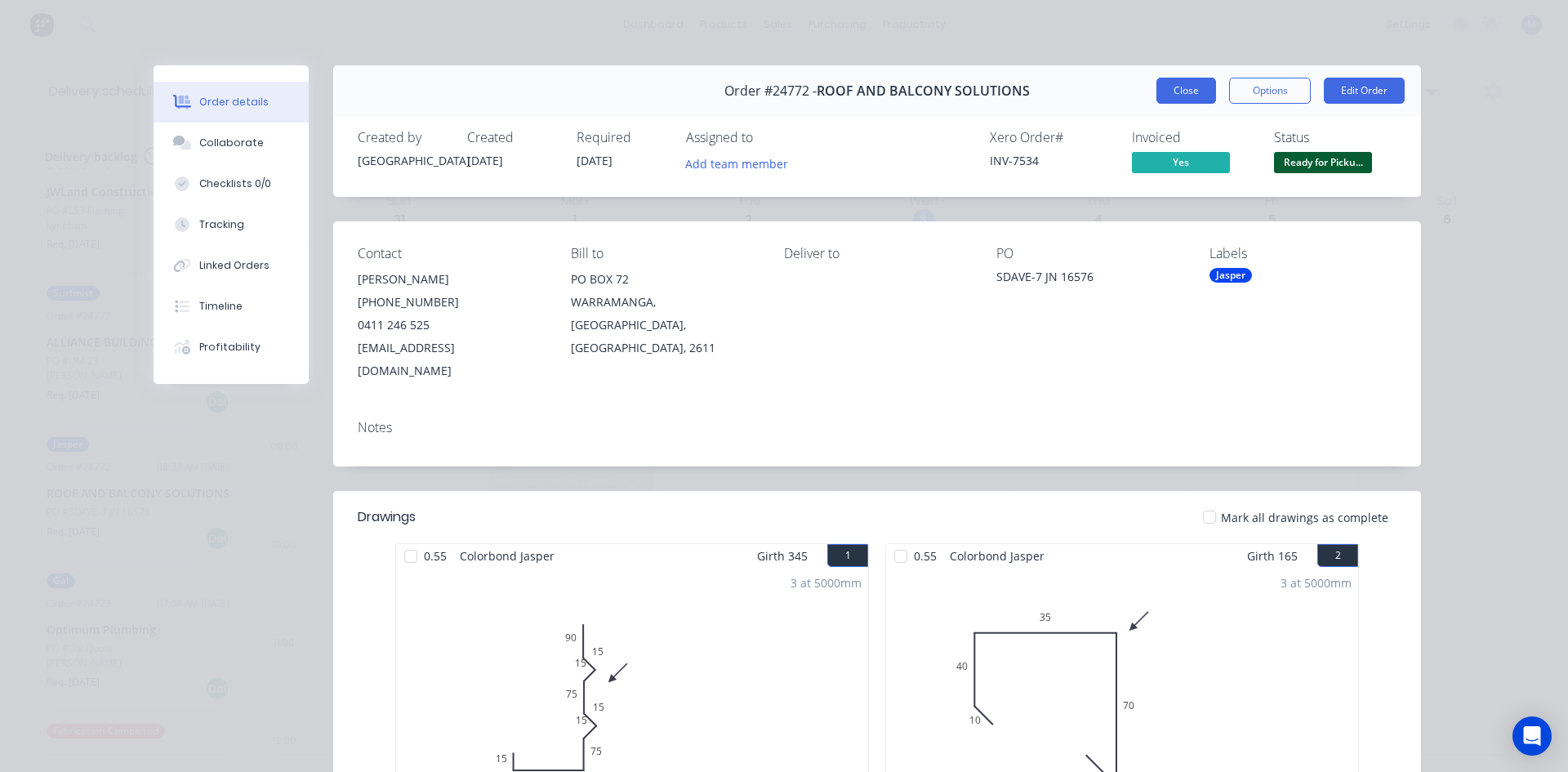
click at [1174, 84] on button "Close" at bounding box center [1187, 90] width 60 height 26
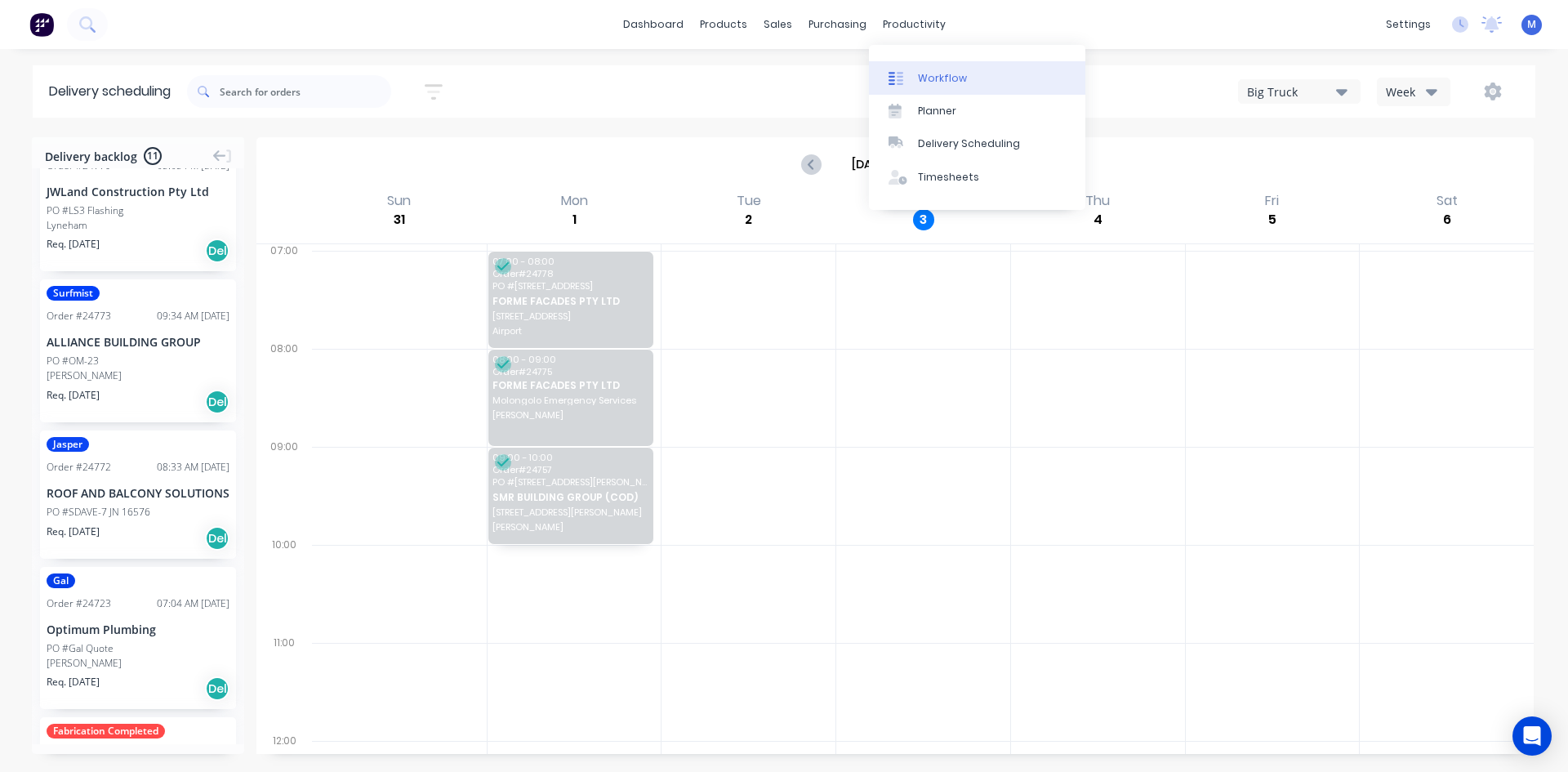
click at [951, 76] on div "Workflow" at bounding box center [942, 78] width 49 height 15
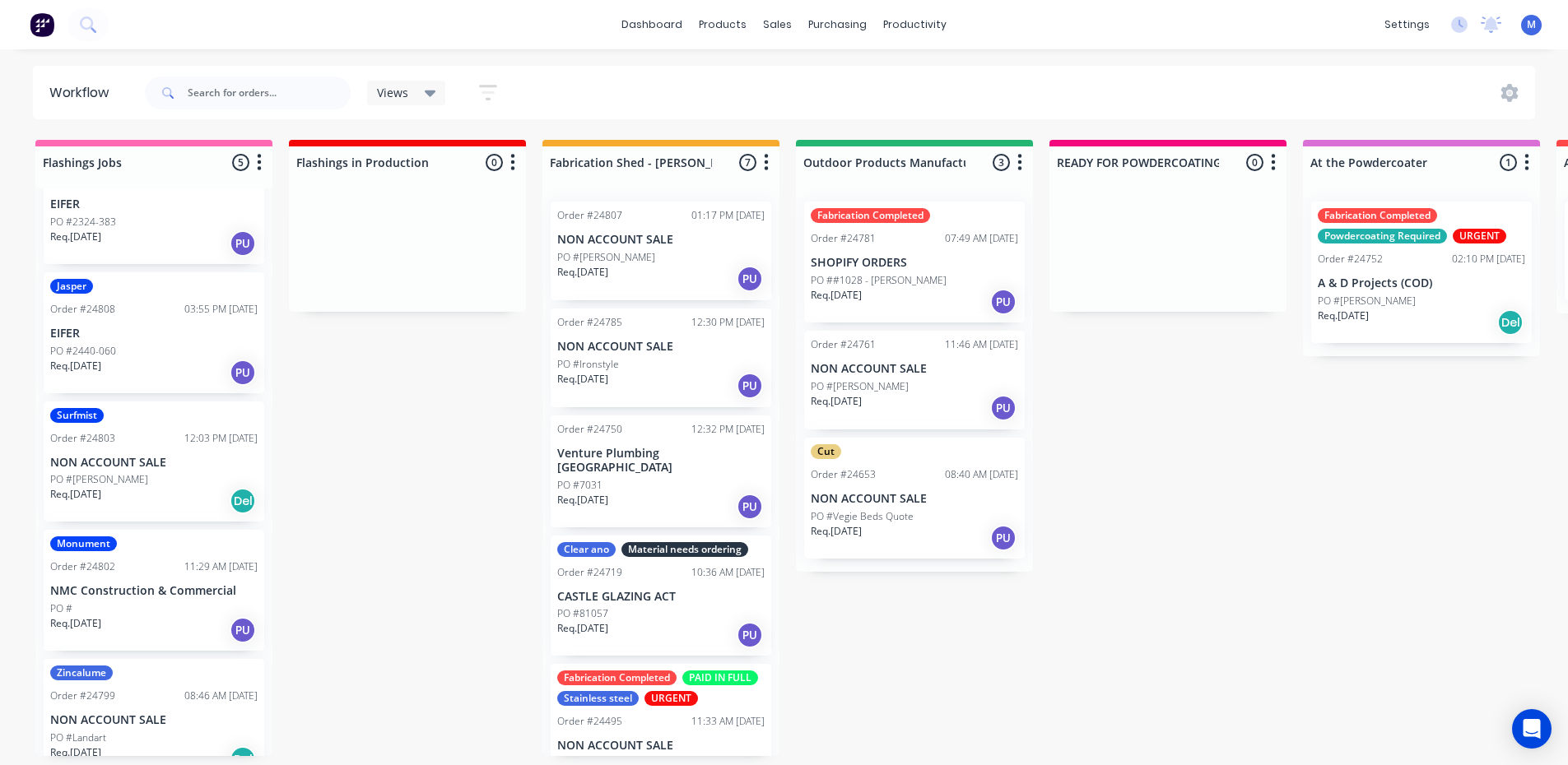
scroll to position [83, 0]
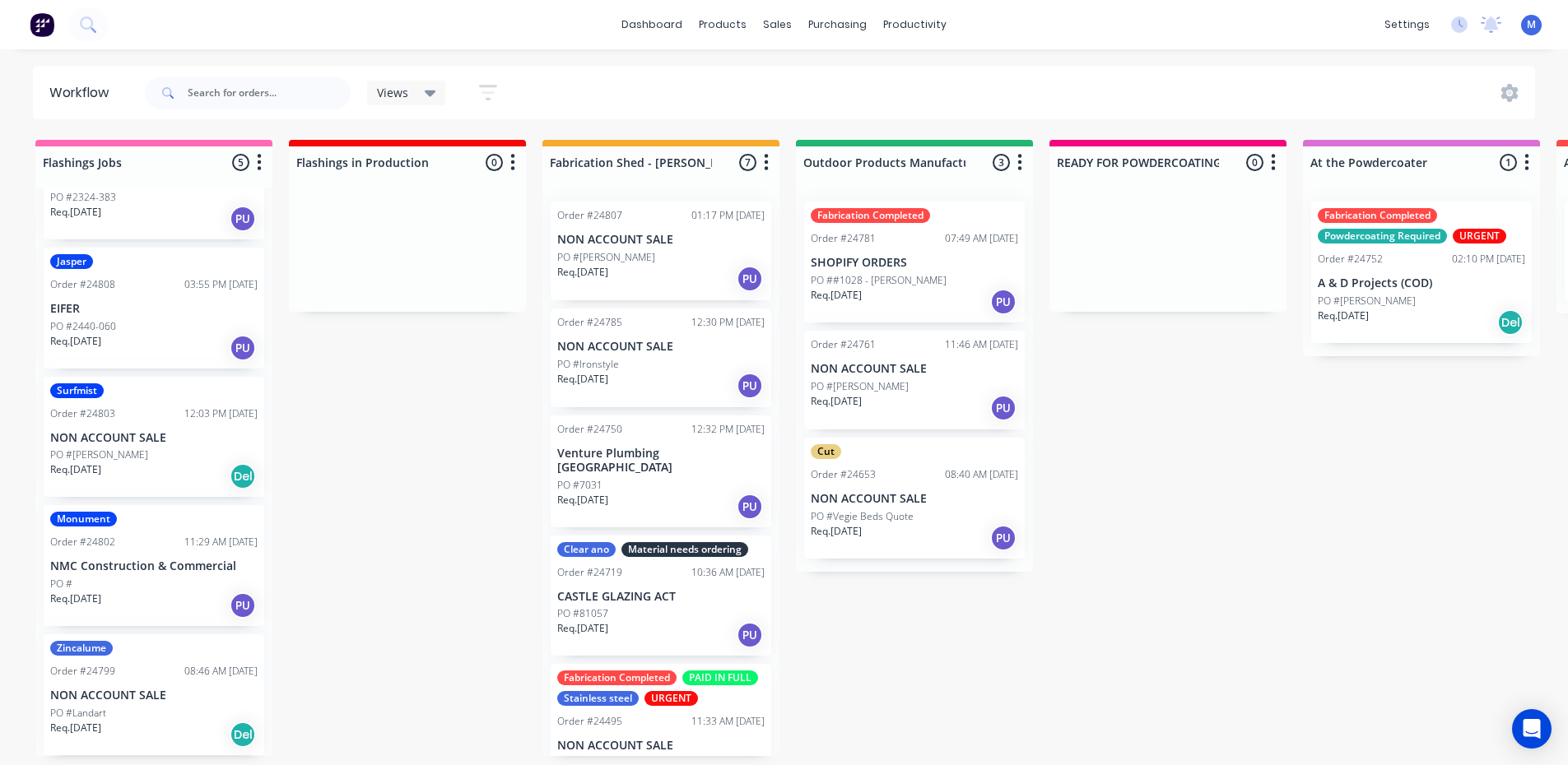
click at [189, 474] on div "Req. [DATE] Del" at bounding box center [154, 476] width 207 height 28
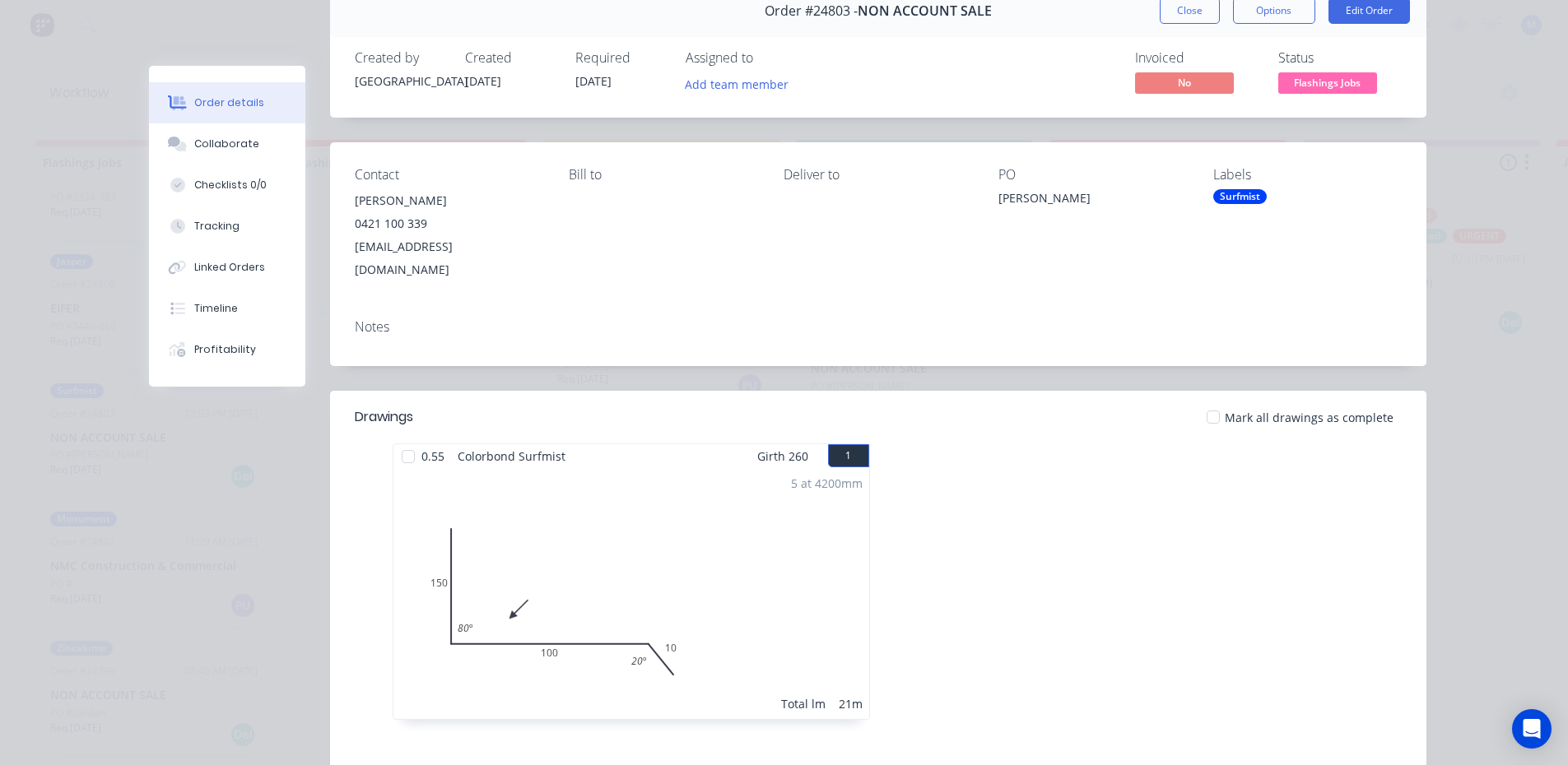
scroll to position [0, 0]
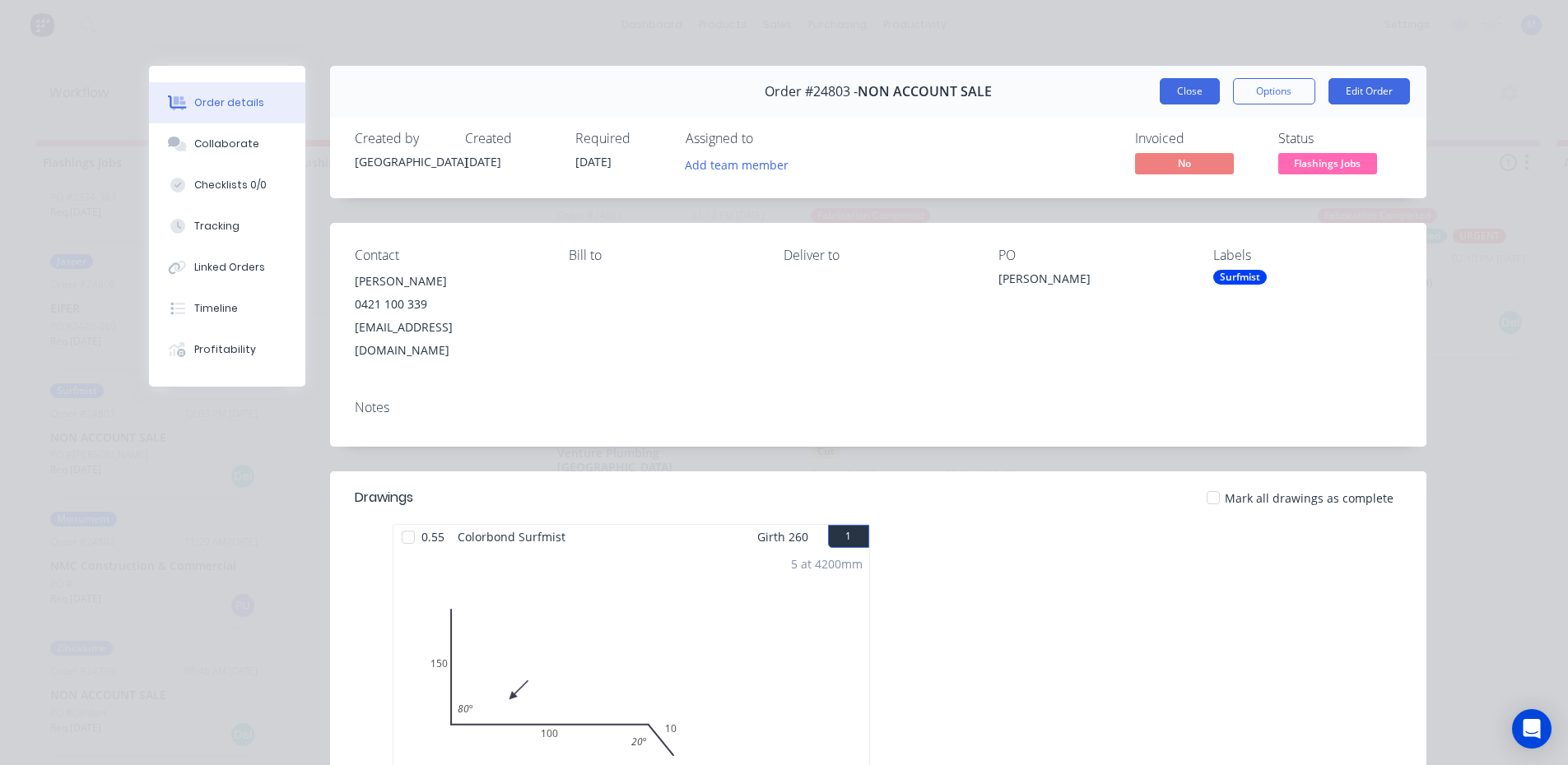
click at [1170, 88] on button "Close" at bounding box center [1190, 91] width 60 height 27
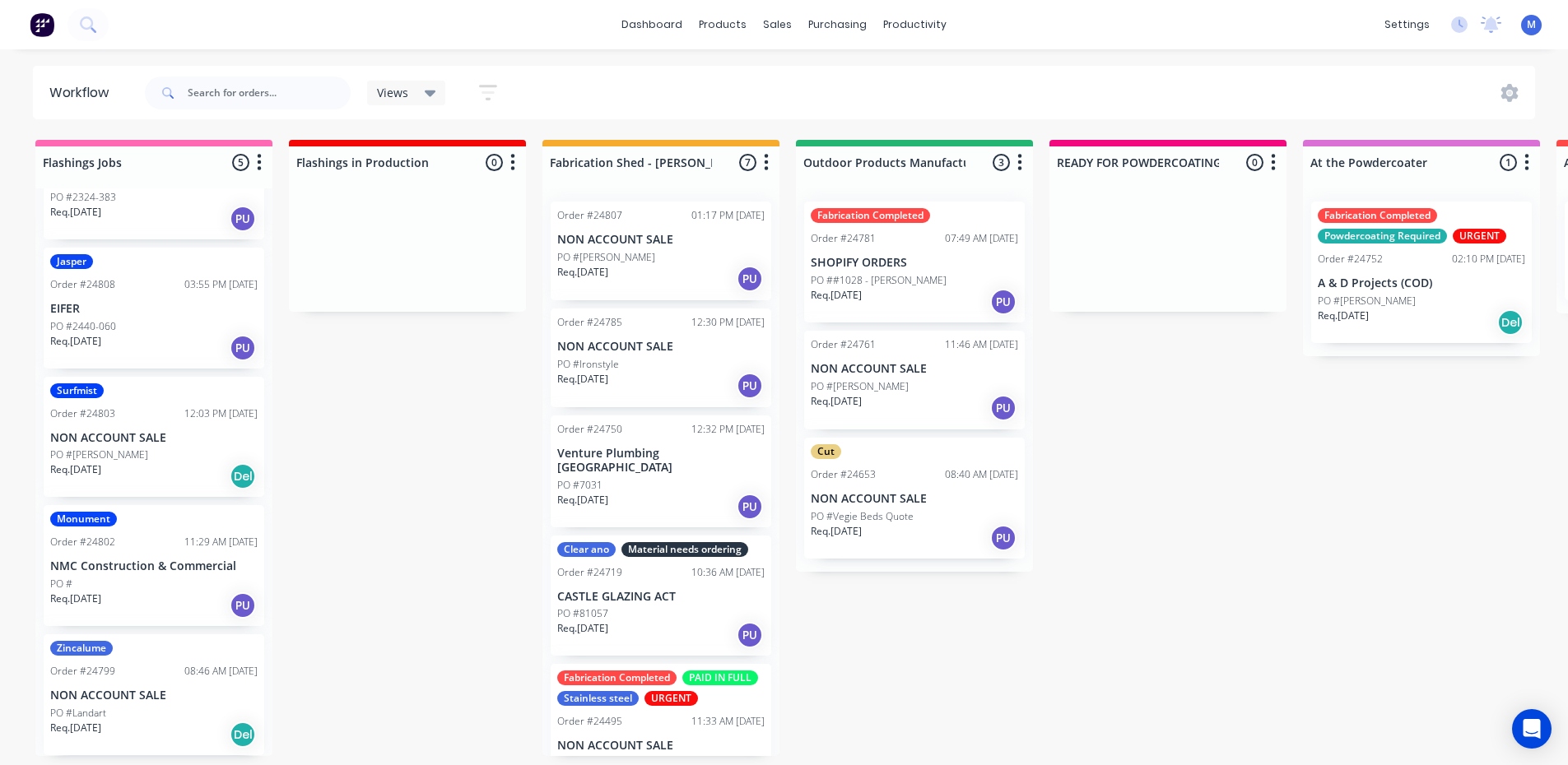
click at [150, 724] on div "Req. [DATE] Del" at bounding box center [154, 735] width 207 height 28
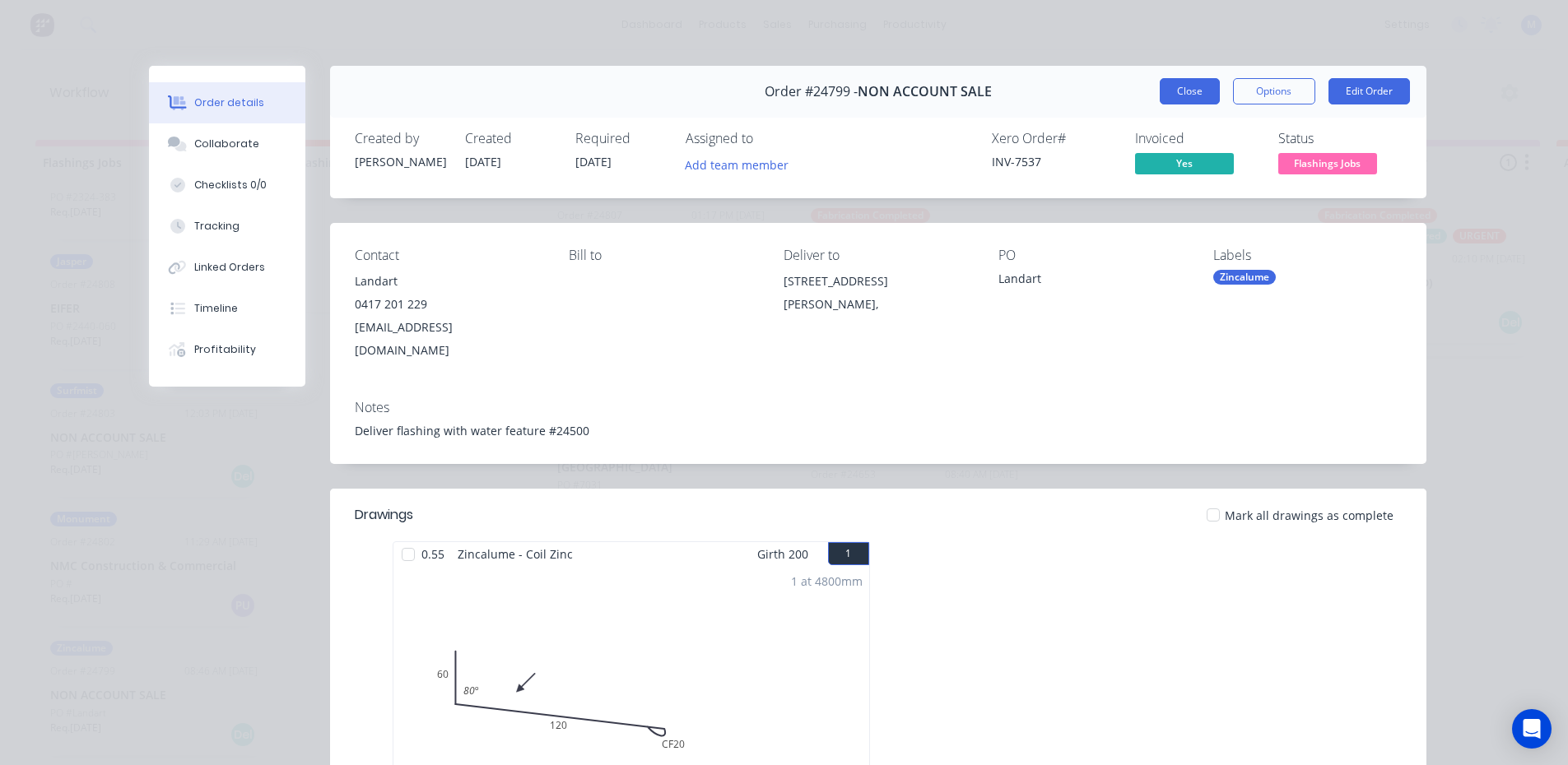
click at [1179, 83] on button "Close" at bounding box center [1190, 91] width 60 height 27
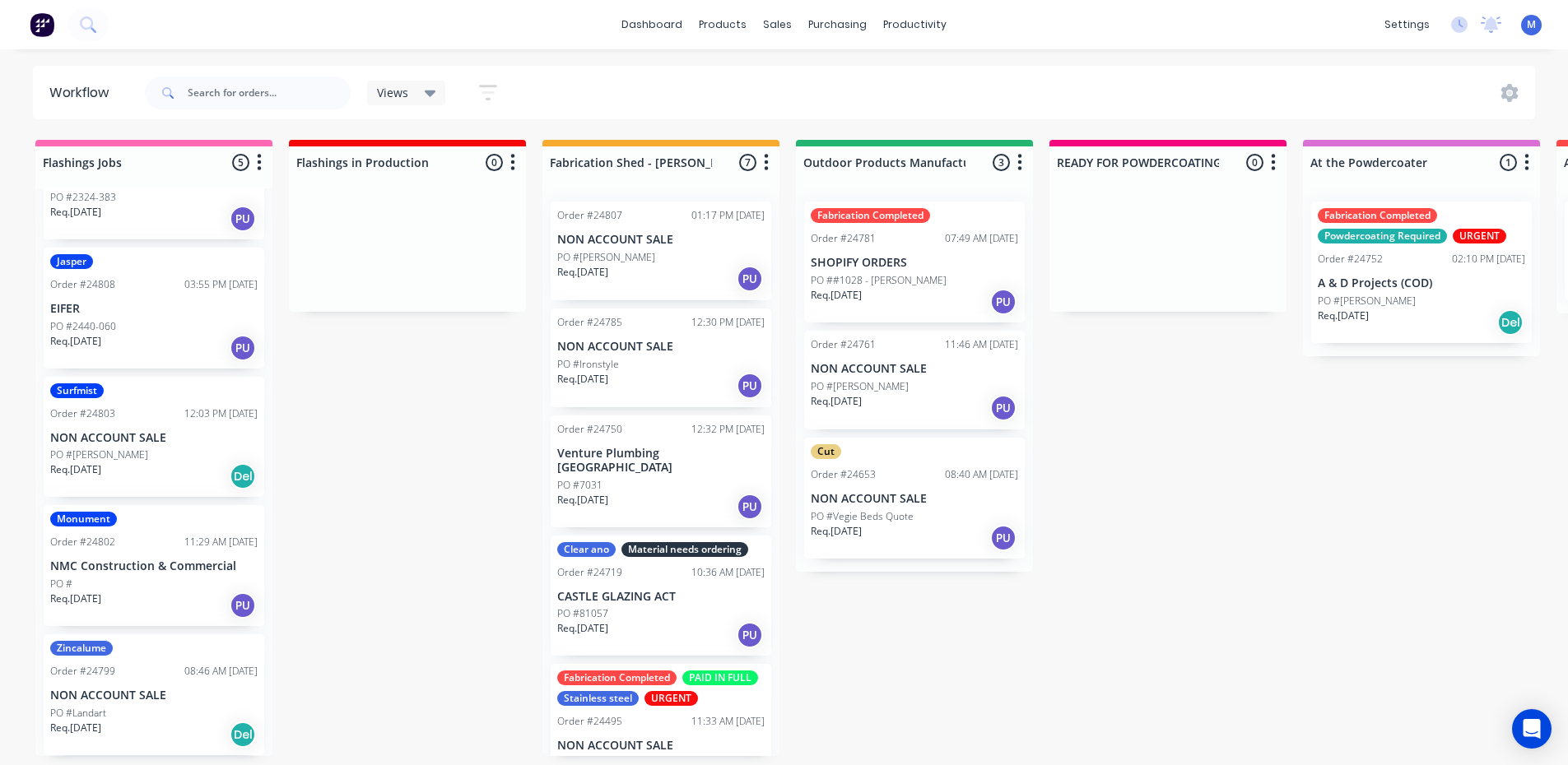
click at [113, 562] on p "NMC Construction & Commercial" at bounding box center [154, 566] width 207 height 14
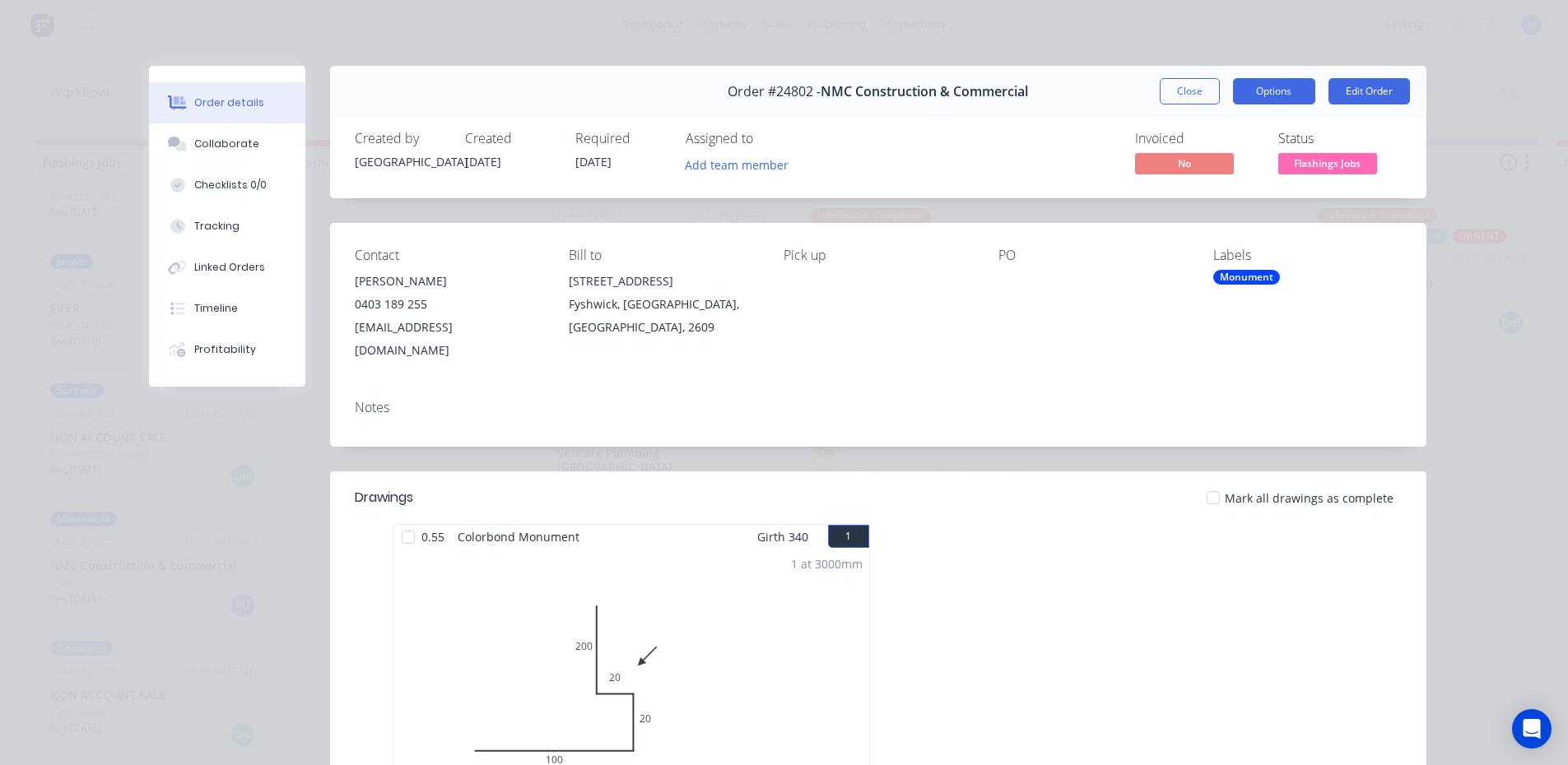
click at [1255, 82] on button "Options" at bounding box center [1274, 91] width 82 height 27
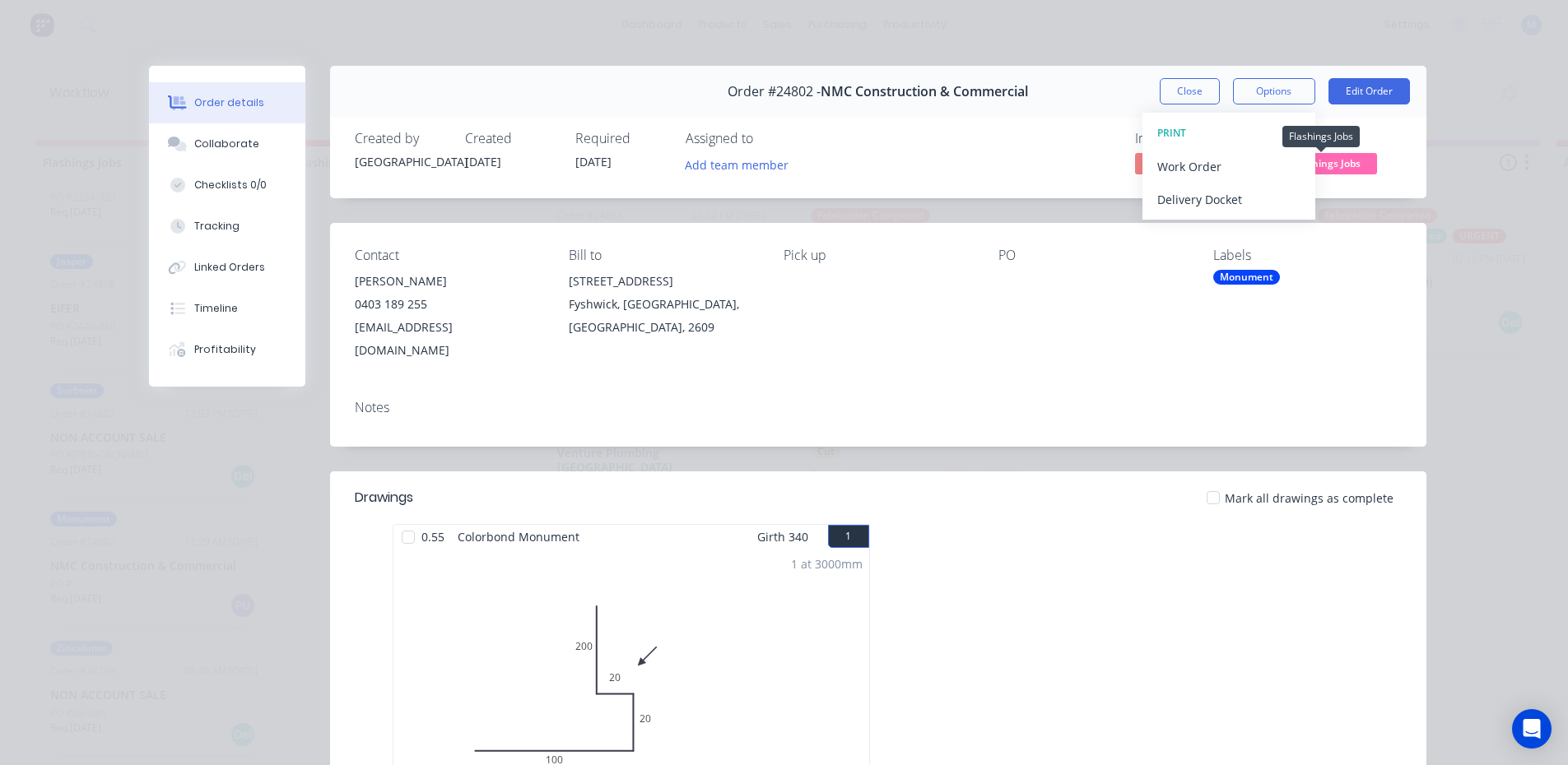
click at [1332, 163] on span "Flashings Jobs" at bounding box center [1328, 163] width 99 height 20
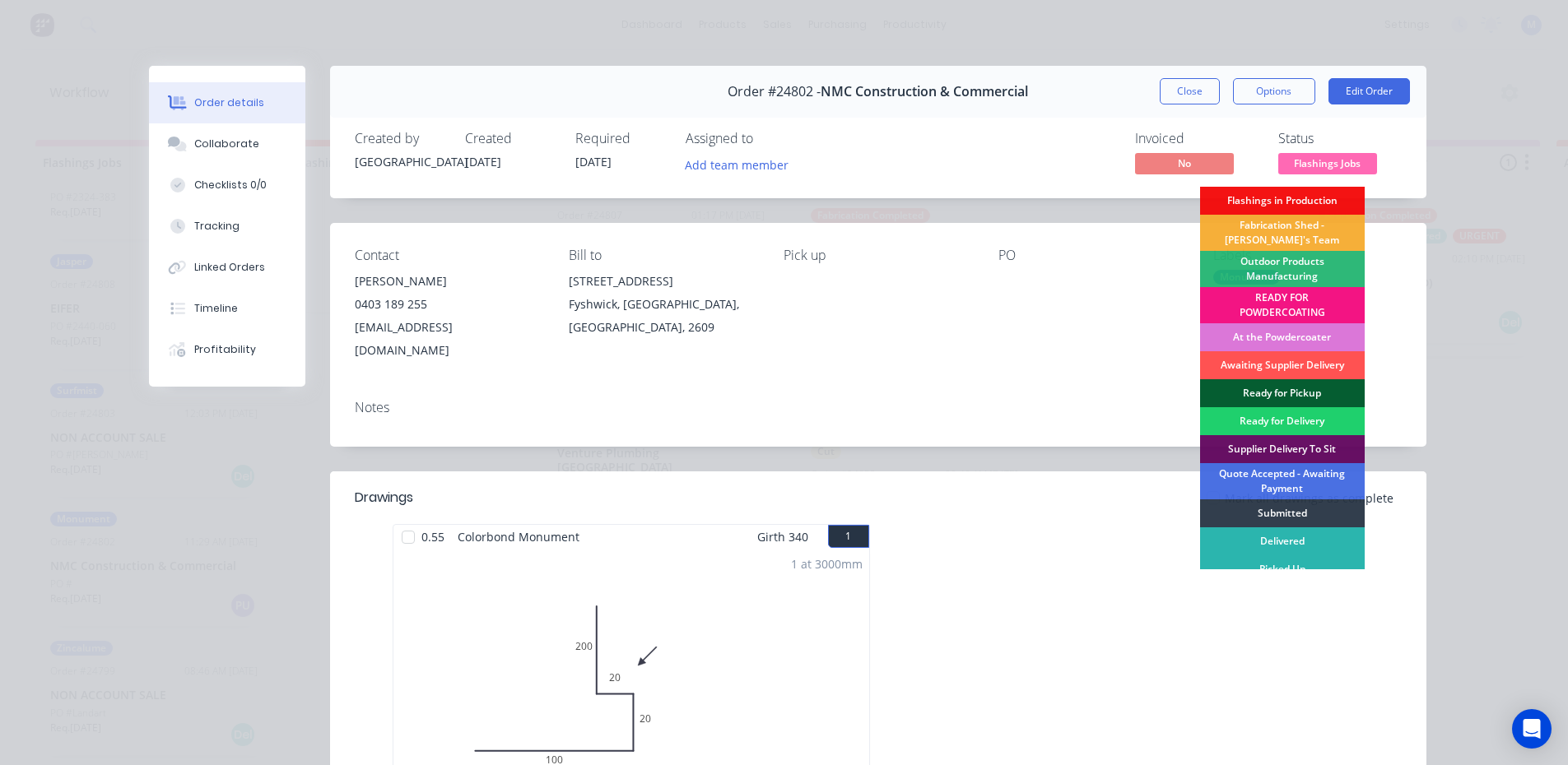
click at [1288, 388] on div "Ready for Pickup" at bounding box center [1282, 393] width 165 height 28
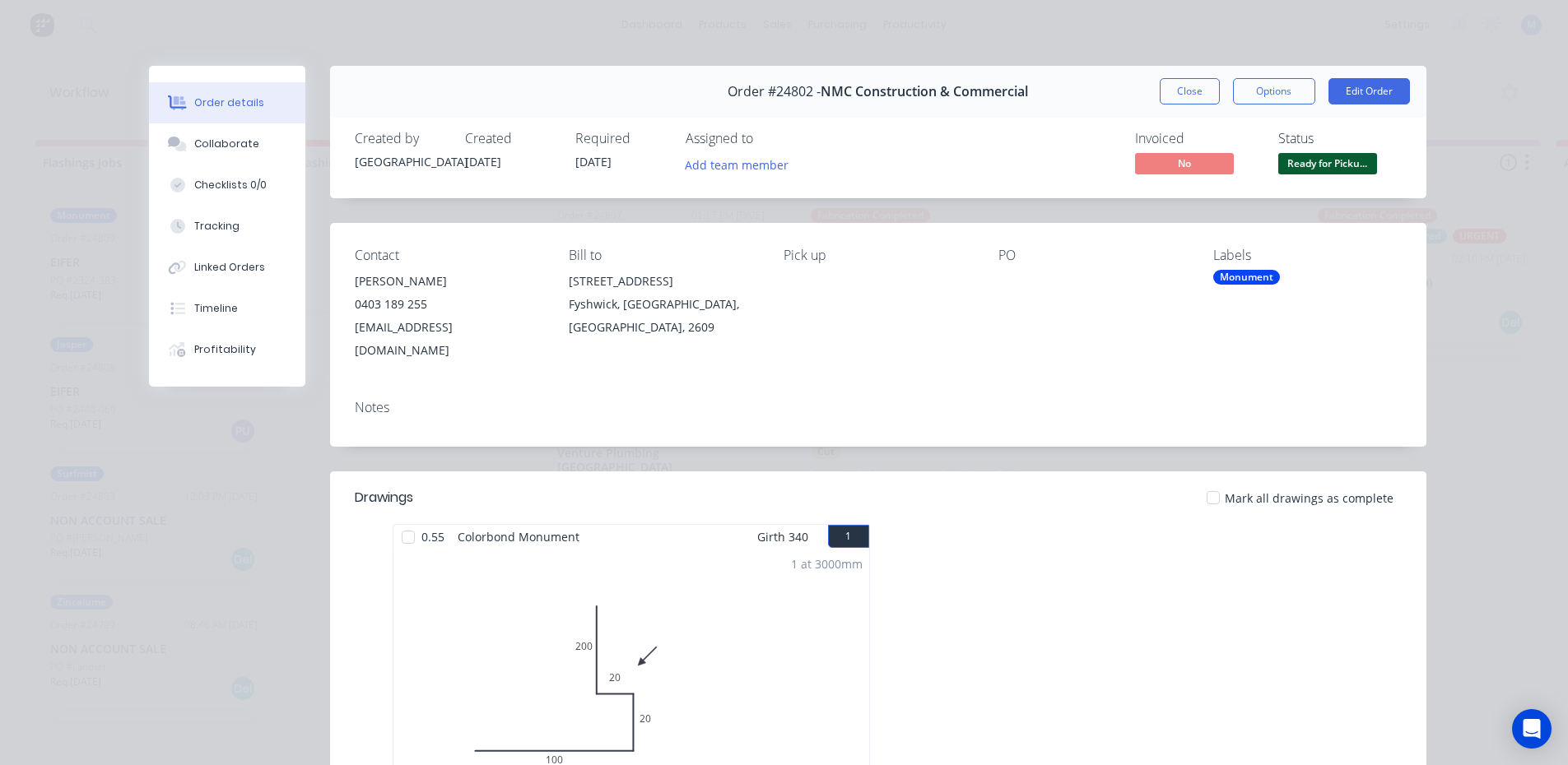
click at [1175, 88] on button "Close" at bounding box center [1190, 91] width 60 height 27
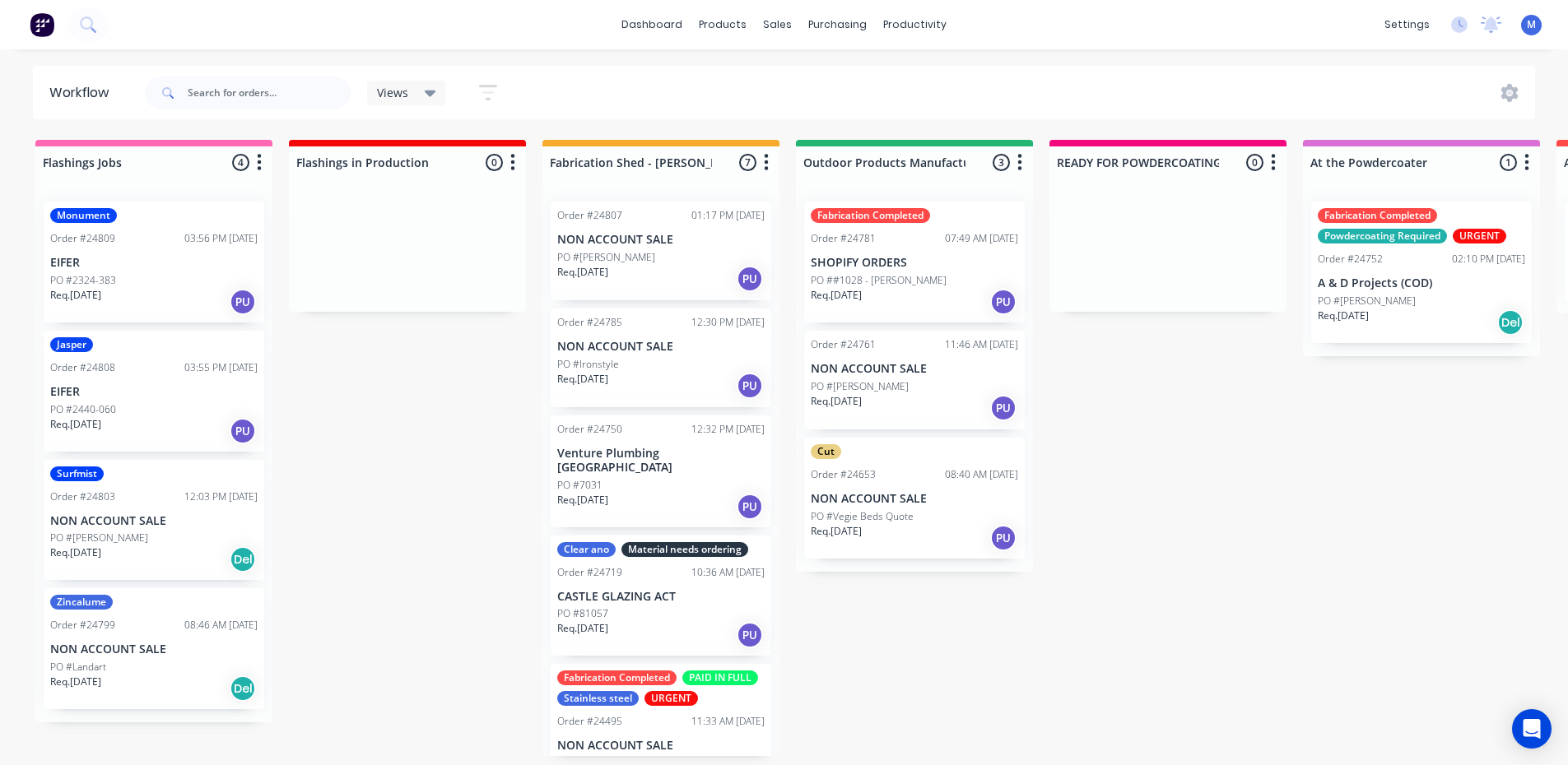
click at [132, 403] on div "PO #2440-060" at bounding box center [154, 410] width 207 height 15
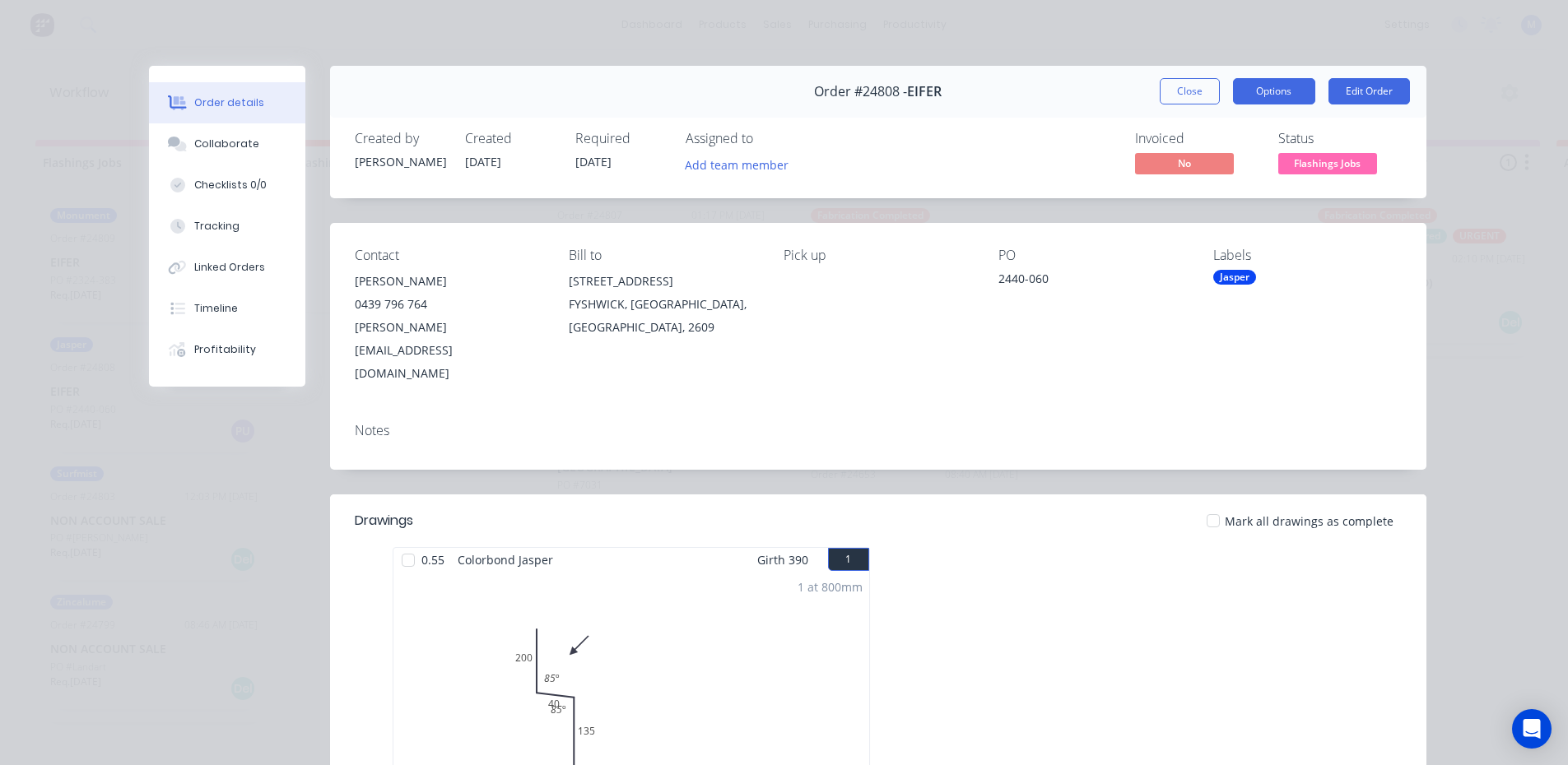
click at [1275, 92] on button "Options" at bounding box center [1274, 91] width 82 height 27
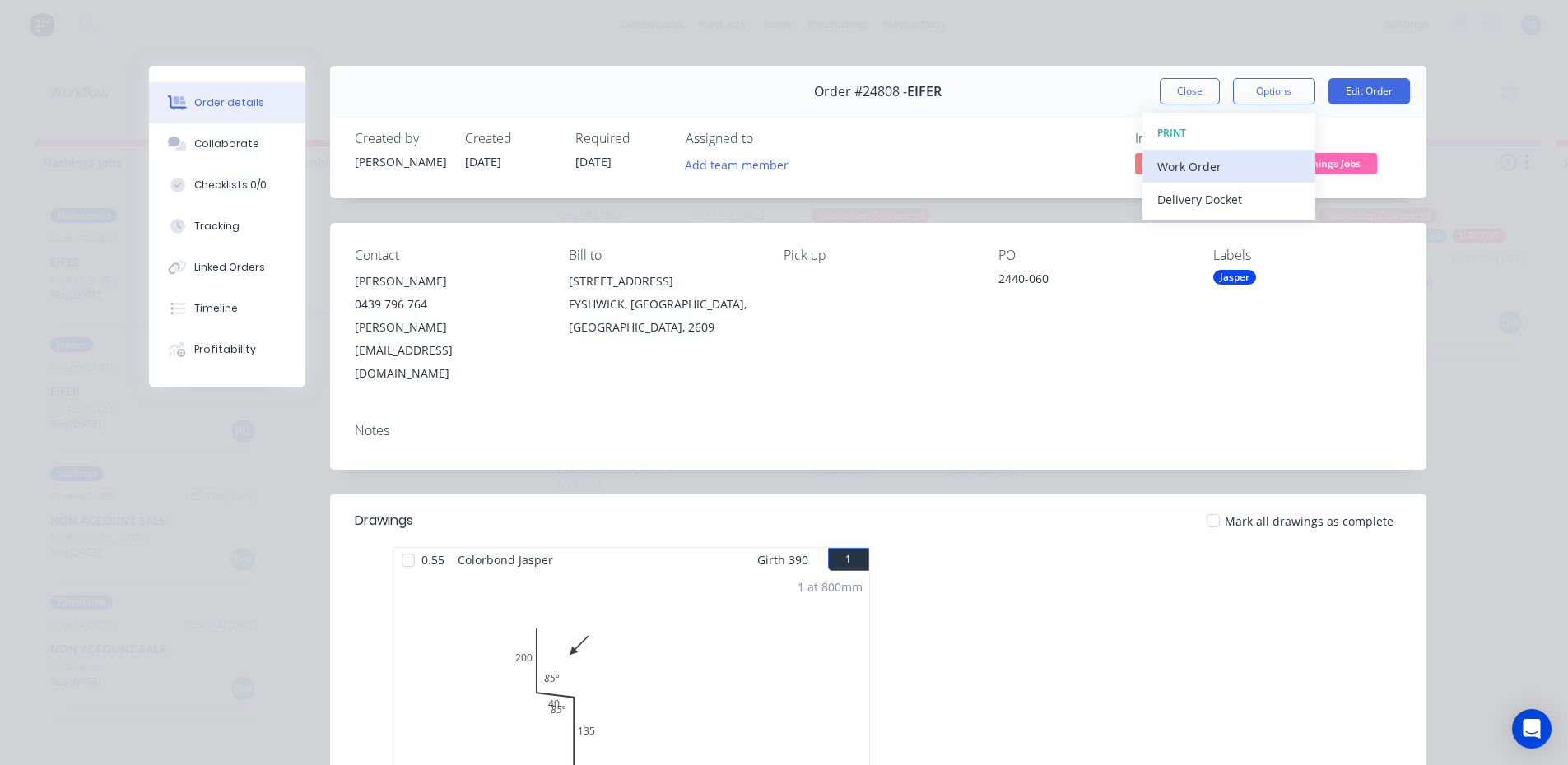
click at [1221, 168] on div "Work Order" at bounding box center [1229, 167] width 143 height 24
click at [1221, 198] on div "Standard" at bounding box center [1229, 200] width 143 height 24
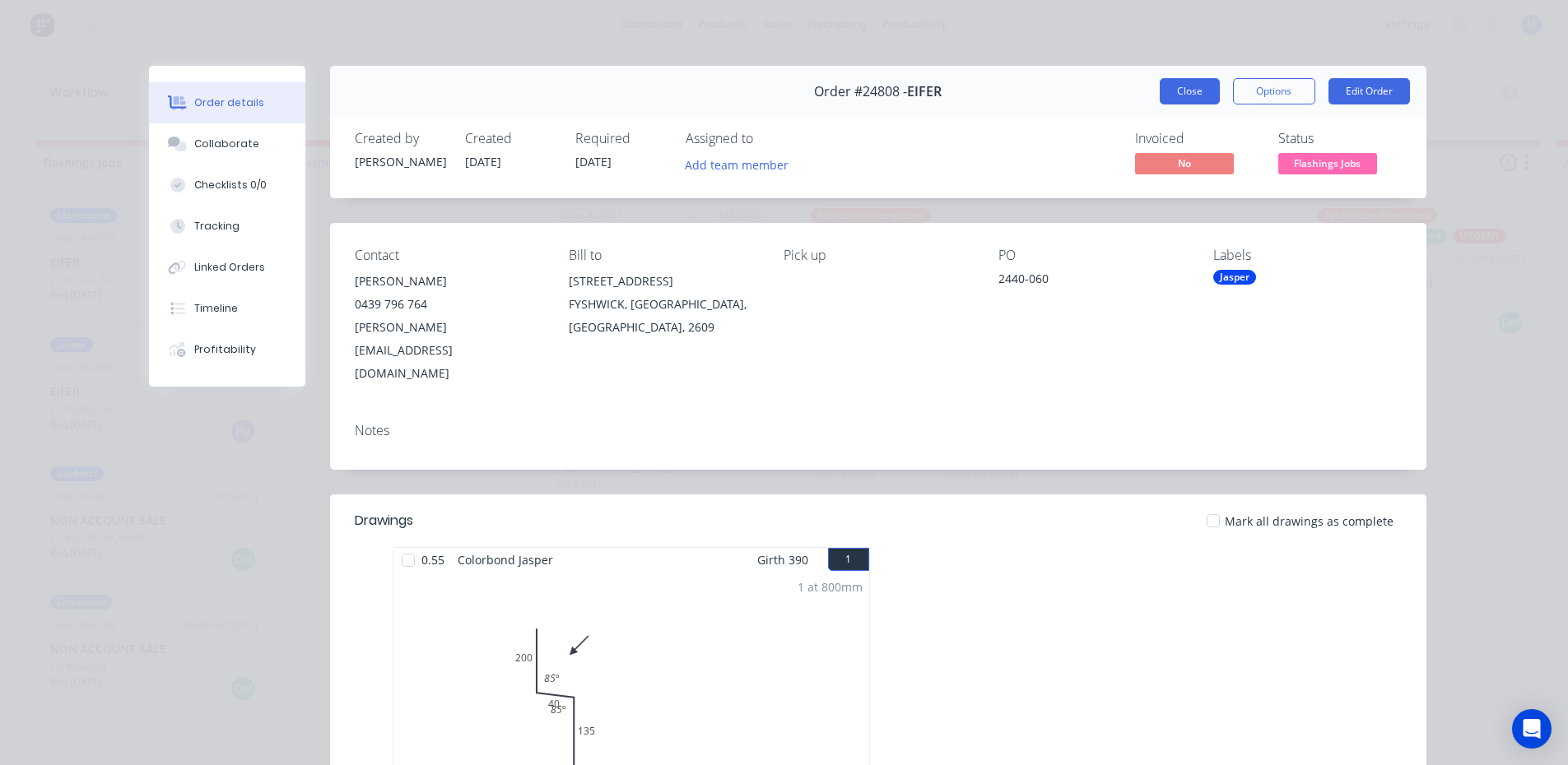
click at [1190, 96] on button "Close" at bounding box center [1190, 91] width 60 height 27
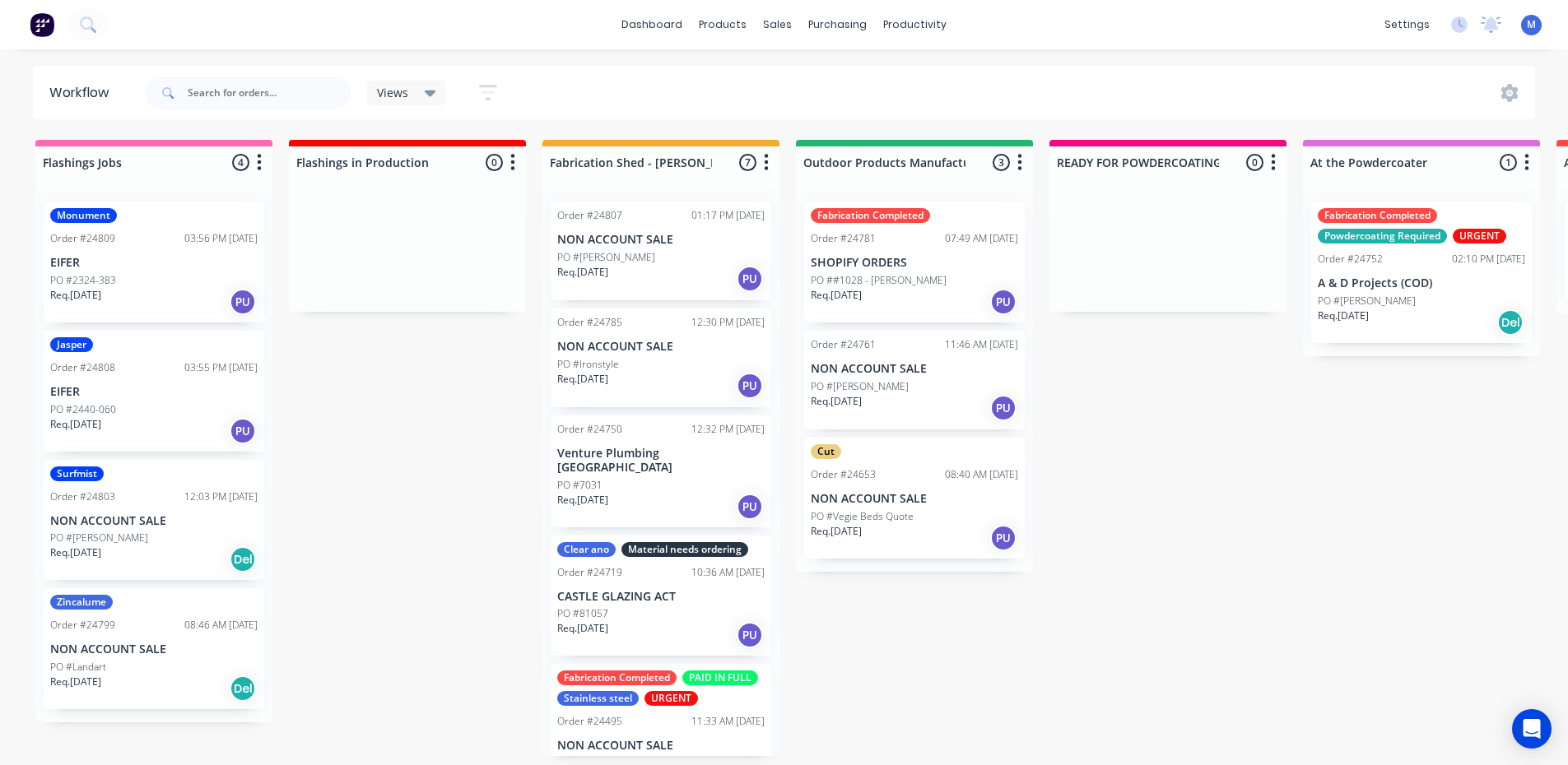
click at [153, 268] on p "EIFER" at bounding box center [154, 262] width 207 height 14
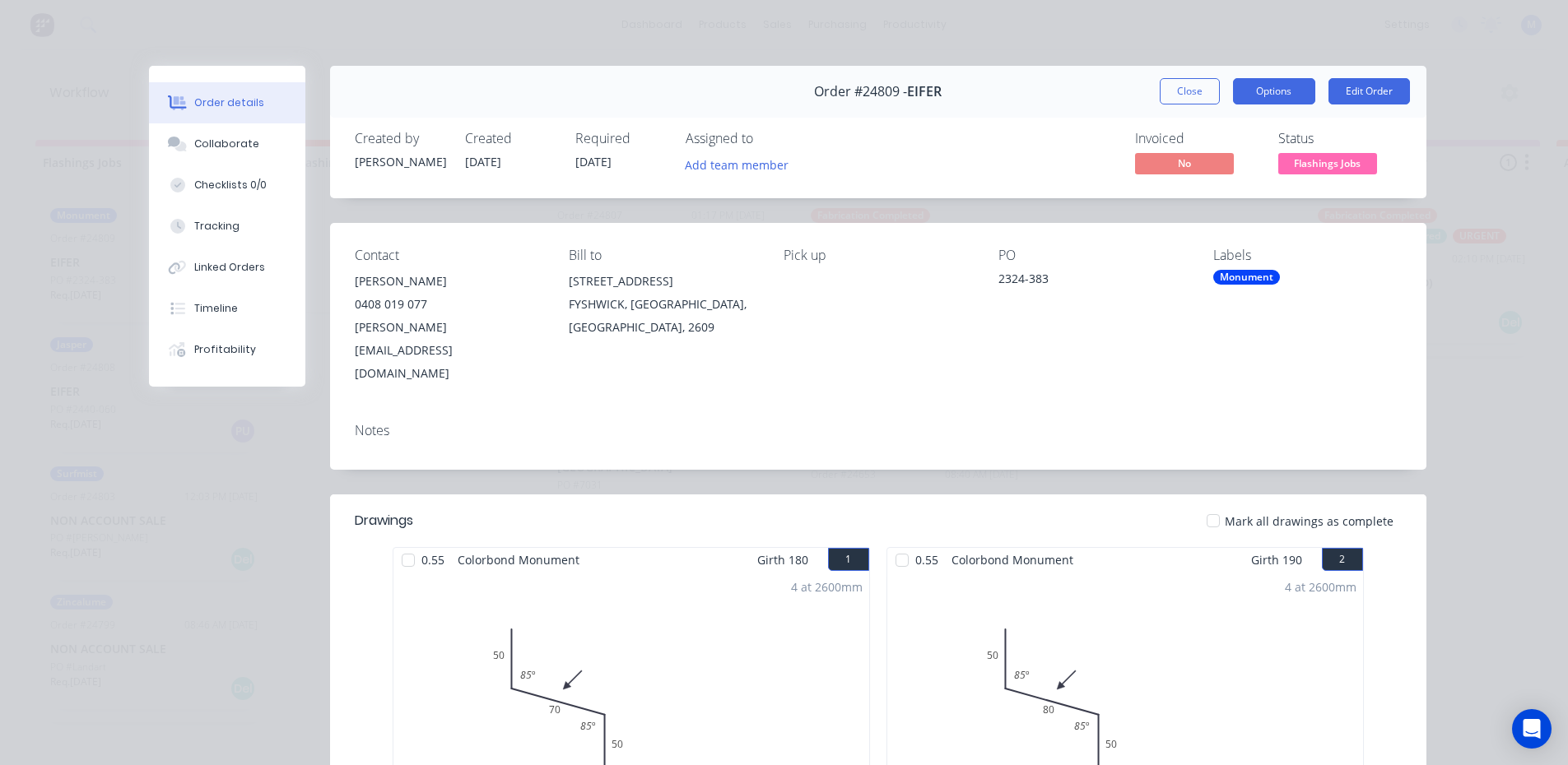
click at [1276, 91] on button "Options" at bounding box center [1274, 91] width 82 height 27
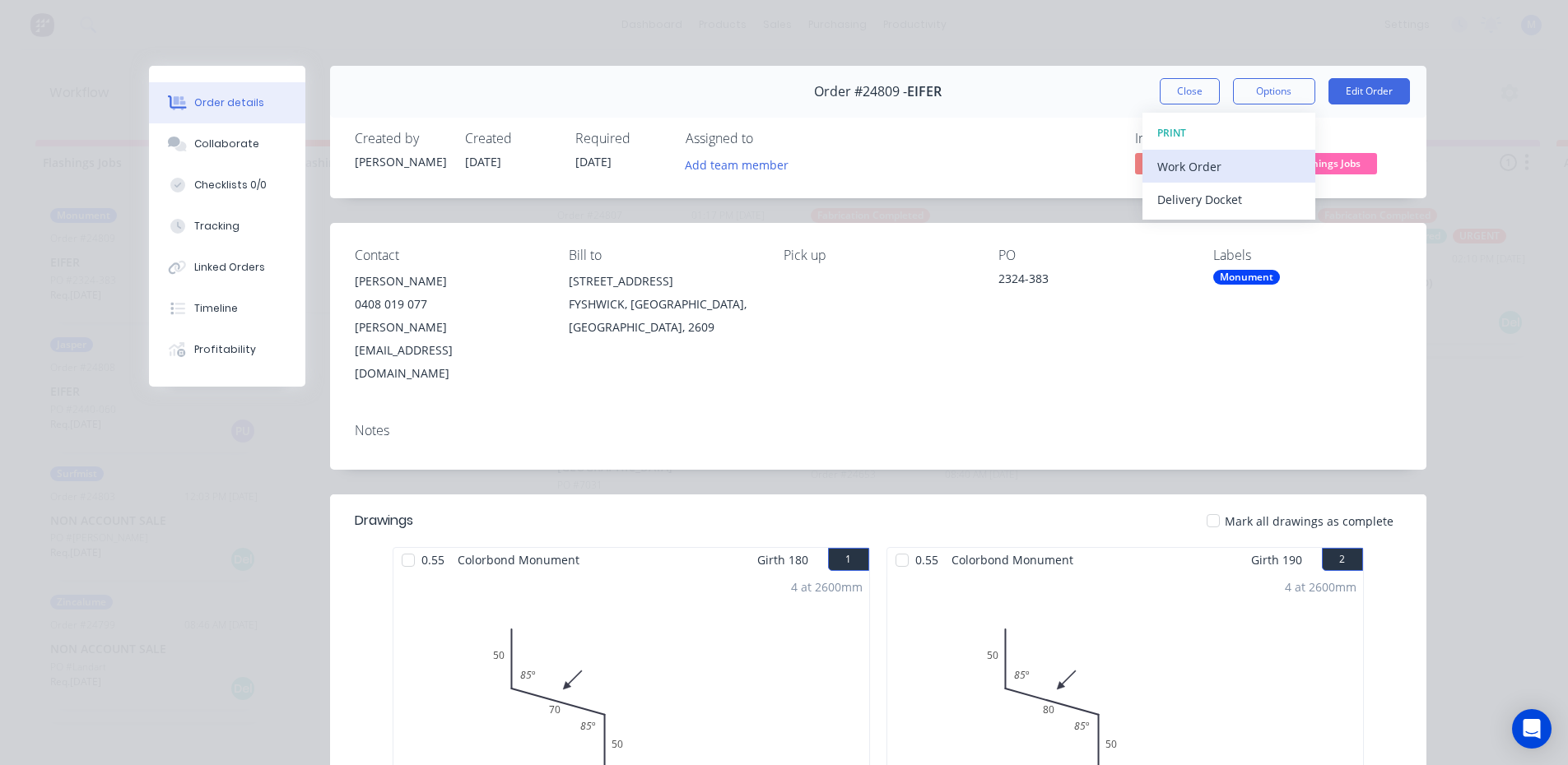
click at [1208, 165] on div "Work Order" at bounding box center [1229, 167] width 143 height 24
click at [1210, 199] on div "Standard" at bounding box center [1229, 200] width 143 height 24
click at [1497, 345] on div "Order details Collaborate Checklists 0/0 Tracking Linked Orders Timeline Profit…" at bounding box center [784, 382] width 1568 height 765
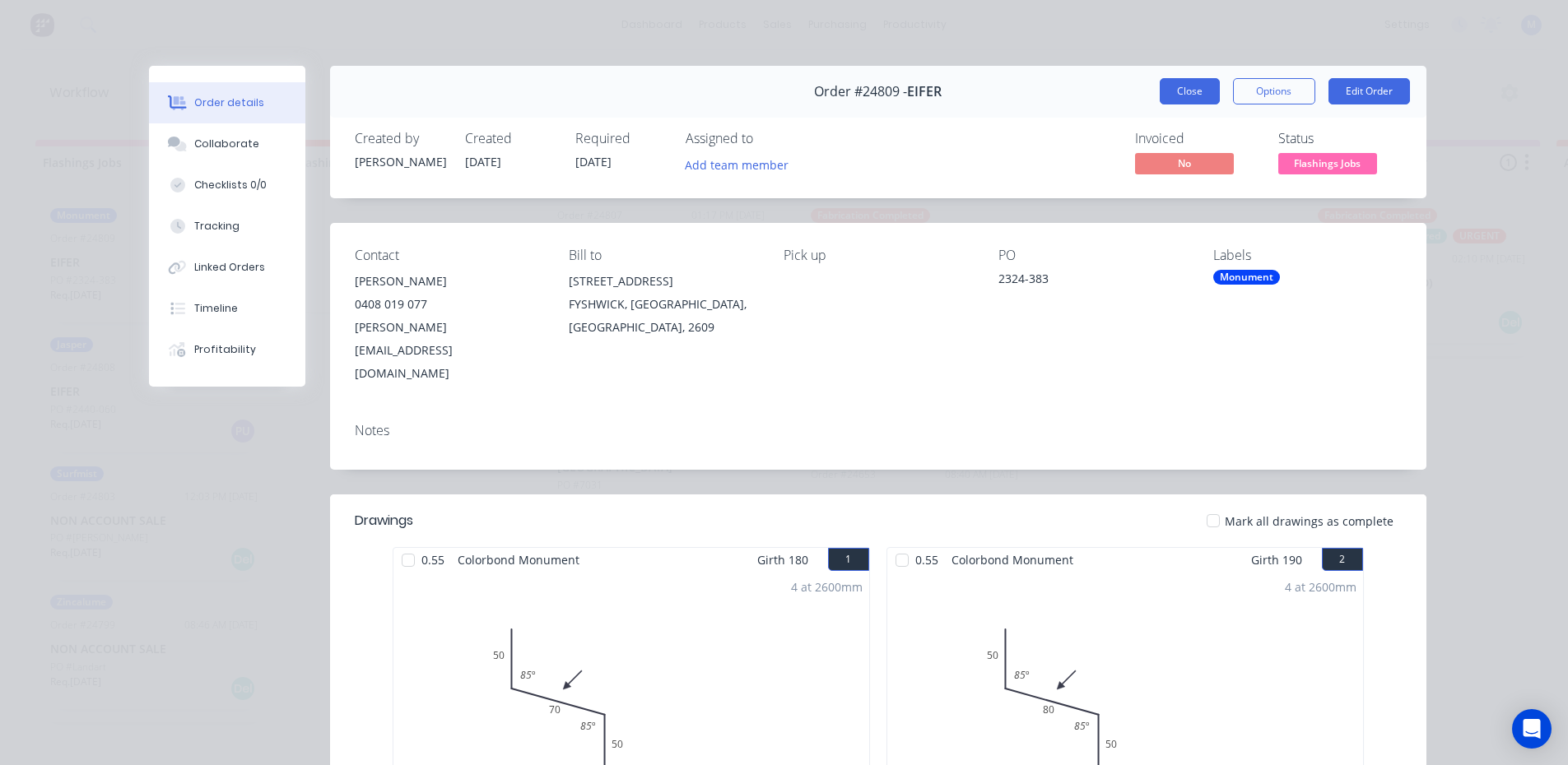
click at [1198, 94] on button "Close" at bounding box center [1190, 91] width 60 height 27
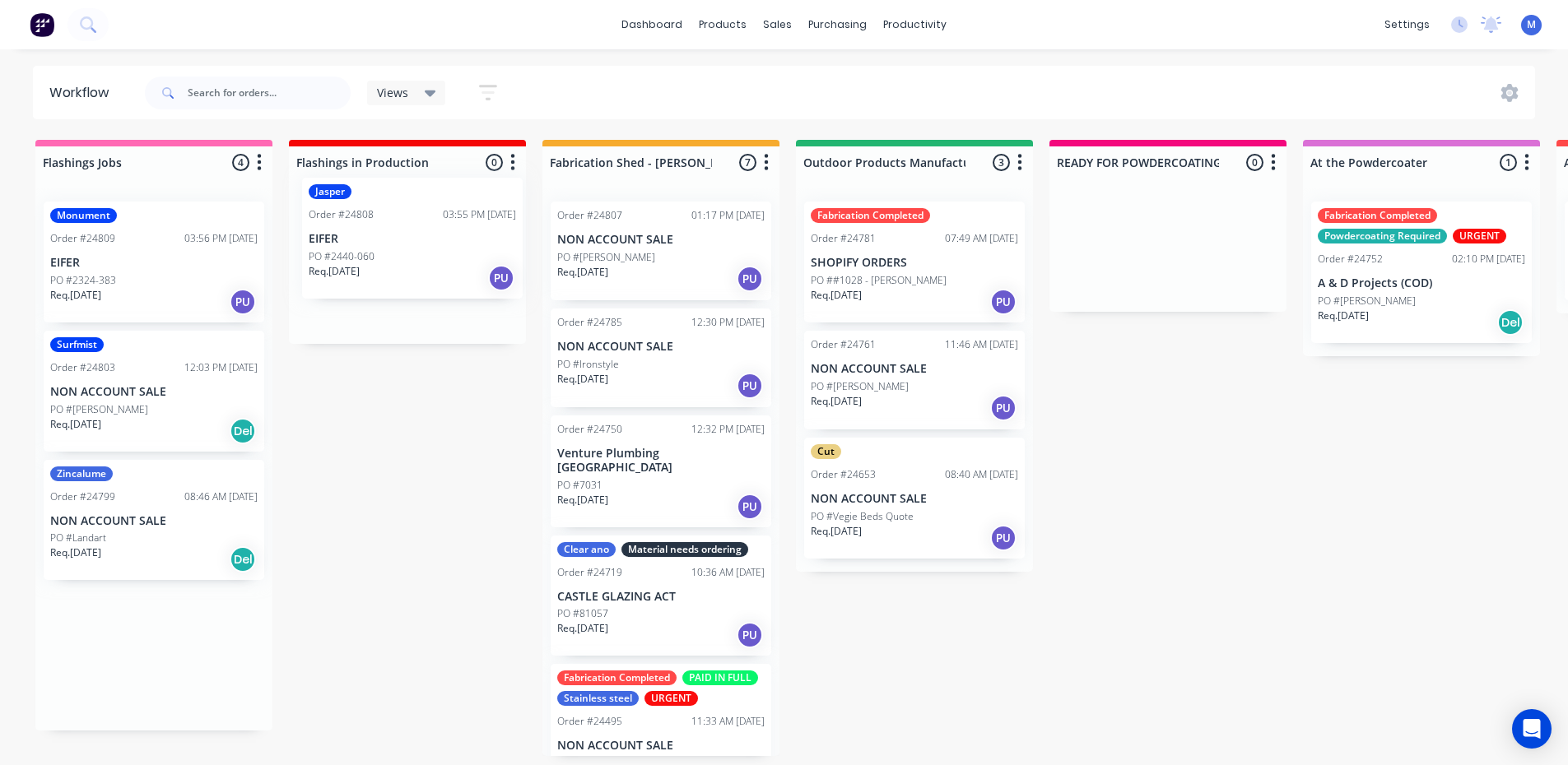
drag, startPoint x: 221, startPoint y: 367, endPoint x: 378, endPoint y: 248, distance: 197.0
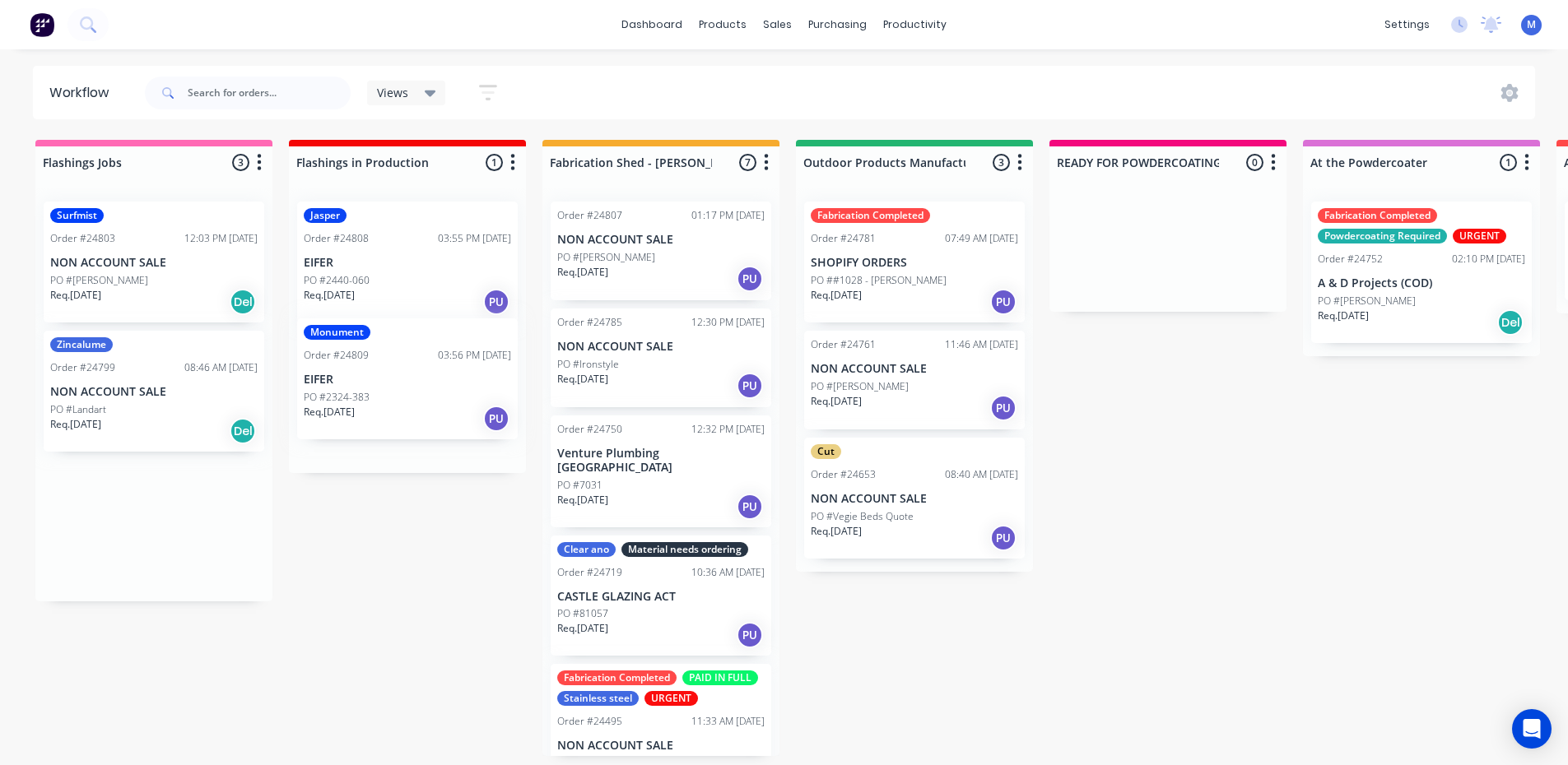
drag, startPoint x: 126, startPoint y: 276, endPoint x: 383, endPoint y: 392, distance: 282.0
